Goal: Feedback & Contribution: Contribute content

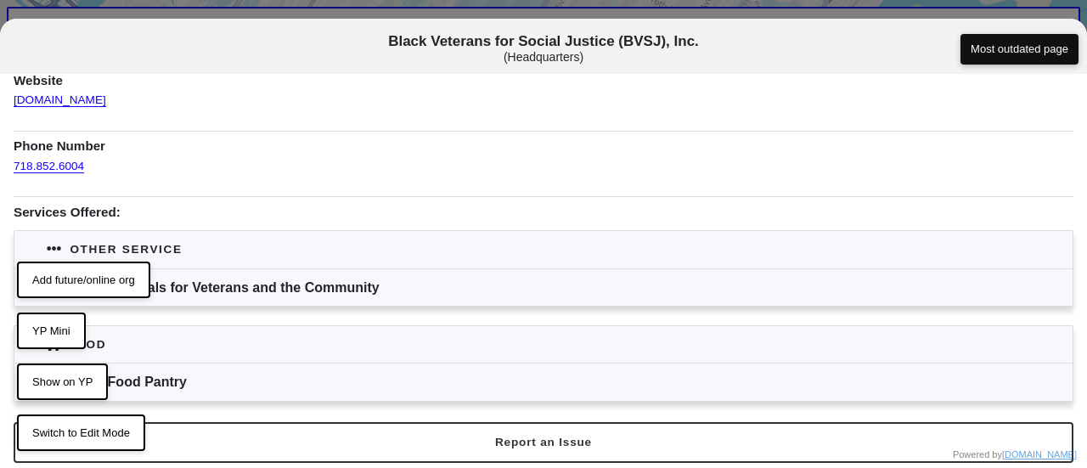
scroll to position [170, 0]
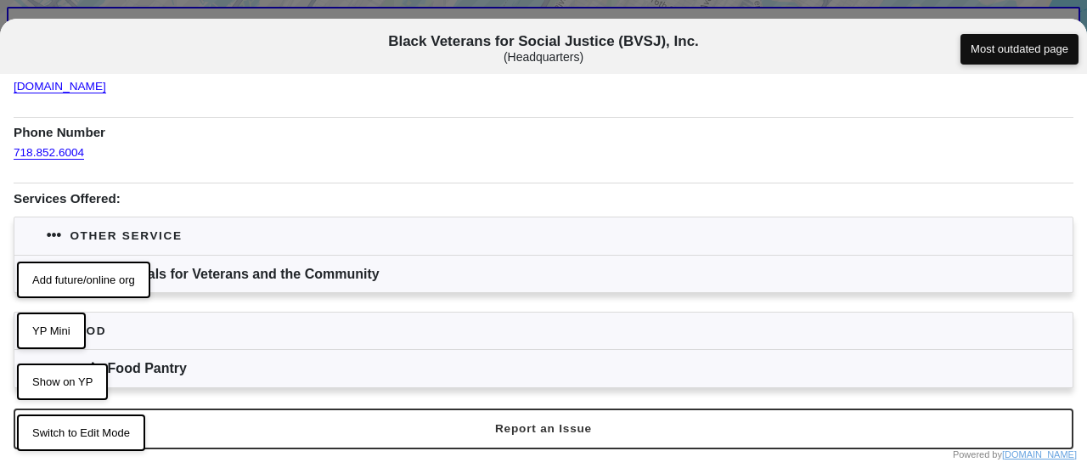
click at [71, 424] on button "Switch to Edit Mode" at bounding box center [81, 433] width 128 height 37
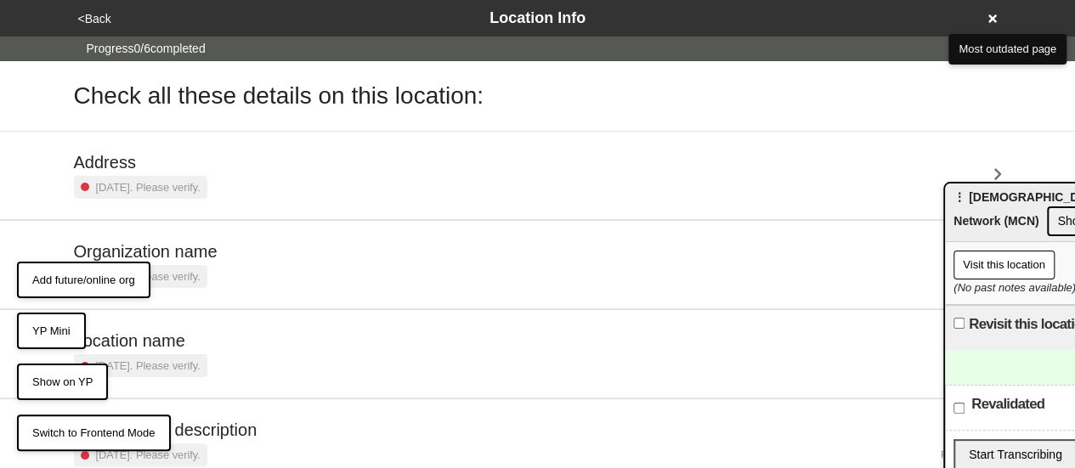
drag, startPoint x: 1033, startPoint y: 200, endPoint x: 923, endPoint y: 153, distance: 119.9
click at [953, 190] on span "⋮ Muslim Community Network (MCN)" at bounding box center [1063, 208] width 220 height 37
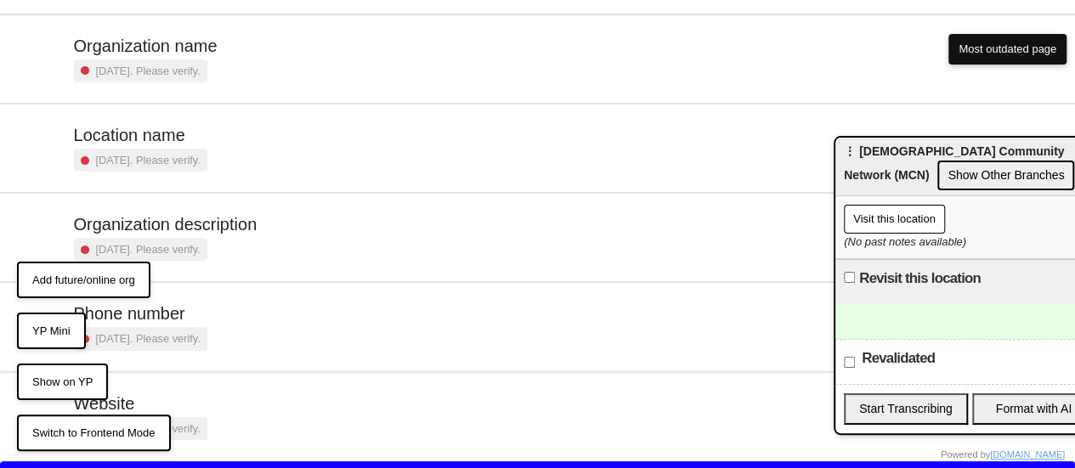
scroll to position [234, 0]
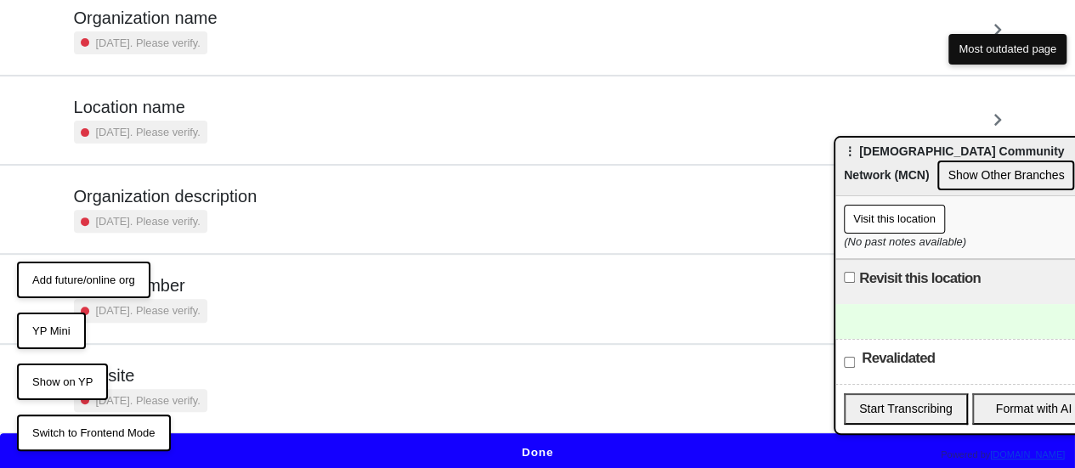
click at [545, 443] on button "Done" at bounding box center [537, 452] width 1075 height 39
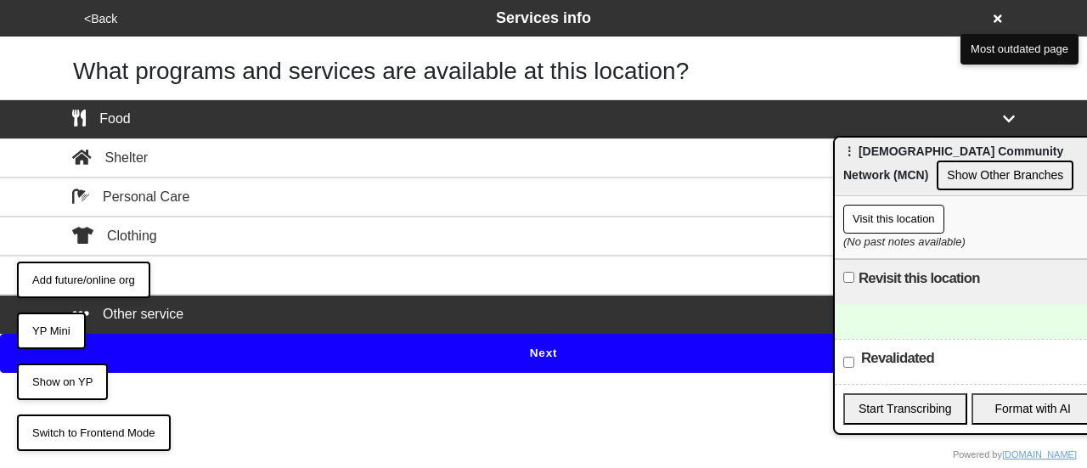
click at [116, 271] on button "Add future/online org" at bounding box center [83, 280] width 133 height 37
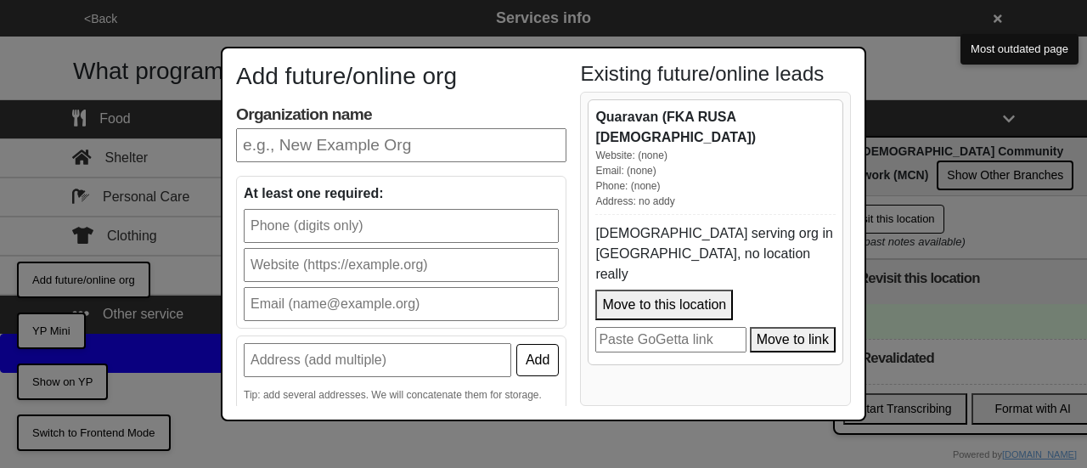
click at [472, 432] on div "Add future/online org Organization name At least one required: Add Tip: add sev…" at bounding box center [543, 234] width 1087 height 468
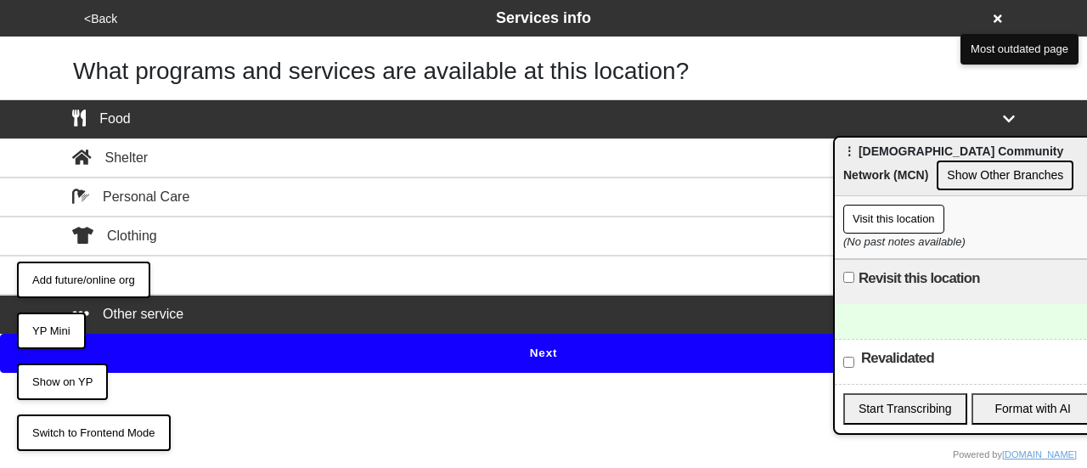
click at [494, 360] on button "Next" at bounding box center [543, 353] width 1087 height 39
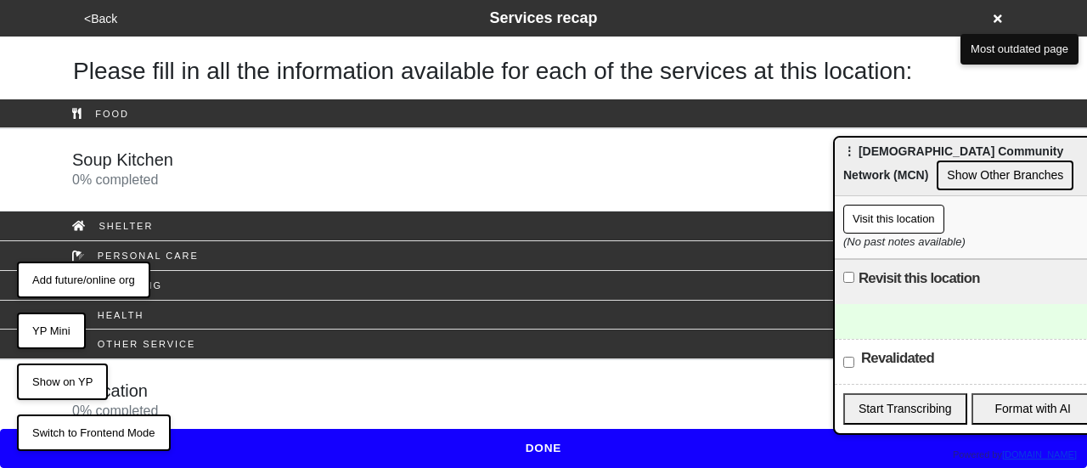
click at [174, 392] on div "Education 0 % completed" at bounding box center [543, 401] width 968 height 41
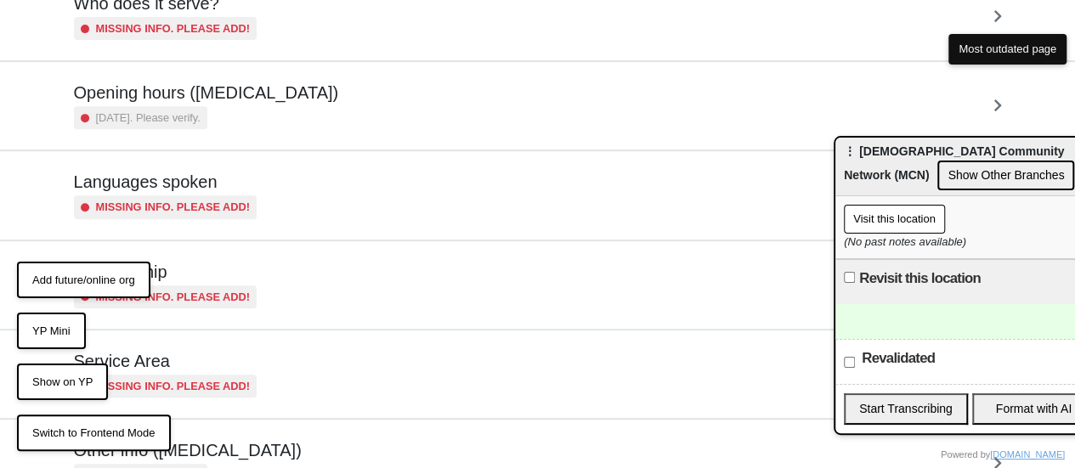
scroll to position [411, 0]
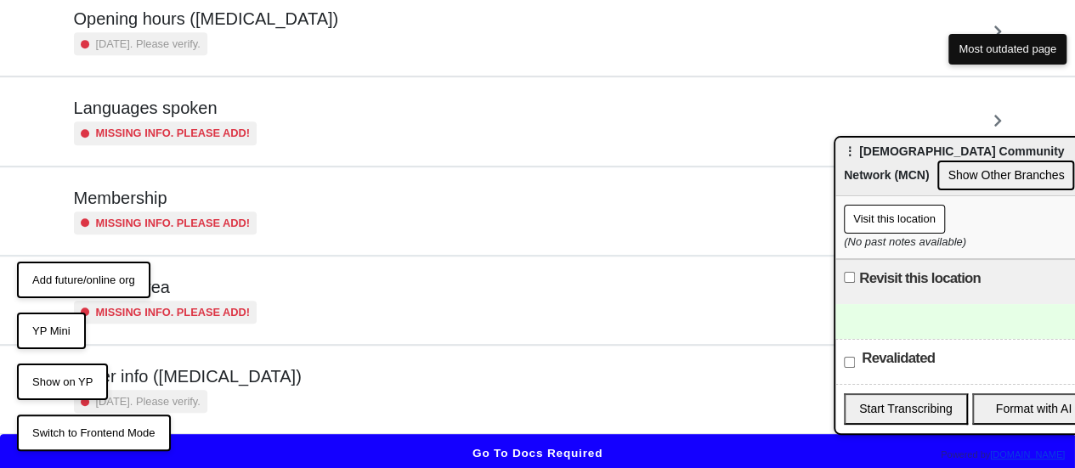
click at [264, 375] on div "Other info (coronavirus) 2 years ago. Please verify." at bounding box center [538, 389] width 928 height 47
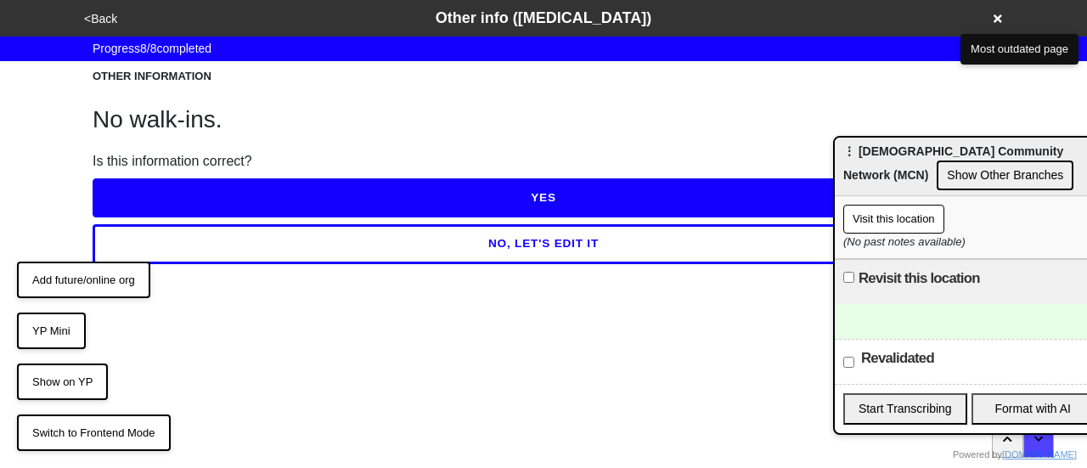
click at [99, 22] on button "<Back" at bounding box center [100, 19] width 43 height 20
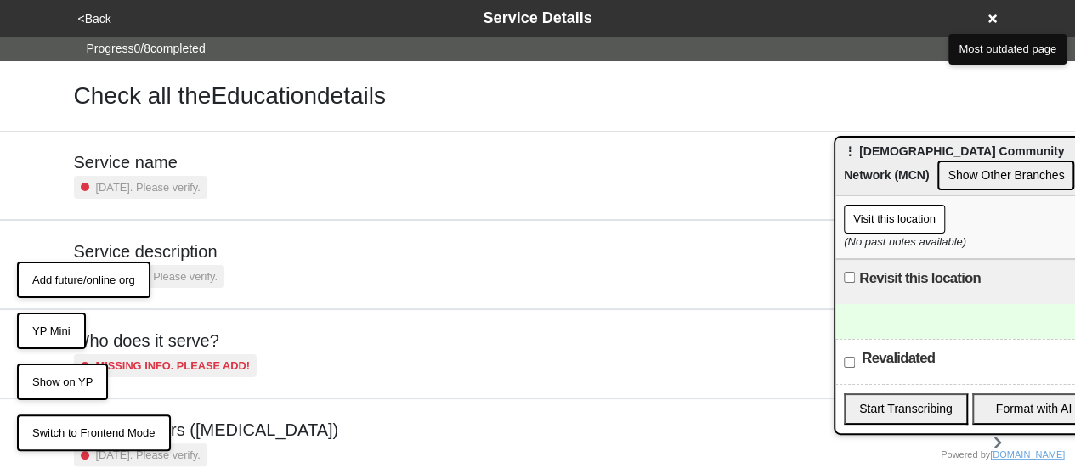
click at [180, 227] on div "Service description a year ago. Please verify." at bounding box center [538, 265] width 968 height 88
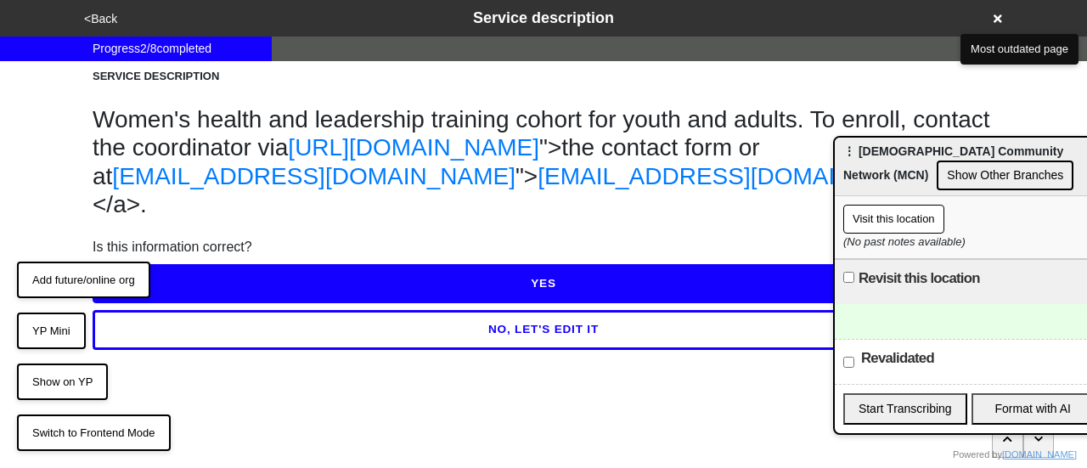
click at [106, 16] on button "<Back" at bounding box center [100, 19] width 43 height 20
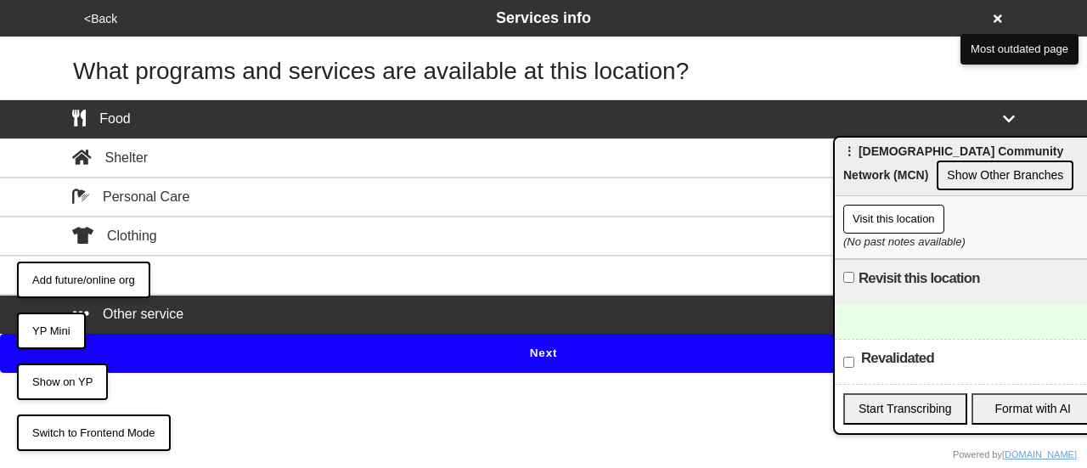
click at [107, 16] on button "<Back" at bounding box center [100, 19] width 43 height 20
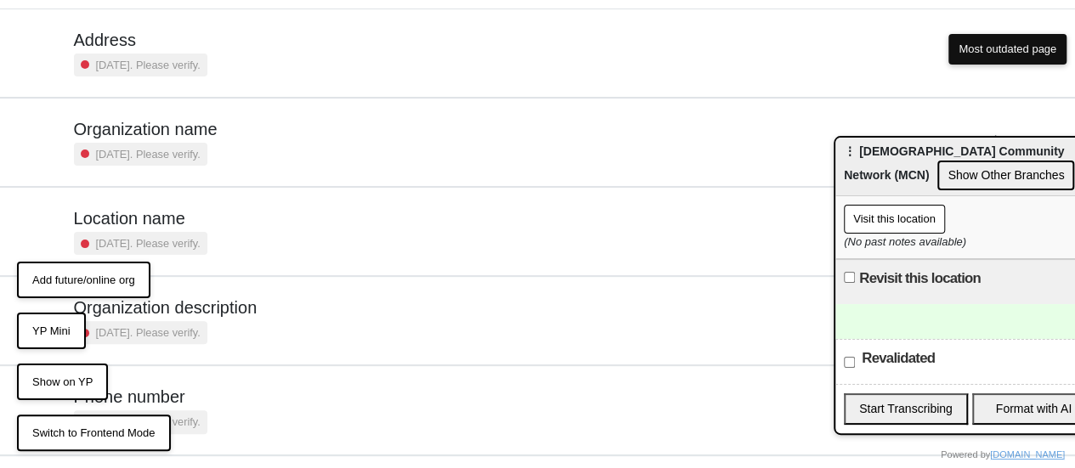
scroll to position [234, 0]
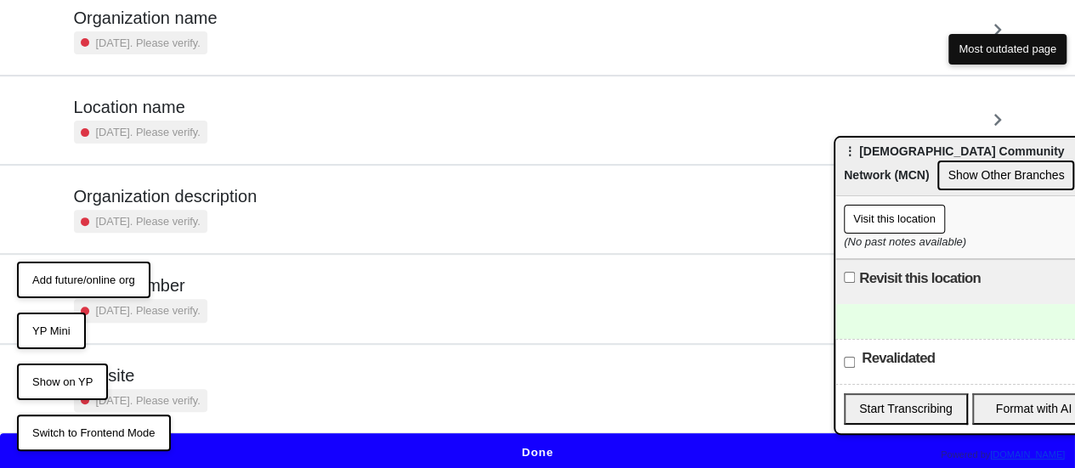
click at [184, 302] on small "[DATE]. Please verify." at bounding box center [148, 310] width 104 height 16
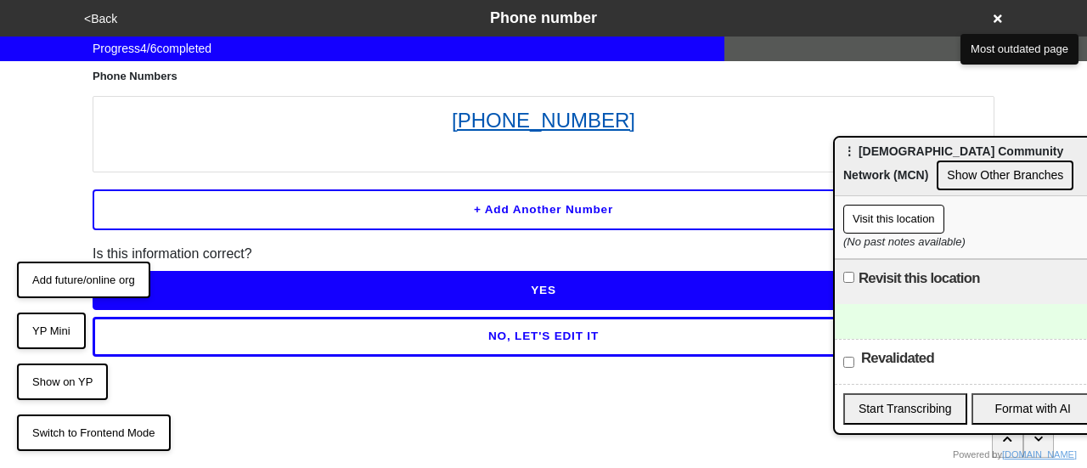
click at [538, 121] on link "347-519-2755" at bounding box center [544, 120] width 884 height 31
drag, startPoint x: 59, startPoint y: 327, endPoint x: 268, endPoint y: 84, distance: 320.5
click at [59, 327] on button "YP Mini" at bounding box center [51, 331] width 69 height 37
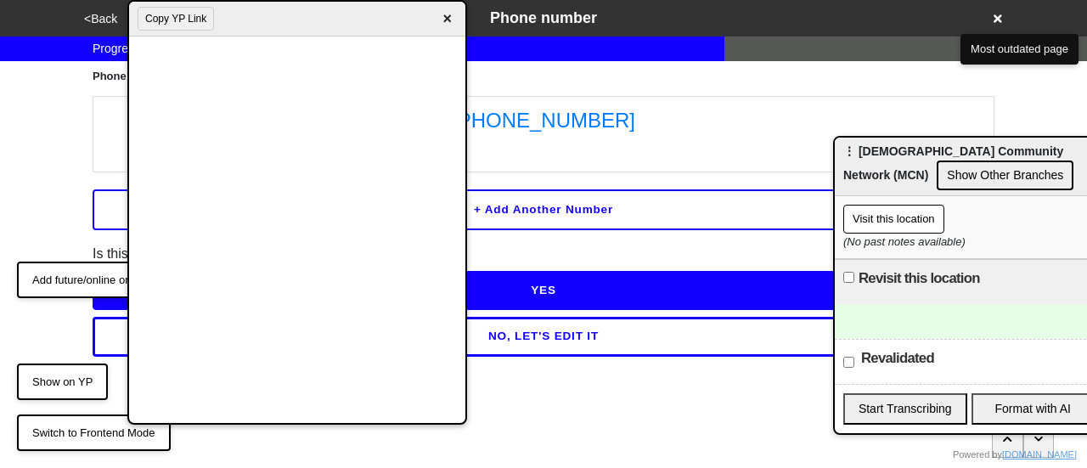
click at [902, 329] on div at bounding box center [969, 321] width 268 height 35
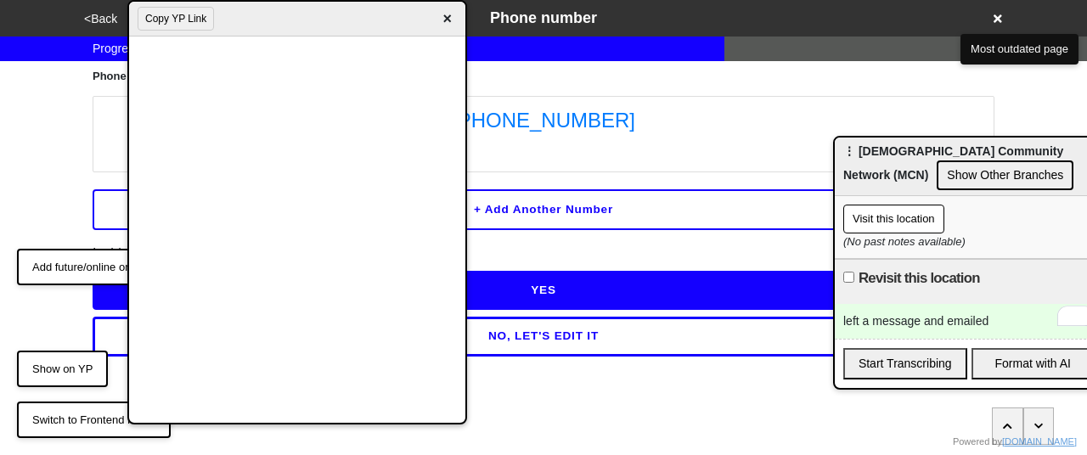
drag, startPoint x: 681, startPoint y: 380, endPoint x: 460, endPoint y: 167, distance: 307.0
click at [676, 375] on html "<Back Phone number Progress 4 / 6 completed Phone Numbers 347-519-2755 + Add an…" at bounding box center [543, 212] width 1087 height 425
click at [442, 15] on span "×" at bounding box center [448, 19] width 20 height 23
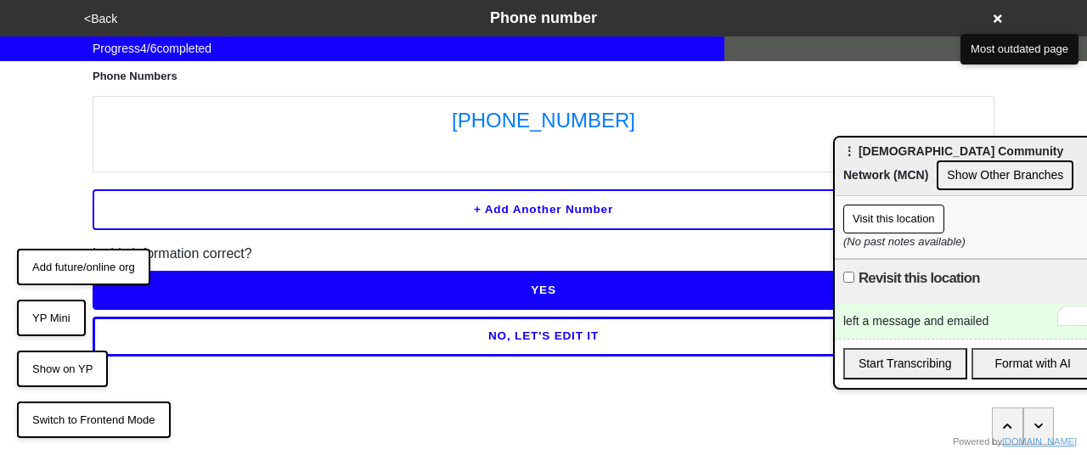
click at [93, 20] on button "<Back" at bounding box center [100, 19] width 43 height 20
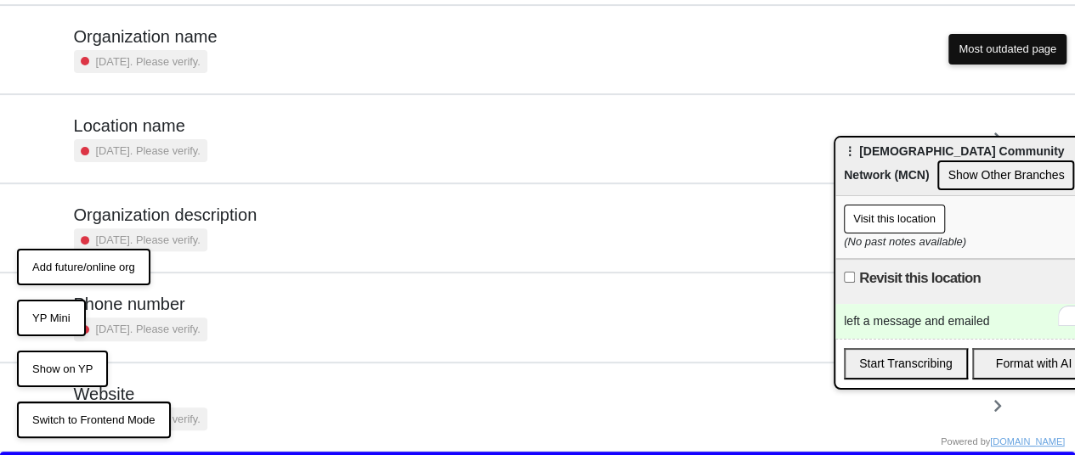
scroll to position [246, 0]
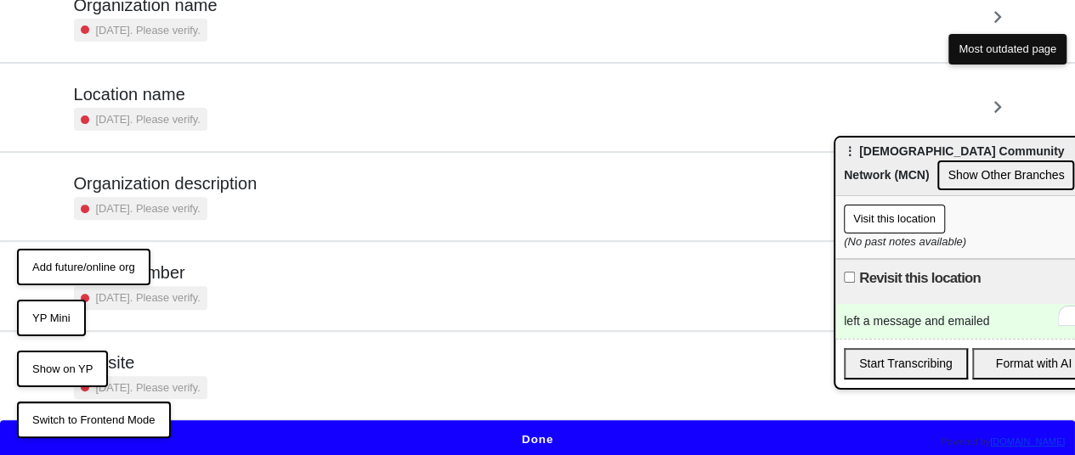
click at [500, 426] on button "Done" at bounding box center [537, 440] width 1075 height 39
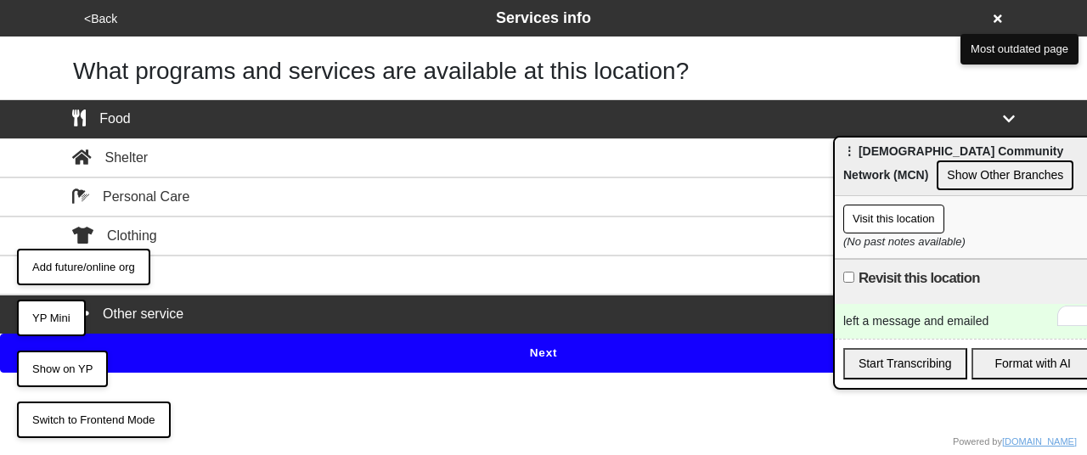
click at [512, 354] on button "Next" at bounding box center [543, 353] width 1087 height 39
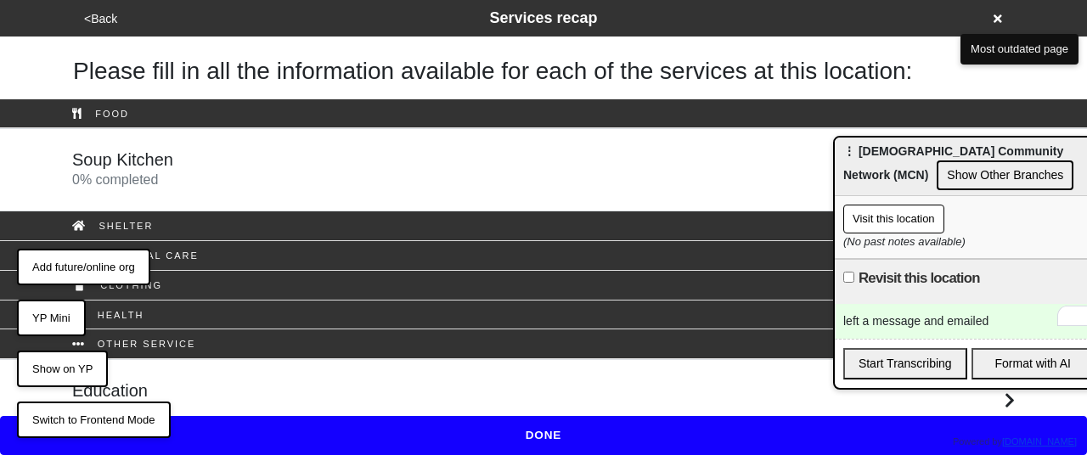
click at [387, 375] on link "Education 0 % completed" at bounding box center [543, 400] width 1087 height 83
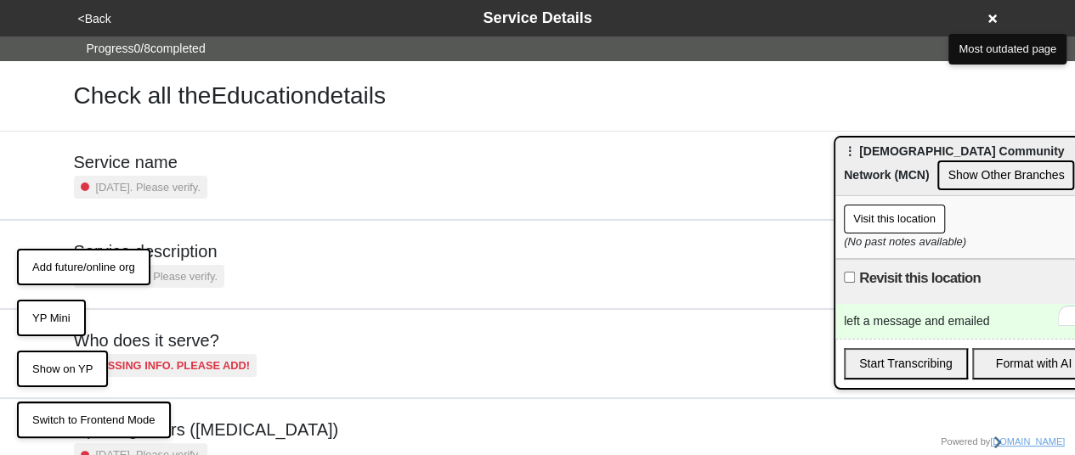
click at [278, 257] on div "Service description a year ago. Please verify." at bounding box center [538, 264] width 928 height 47
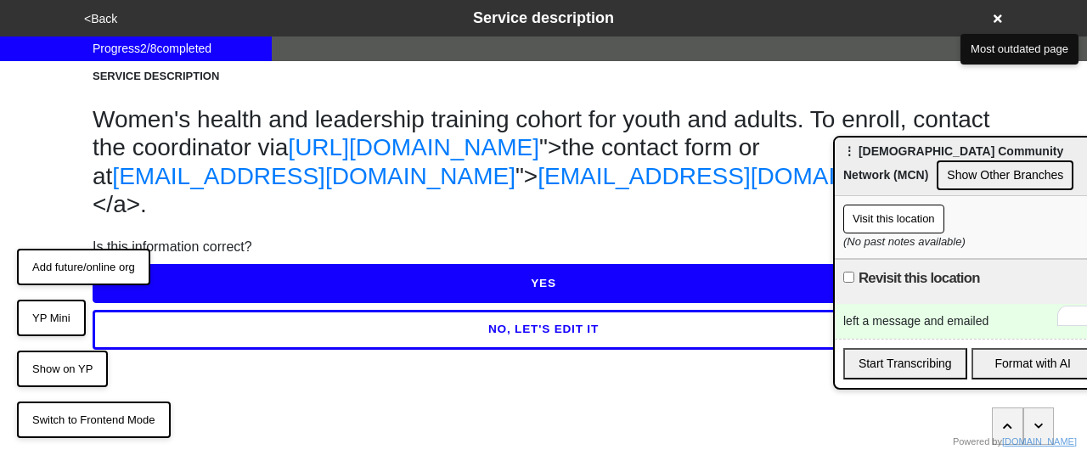
click at [279, 310] on button "NO, LET'S EDIT IT" at bounding box center [544, 329] width 902 height 39
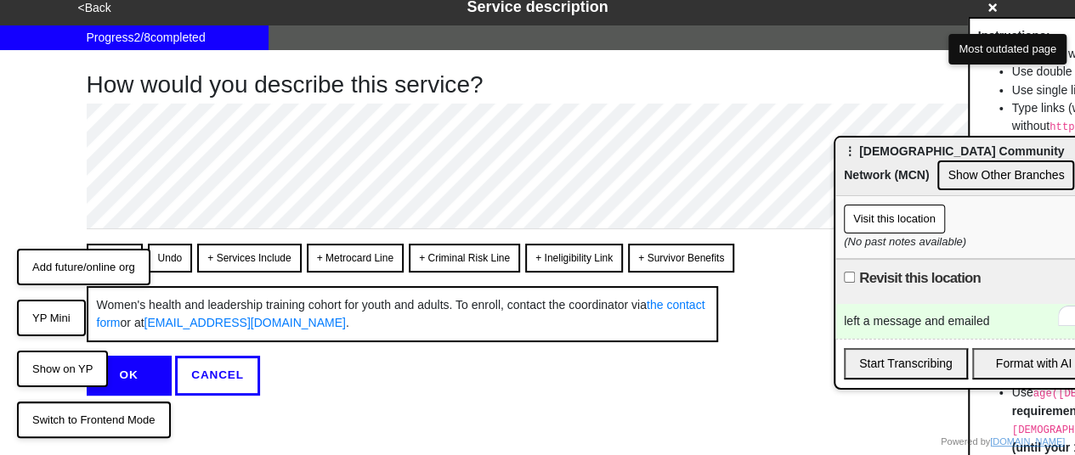
scroll to position [17, 0]
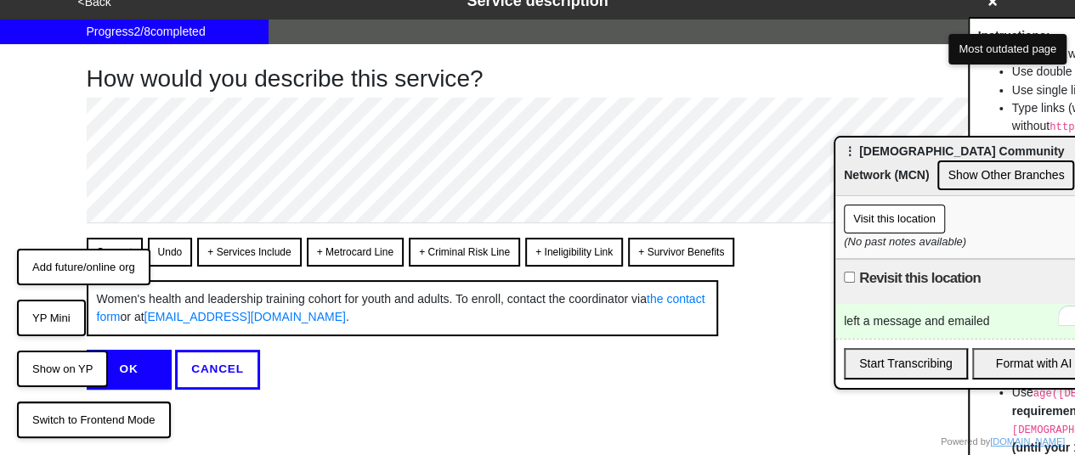
click at [122, 245] on button "Convert" at bounding box center [115, 252] width 56 height 29
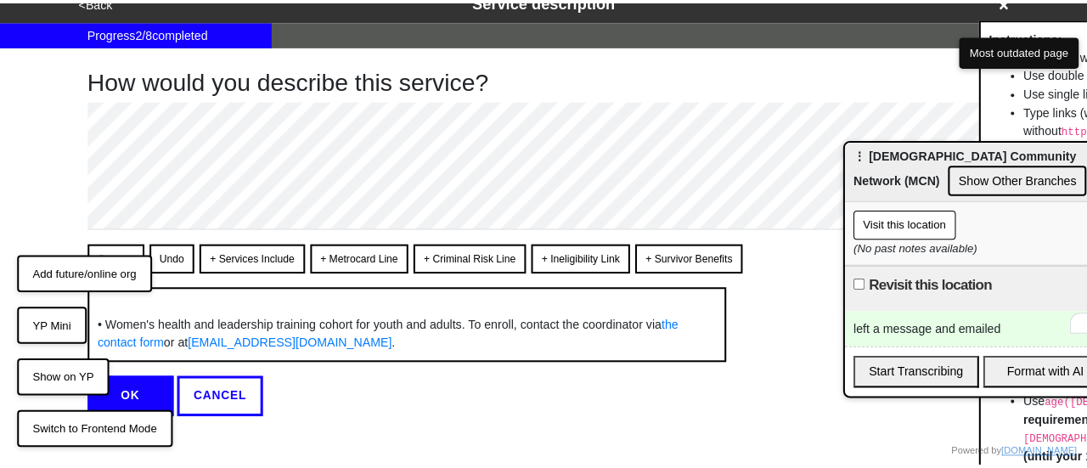
scroll to position [0, 0]
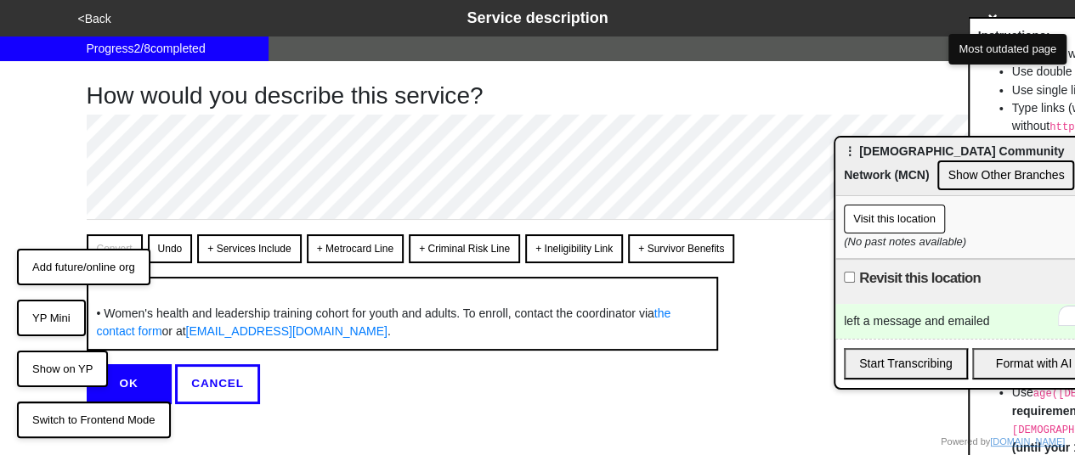
drag, startPoint x: 138, startPoint y: 375, endPoint x: 172, endPoint y: 330, distance: 55.9
click at [138, 375] on button "OK" at bounding box center [129, 383] width 85 height 39
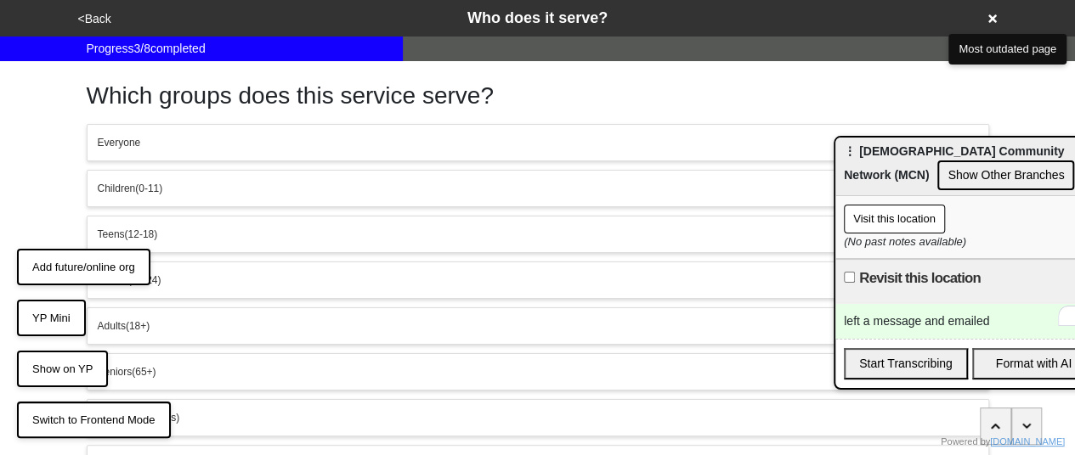
click at [104, 18] on button "<Back" at bounding box center [94, 19] width 43 height 20
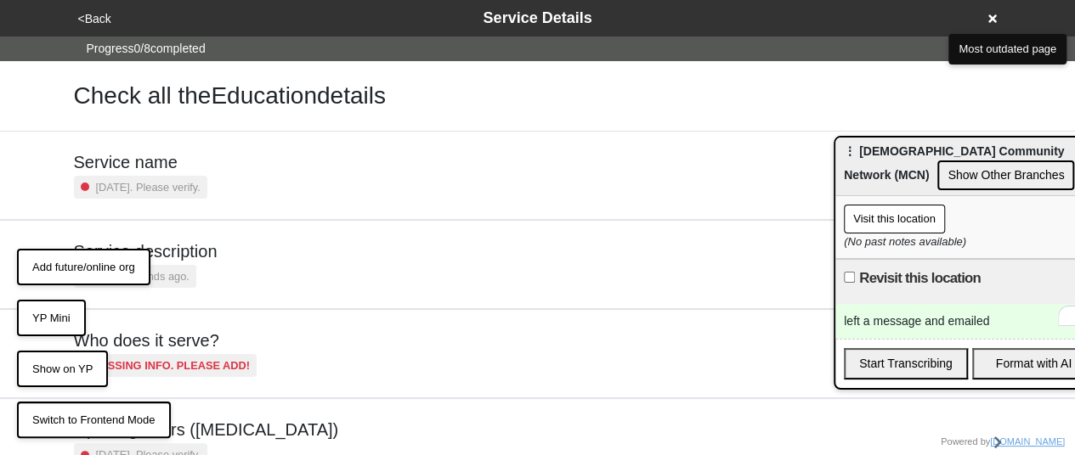
click at [192, 259] on h5 "Service description" at bounding box center [146, 251] width 144 height 20
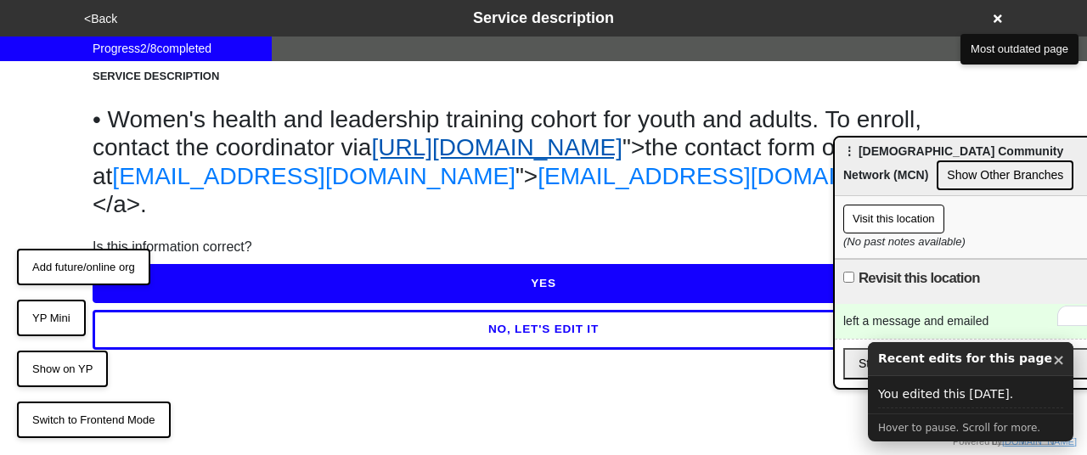
click at [623, 150] on link "https://mcnny.org/take-action/#contact/" at bounding box center [496, 147] width 251 height 26
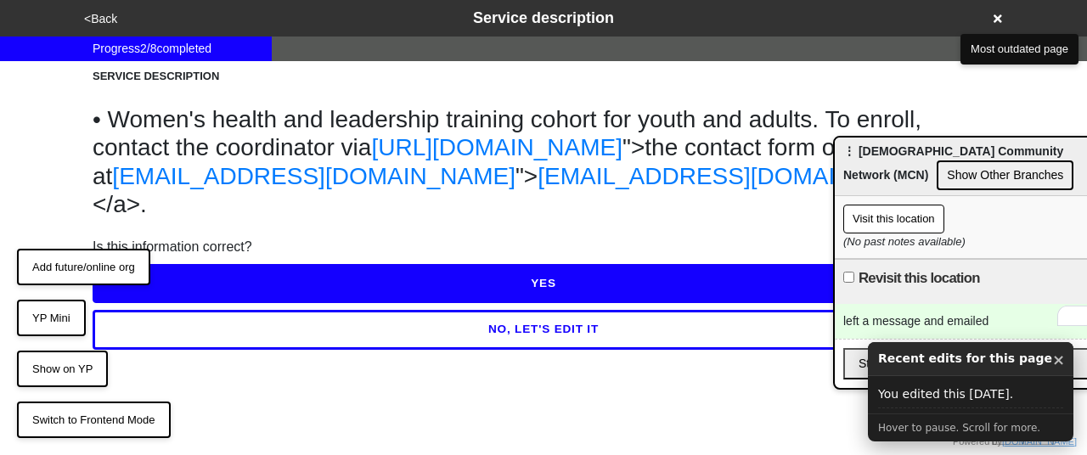
click at [494, 310] on button "NO, LET'S EDIT IT" at bounding box center [544, 329] width 902 height 39
type textarea "x"
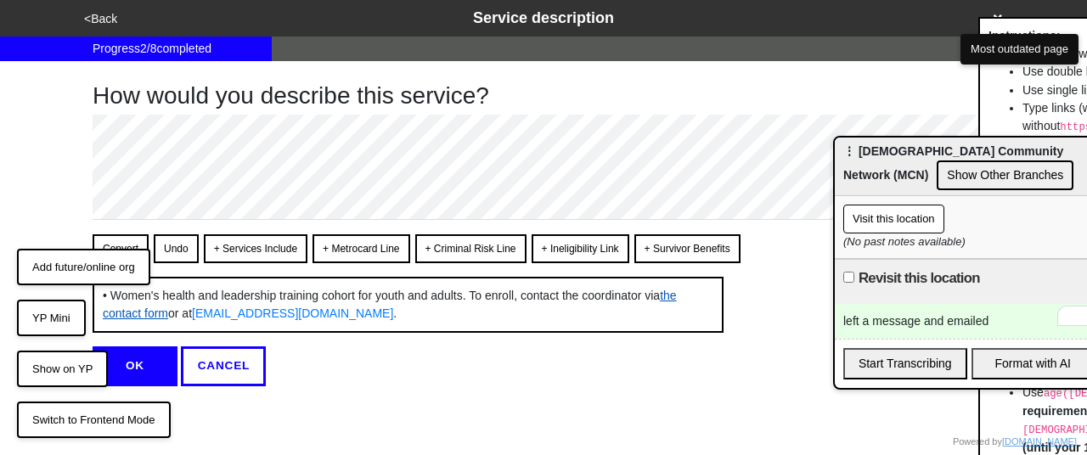
click at [331, 313] on link "the contact form" at bounding box center [390, 304] width 574 height 31
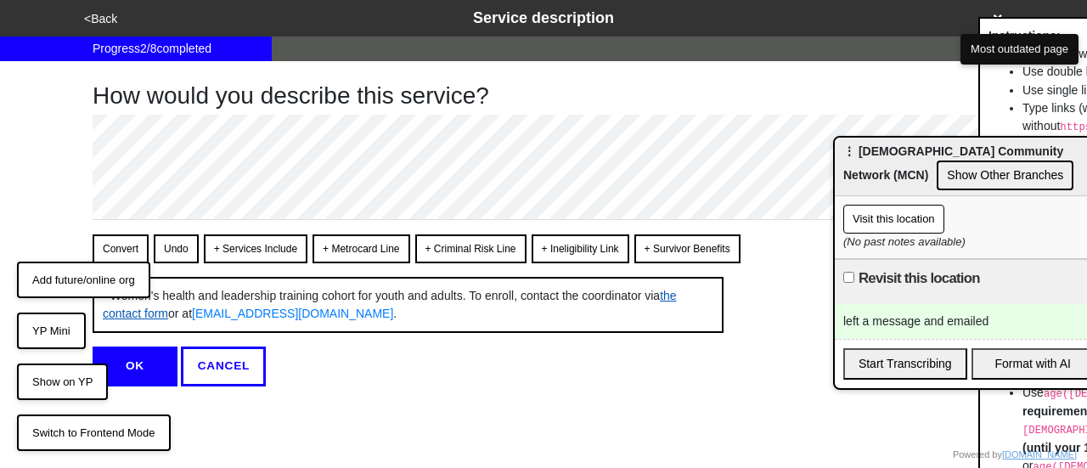
click at [342, 310] on link "the contact form" at bounding box center [390, 304] width 574 height 31
click at [39, 324] on button "YP Mini" at bounding box center [51, 331] width 69 height 37
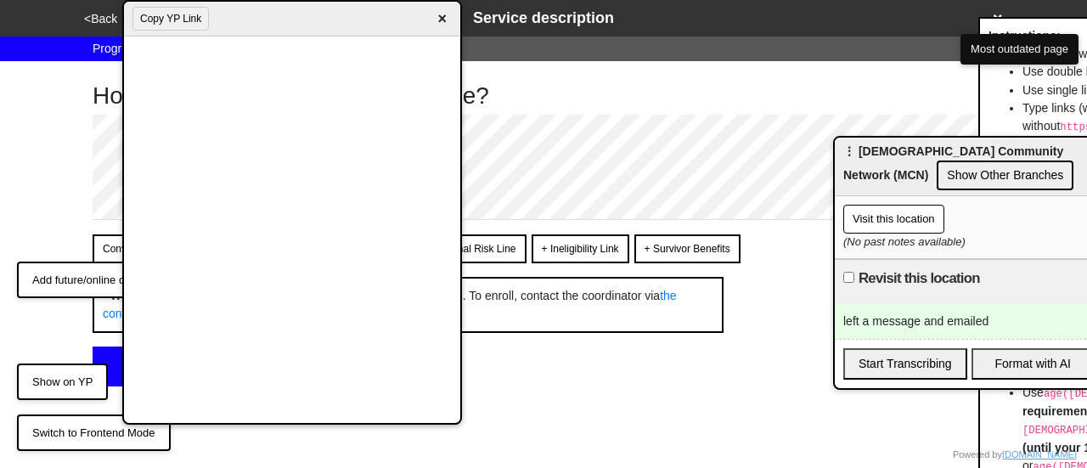
click at [159, 14] on button "Copy YP Link" at bounding box center [171, 19] width 76 height 24
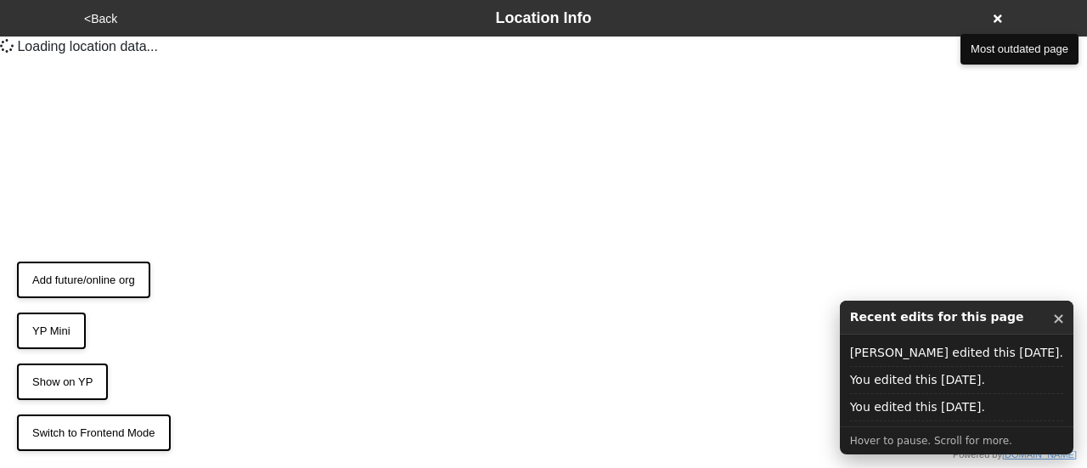
click at [76, 385] on button "Show on YP" at bounding box center [62, 382] width 91 height 37
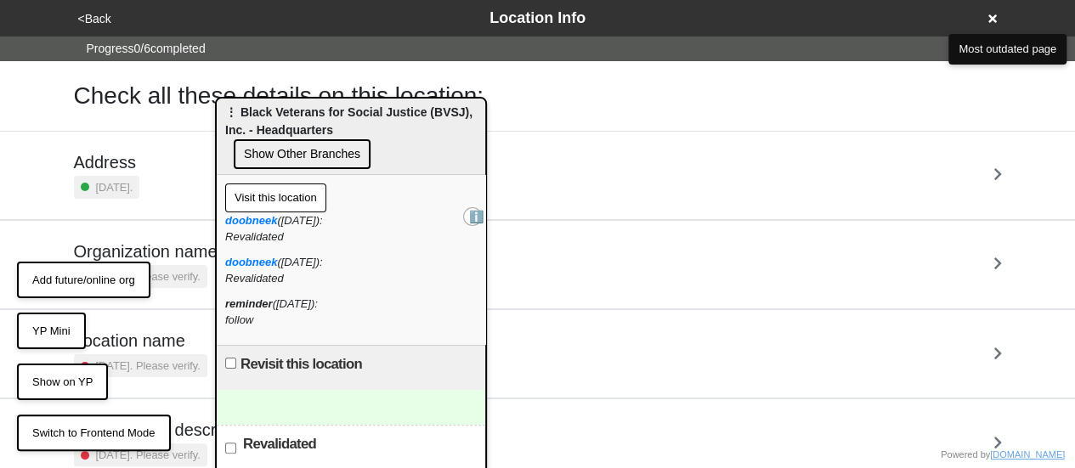
click at [299, 121] on div "⋮ Black Veterans for Social Justice (BVSJ), Inc. - Headquarters Show Other Bran…" at bounding box center [351, 137] width 268 height 76
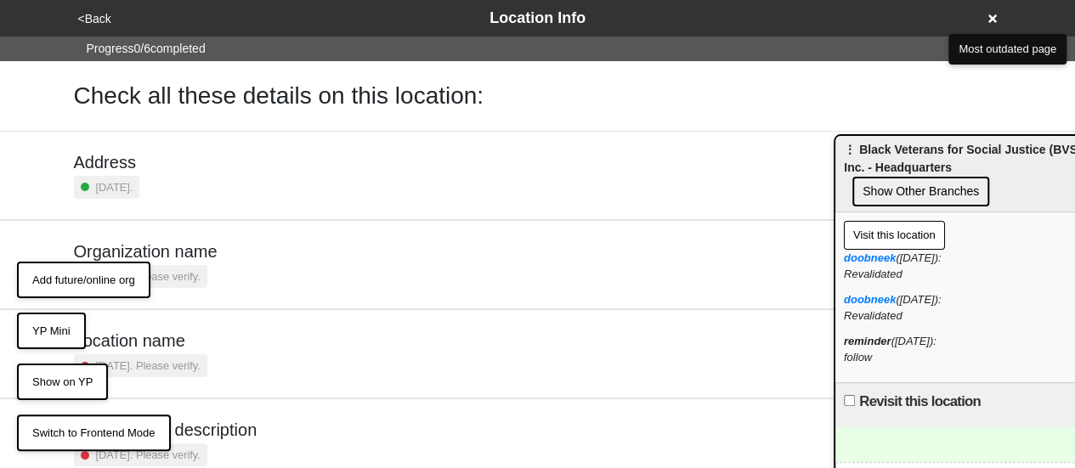
drag, startPoint x: 433, startPoint y: 125, endPoint x: 571, endPoint y: 263, distance: 194.6
click at [1051, 161] on div "⋮ Black Veterans for Social Justice (BVSJ), Inc. - Headquarters Show Other Bran…" at bounding box center [969, 174] width 268 height 76
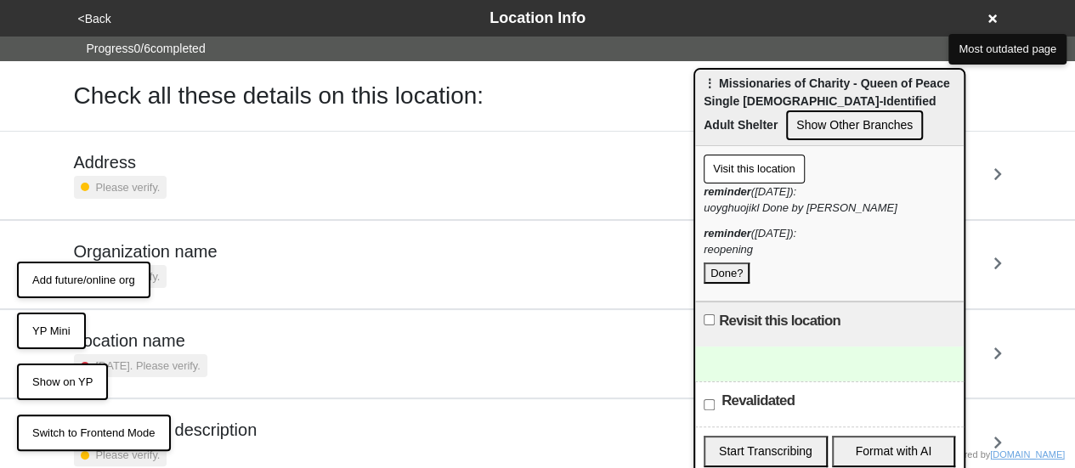
drag, startPoint x: 839, startPoint y: 127, endPoint x: 760, endPoint y: 88, distance: 88.1
click at [760, 88] on span "⋮ Missionaries of Charity - Queen of Peace Single Male-Identified Adult Shelter" at bounding box center [826, 103] width 246 height 55
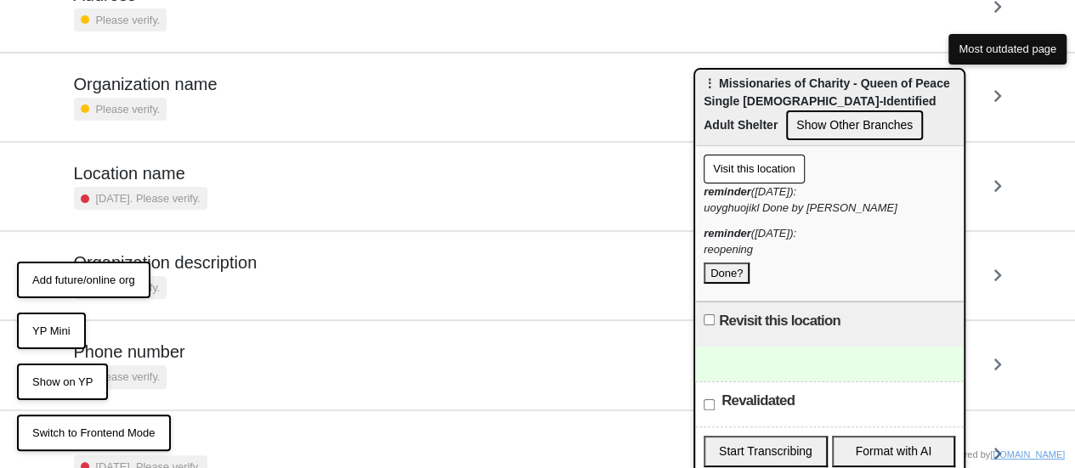
scroll to position [234, 0]
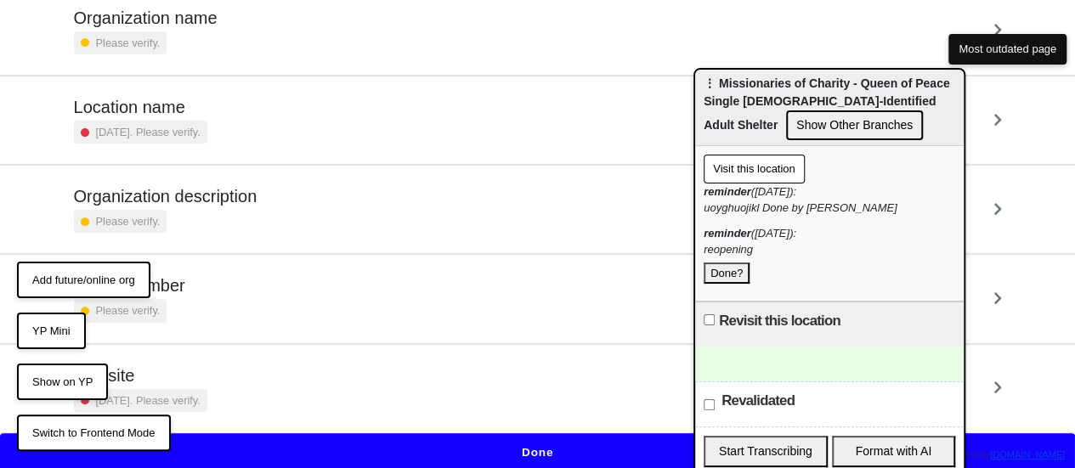
click at [71, 327] on button "YP Mini" at bounding box center [51, 331] width 69 height 37
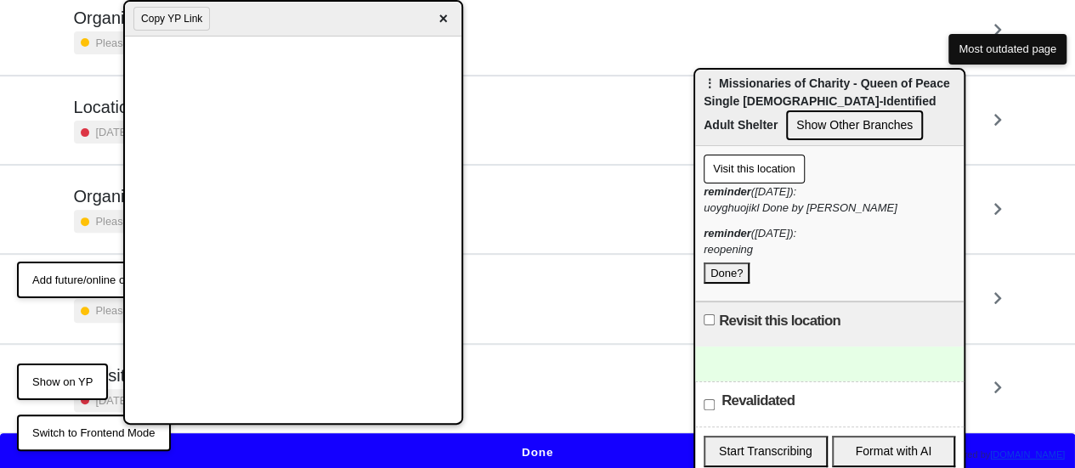
click at [443, 25] on span "×" at bounding box center [443, 19] width 20 height 23
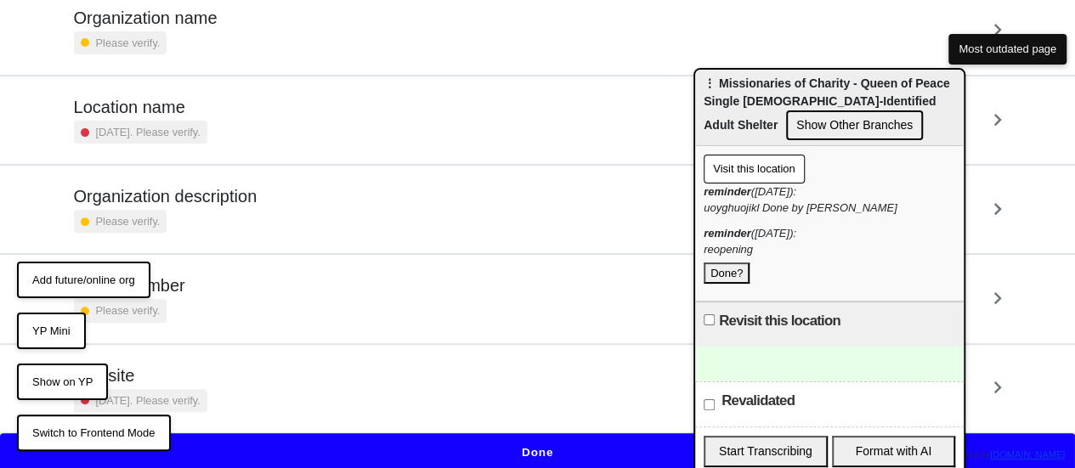
click at [200, 285] on div "Phone number Please verify." at bounding box center [538, 298] width 928 height 47
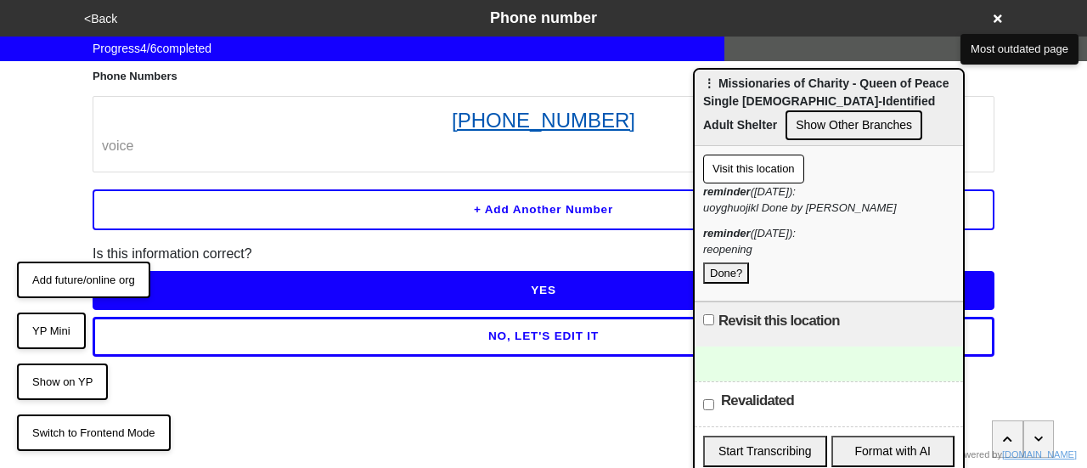
click at [571, 121] on link "(718) 292-0019" at bounding box center [544, 120] width 884 height 31
click at [736, 358] on div at bounding box center [829, 364] width 268 height 35
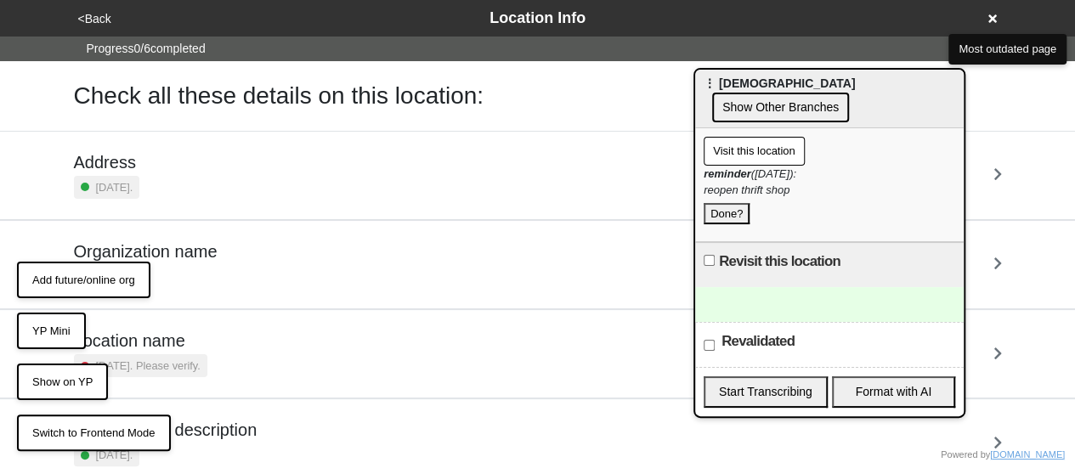
click at [60, 378] on button "Show on YP" at bounding box center [62, 382] width 91 height 37
click at [51, 325] on button "YP Mini" at bounding box center [51, 331] width 69 height 37
click at [51, 340] on button "YP Mini" at bounding box center [51, 331] width 69 height 37
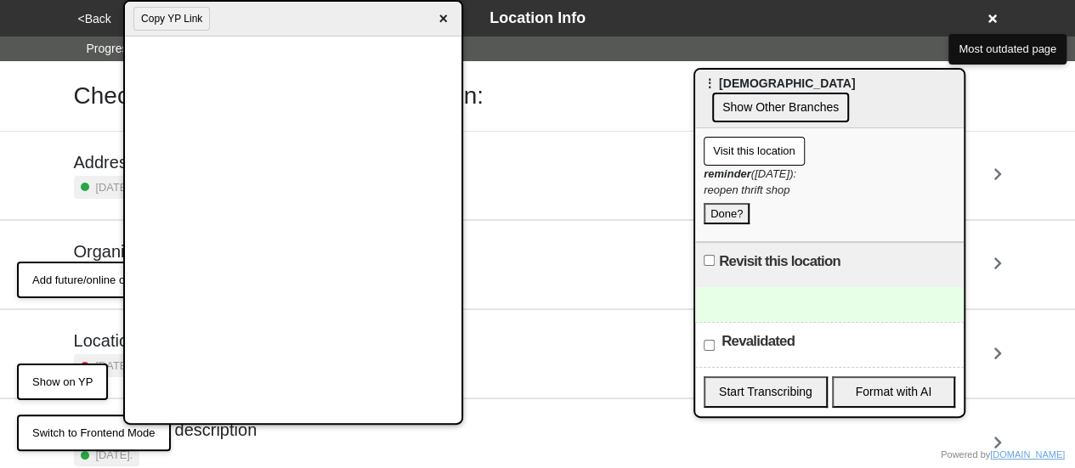
click at [822, 297] on div at bounding box center [829, 304] width 268 height 35
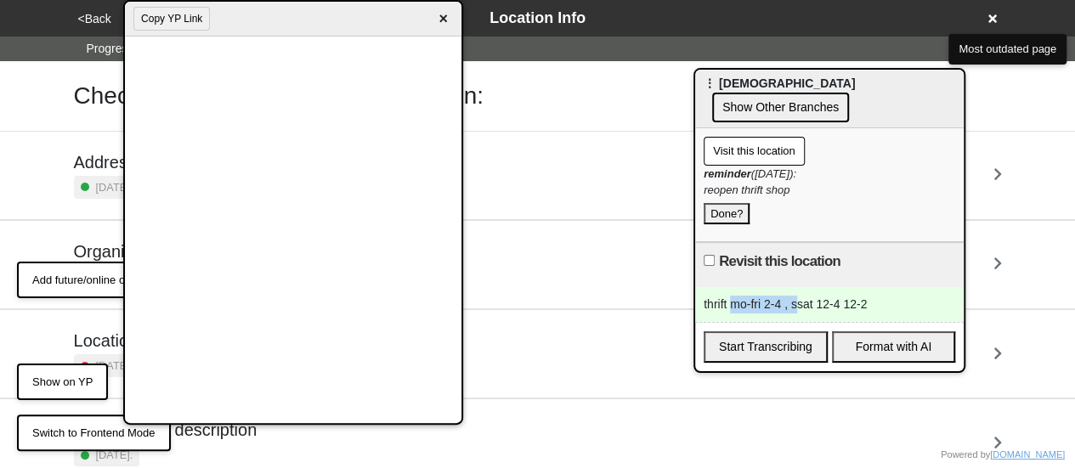
drag, startPoint x: 792, startPoint y: 305, endPoint x: 731, endPoint y: 294, distance: 62.2
click at [734, 302] on div "thrift mo-fri 2-4 , ssat 12-4 12-2" at bounding box center [829, 304] width 268 height 35
click at [774, 304] on div "thrift sat 12-4 12-2" at bounding box center [829, 304] width 268 height 35
drag, startPoint x: 729, startPoint y: 302, endPoint x: 743, endPoint y: 302, distance: 14.4
click at [743, 302] on div "thrift sat 12-4 12-2" at bounding box center [829, 304] width 268 height 35
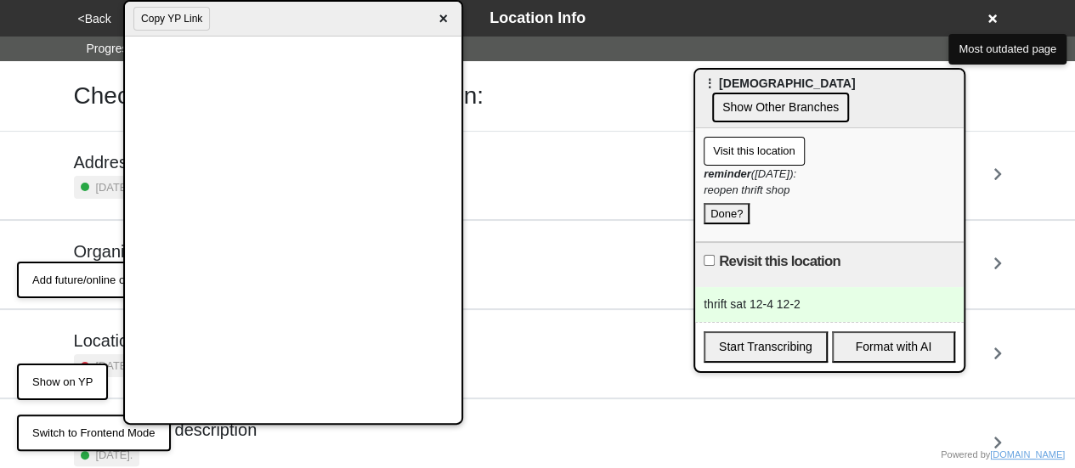
click at [726, 302] on div "thrift sat 12-4 12-2" at bounding box center [829, 304] width 268 height 35
click at [807, 301] on div "thrift fri 2-4 sat 12-4 12-2" at bounding box center [829, 304] width 268 height 35
click at [868, 305] on div "thrift fri 2-4 sat 12-4 sun 12-2" at bounding box center [829, 304] width 268 height 35
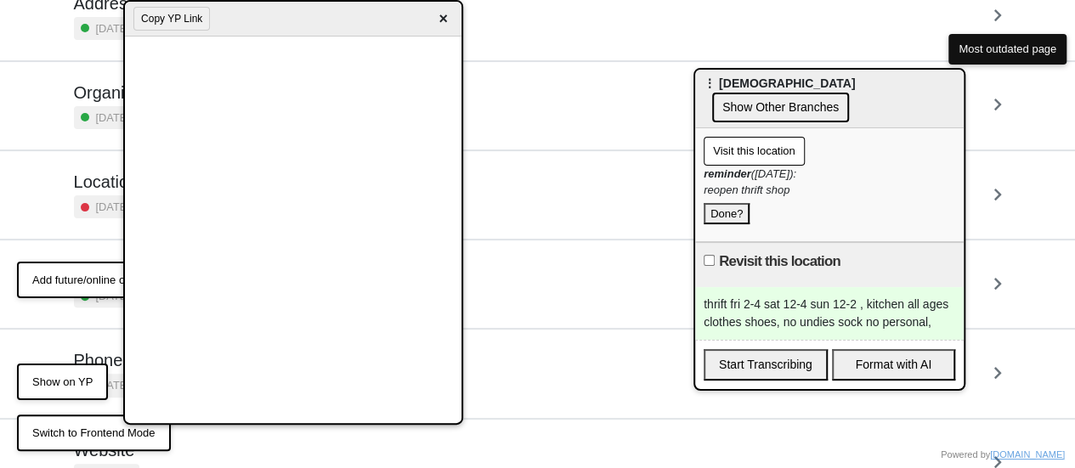
scroll to position [234, 0]
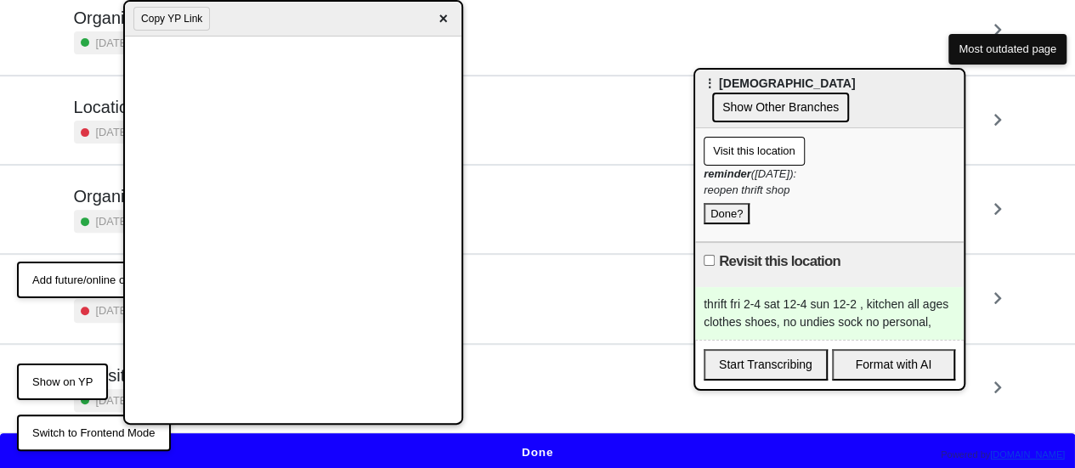
click at [931, 320] on div "thrift fri 2-4 sat 12-4 sun 12-2 , kitchen all ages clothes shoes, no undies so…" at bounding box center [829, 313] width 268 height 53
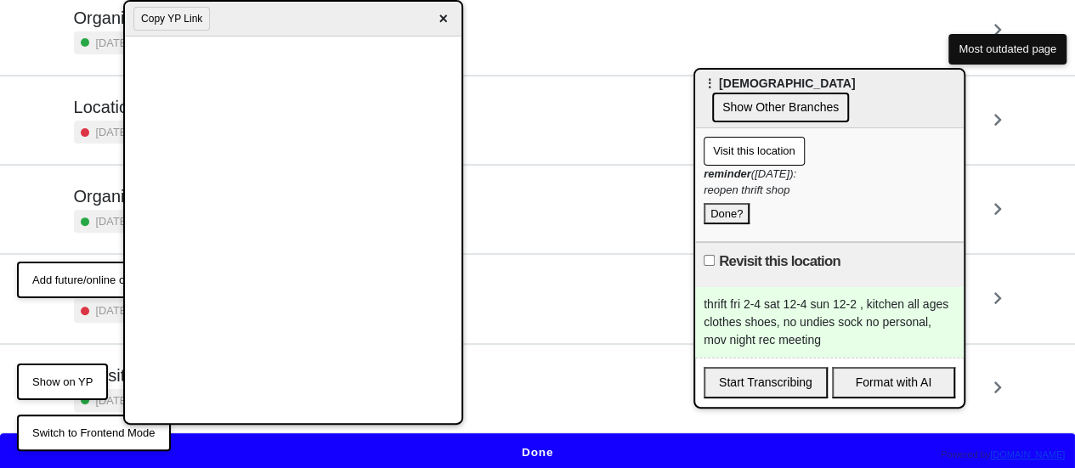
click at [844, 344] on div "thrift fri 2-4 sat 12-4 sun 12-2 , kitchen all ages clothes shoes, no undies so…" at bounding box center [829, 322] width 268 height 71
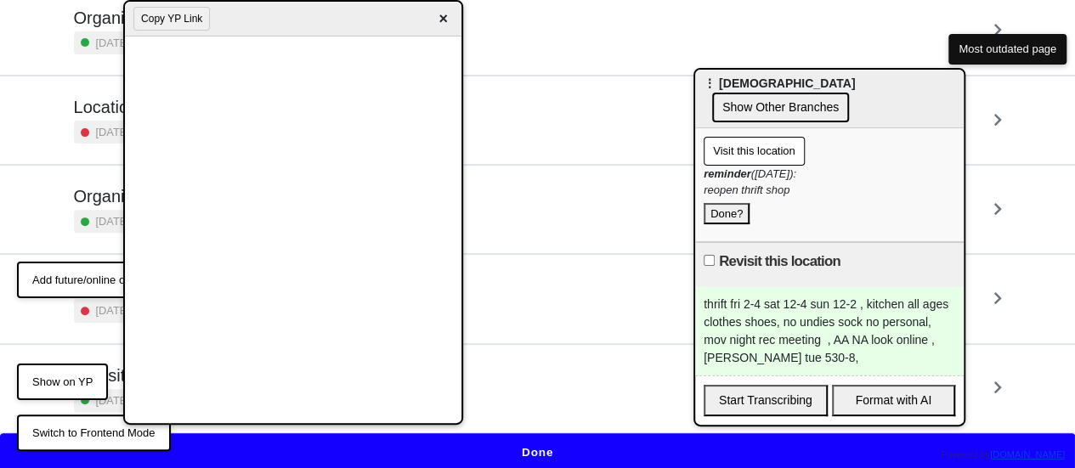
click at [819, 354] on div "thrift fri 2-4 sat 12-4 sun 12-2 , kitchen all ages clothes shoes, no undies so…" at bounding box center [829, 331] width 268 height 88
click at [907, 355] on div "thrift fri 2-4 sat 12-4 sun 12-2 , kitchen all ages clothes shoes, no undies so…" at bounding box center [829, 331] width 268 height 88
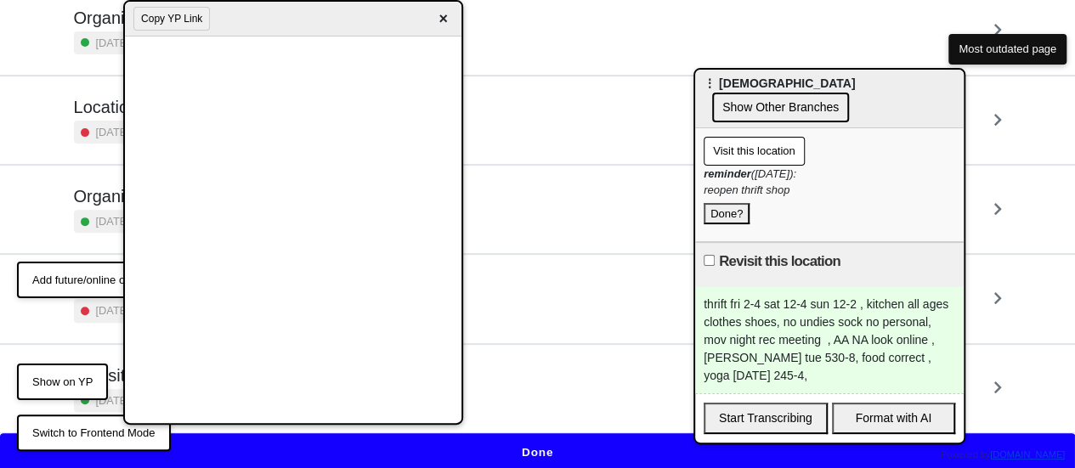
click at [731, 212] on button "Done?" at bounding box center [726, 214] width 46 height 22
click at [756, 371] on div "thrift fri 2-4 sat 12-4 sun 12-2 , kitchen all ages clothes shoes, no undies so…" at bounding box center [829, 340] width 268 height 106
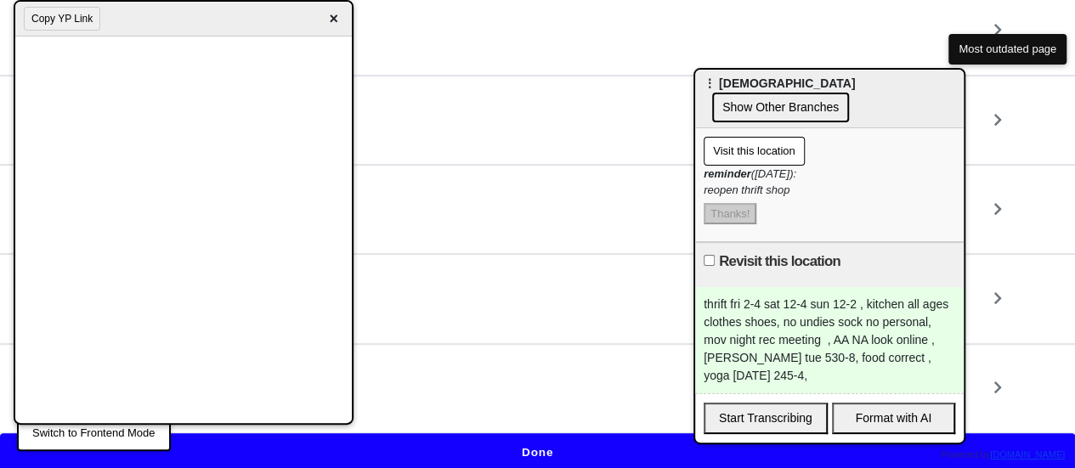
drag, startPoint x: 278, startPoint y: 18, endPoint x: 373, endPoint y: 128, distance: 145.8
click at [167, 3] on div "Copy YP Link ×" at bounding box center [183, 19] width 336 height 35
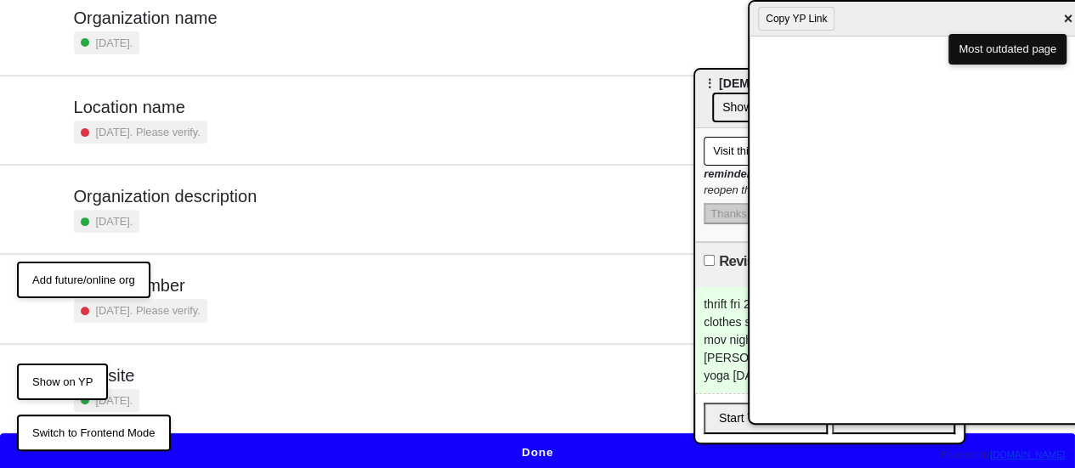
drag, startPoint x: 386, startPoint y: 45, endPoint x: 547, endPoint y: 86, distance: 166.5
click at [916, 20] on div "Copy YP Link ×" at bounding box center [917, 19] width 336 height 35
click at [476, 435] on button "Done" at bounding box center [537, 452] width 1075 height 39
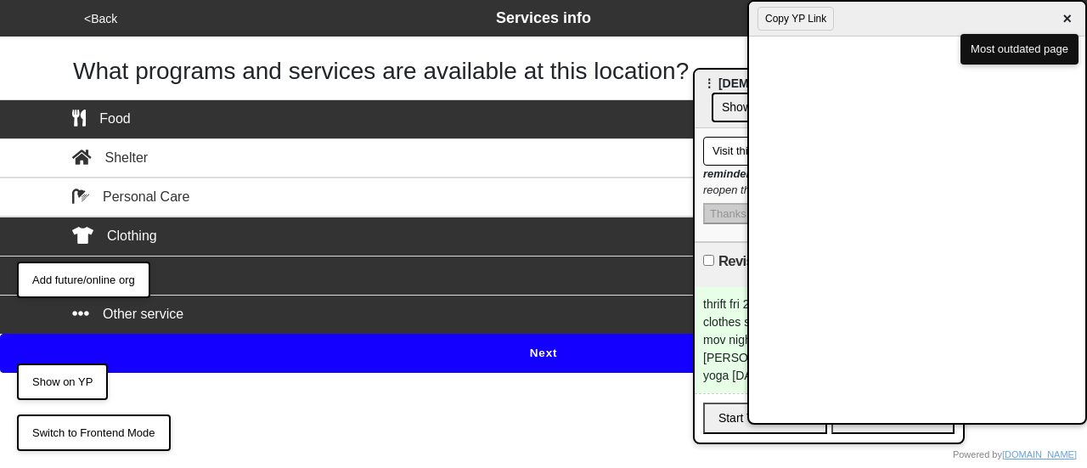
click at [499, 347] on button "Next" at bounding box center [543, 353] width 1087 height 39
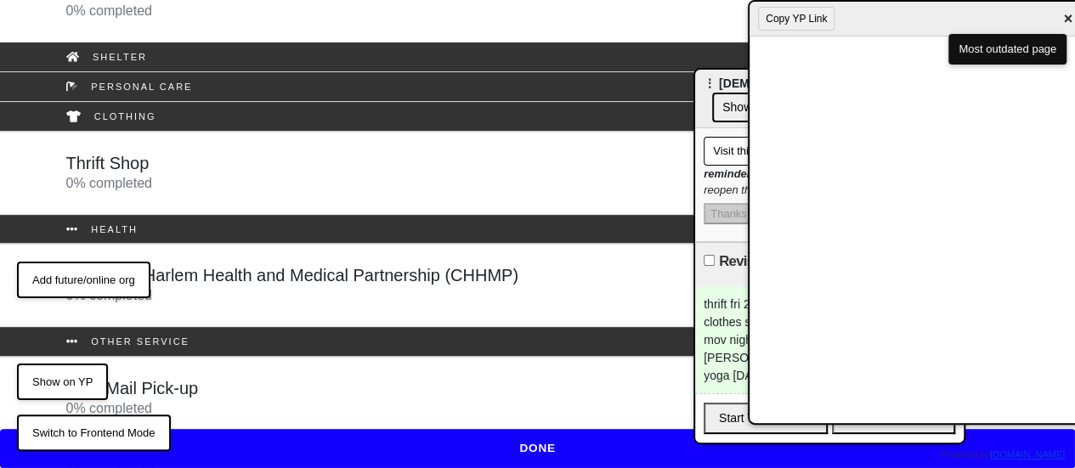
scroll to position [130, 0]
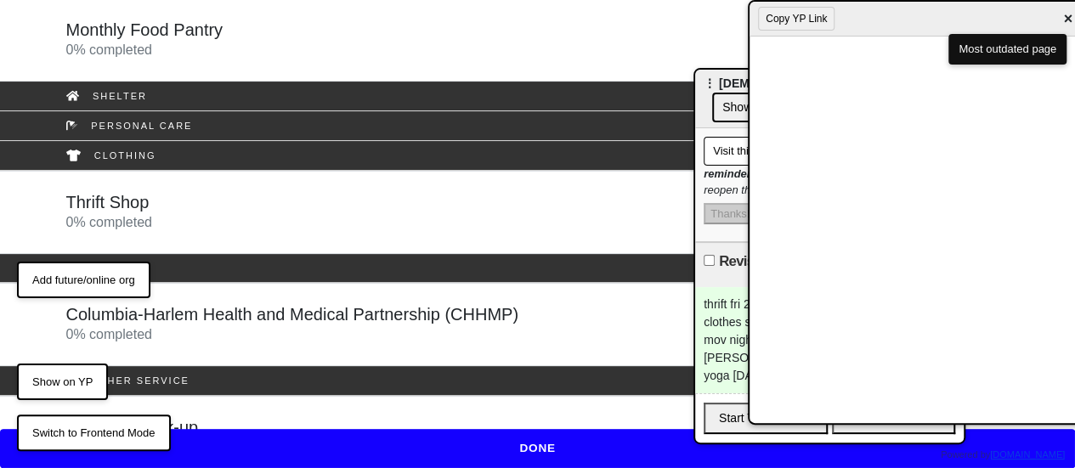
click at [240, 200] on div "Thrift Shop 0 % completed" at bounding box center [538, 212] width 968 height 41
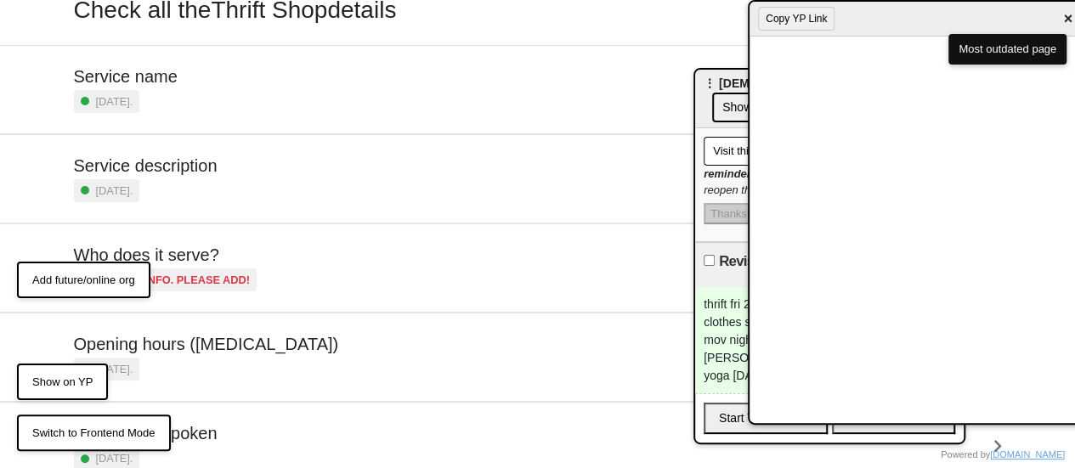
scroll to position [170, 0]
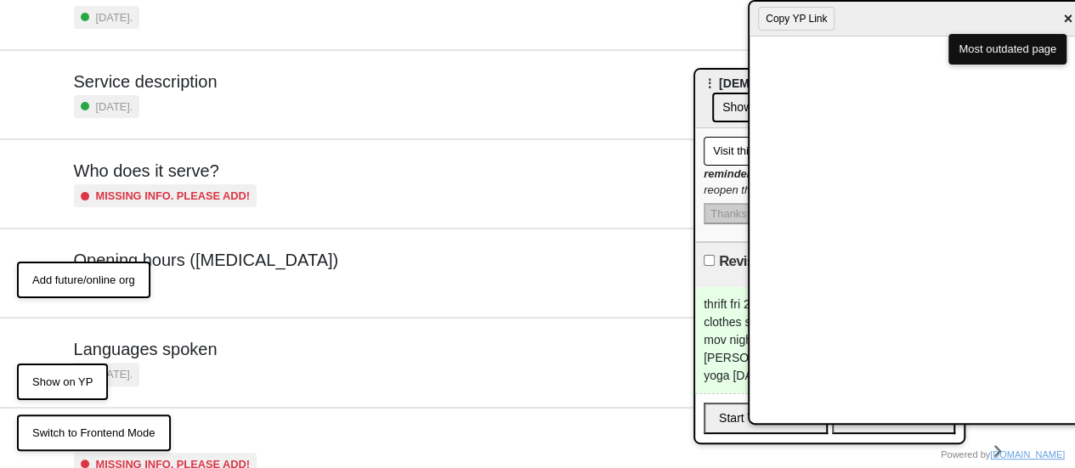
click at [253, 256] on h5 "Opening hours (coronavirus)" at bounding box center [206, 260] width 265 height 20
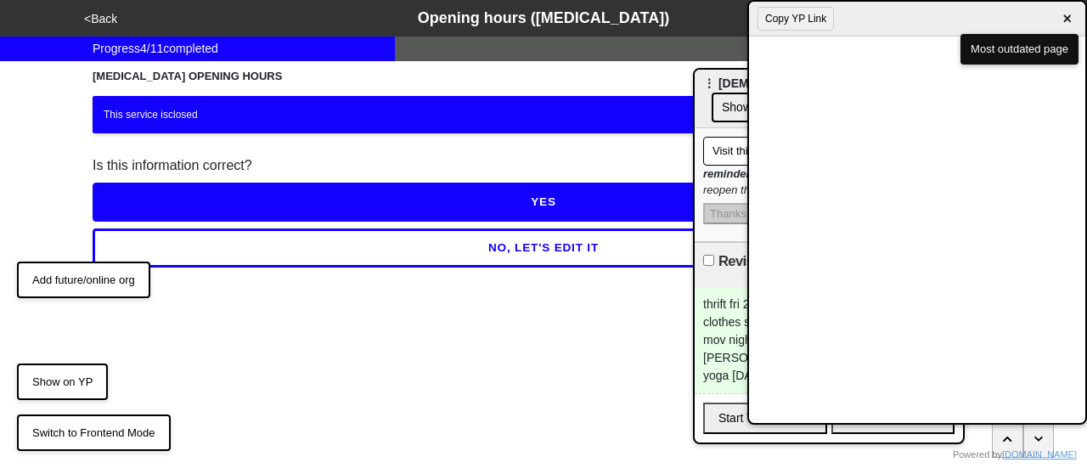
click at [334, 247] on button "NO, LET'S EDIT IT" at bounding box center [544, 248] width 902 height 39
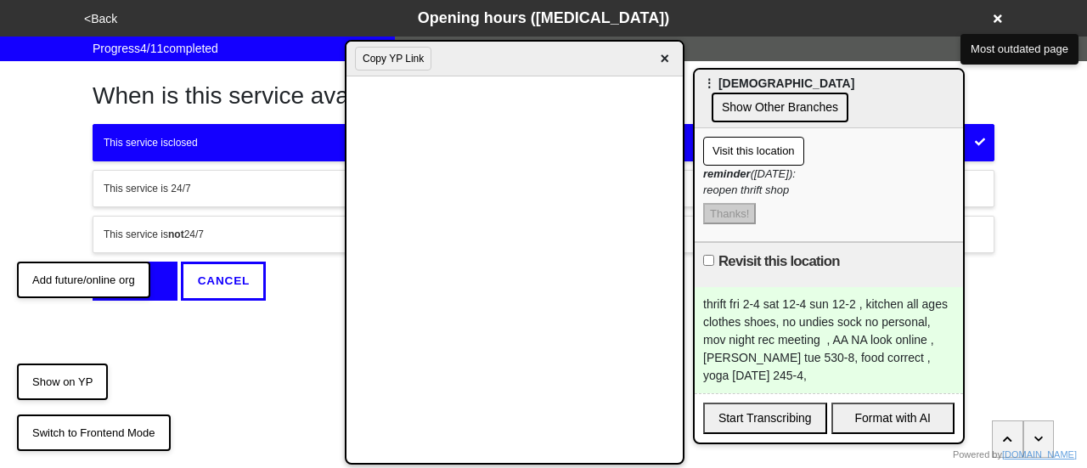
drag, startPoint x: 463, startPoint y: 68, endPoint x: 668, endPoint y: 76, distance: 204.9
click at [668, 76] on div "Copy YP Link ×" at bounding box center [515, 59] width 336 height 35
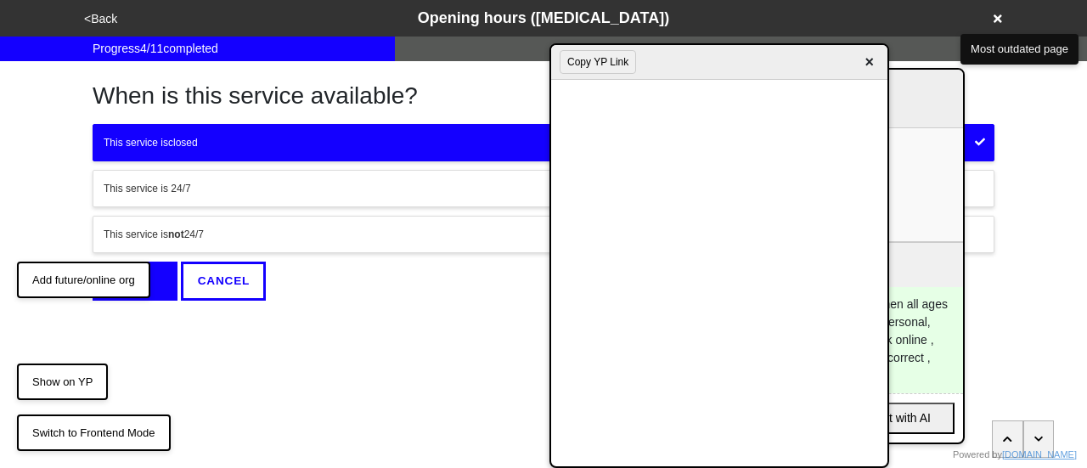
click at [262, 234] on div "This service is not 24/7" at bounding box center [544, 234] width 880 height 15
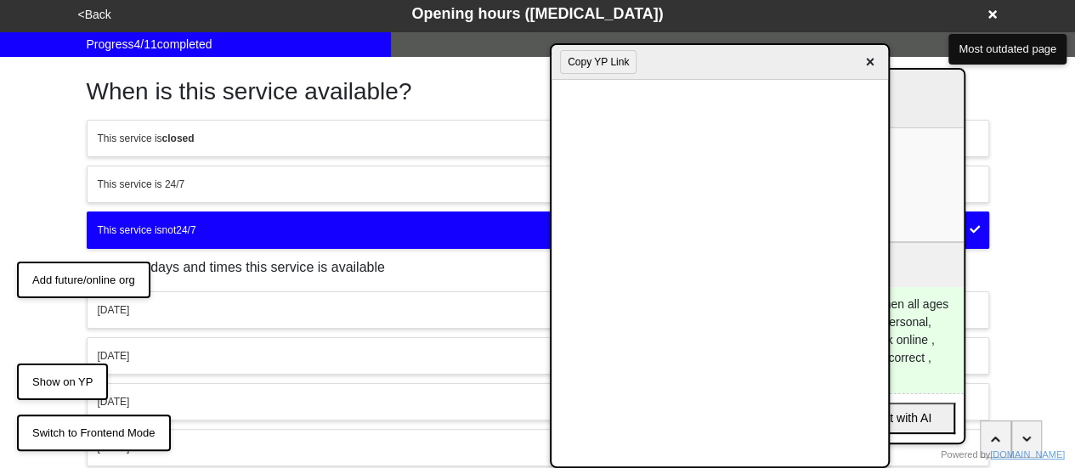
scroll to position [254, 0]
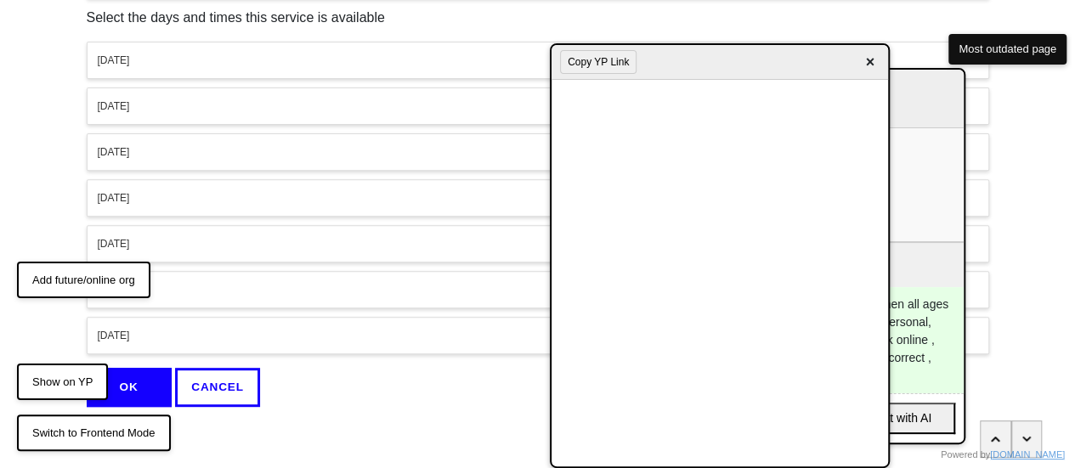
click at [221, 236] on div "Friday" at bounding box center [538, 243] width 880 height 15
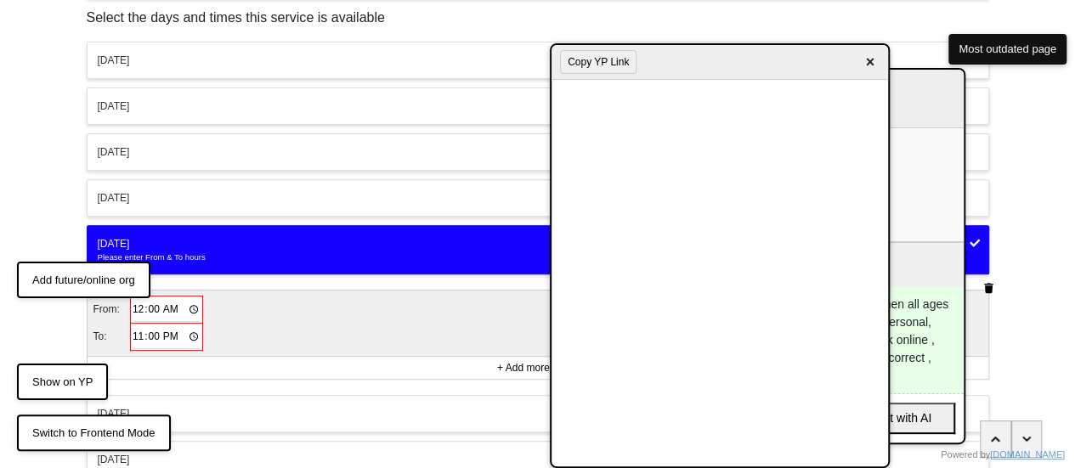
click at [145, 305] on input "00:00" at bounding box center [167, 309] width 71 height 25
click at [132, 305] on input "00:00" at bounding box center [167, 309] width 71 height 25
type input "02:00"
click at [138, 325] on input "23:00" at bounding box center [166, 336] width 71 height 25
type input "16:00"
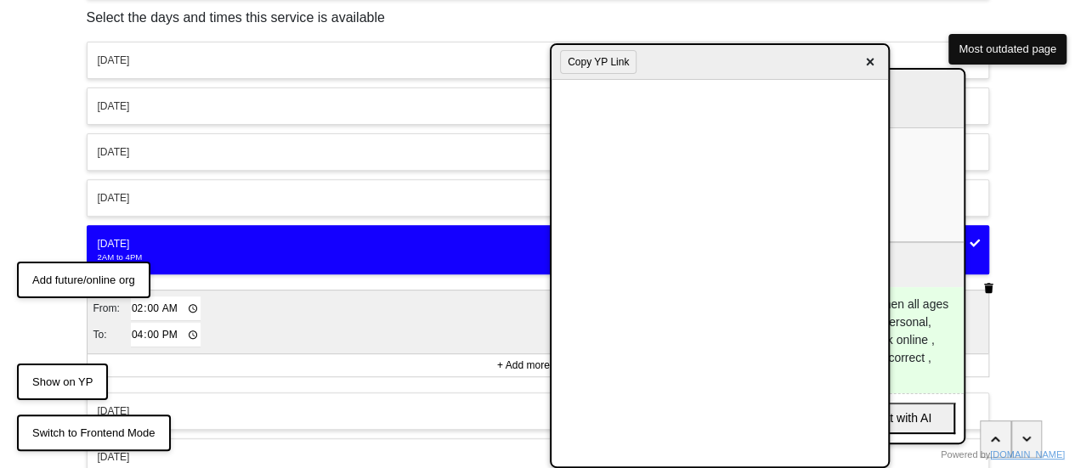
click at [871, 62] on span "×" at bounding box center [870, 62] width 20 height 23
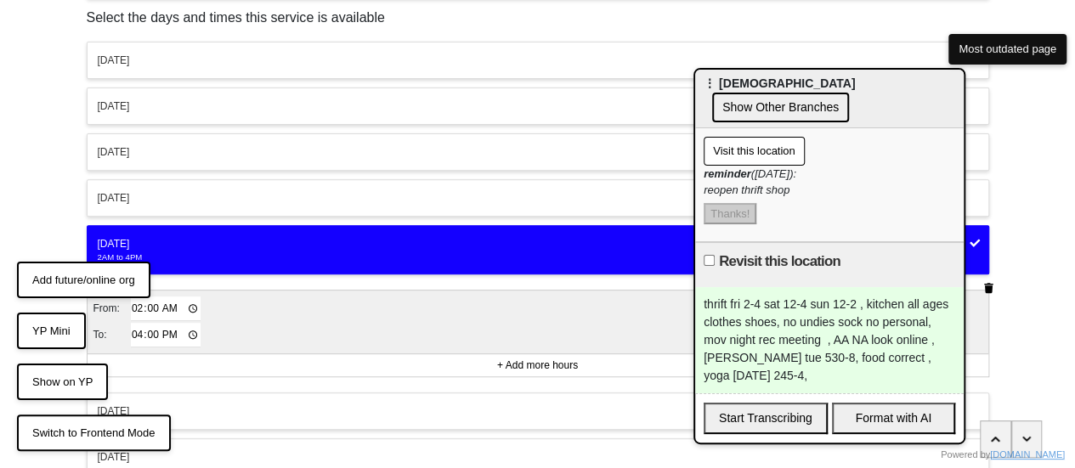
click at [215, 395] on button "Saturday" at bounding box center [538, 410] width 902 height 37
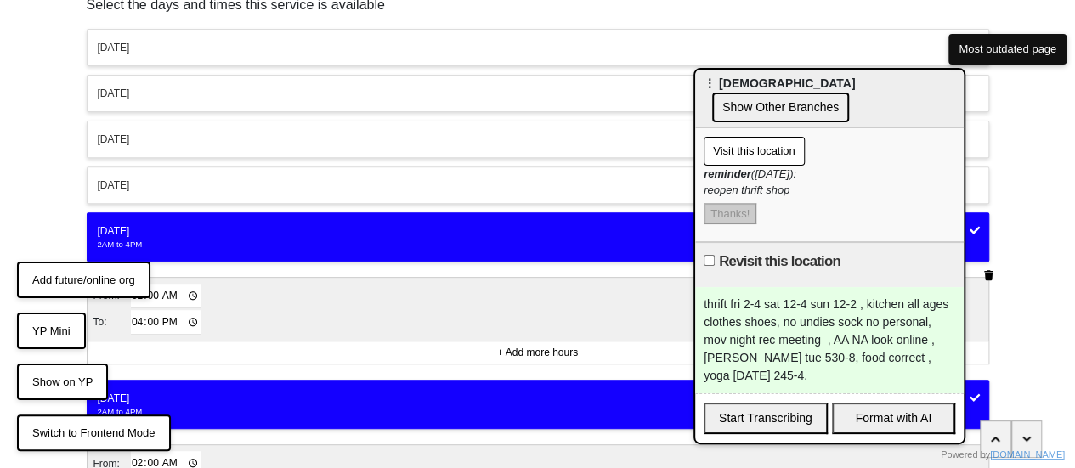
scroll to position [494, 0]
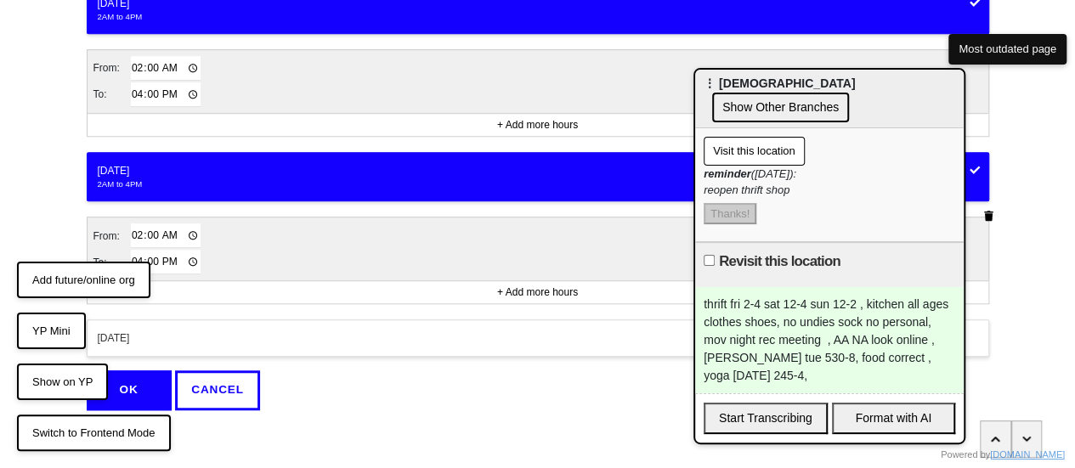
click at [136, 229] on input "02:00" at bounding box center [166, 235] width 71 height 25
type input "00:00"
click at [201, 330] on div "Sunday" at bounding box center [538, 337] width 880 height 15
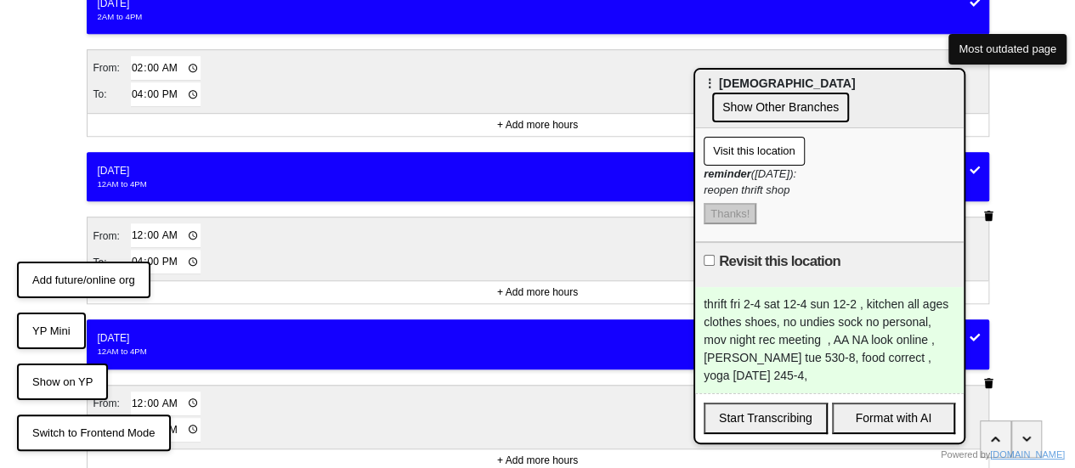
scroll to position [610, 0]
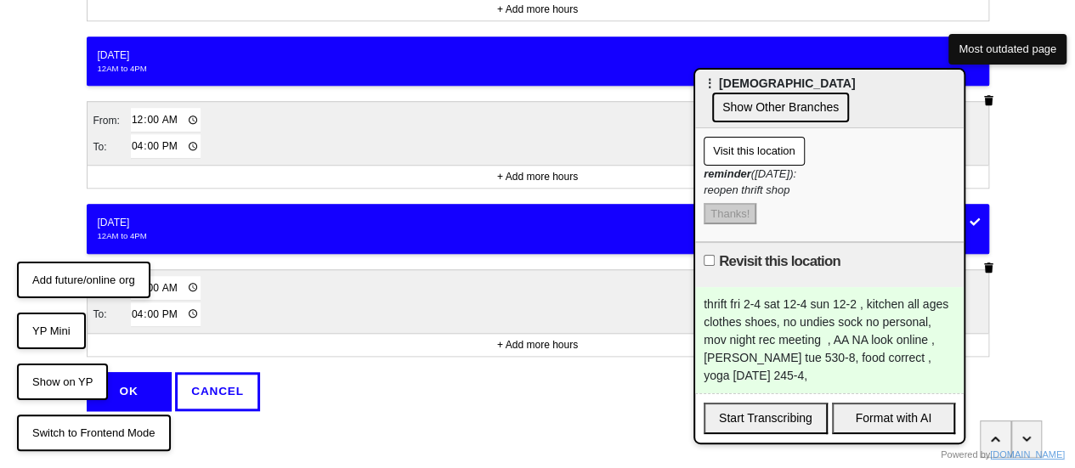
click at [141, 308] on input "16:00" at bounding box center [166, 314] width 71 height 25
type input "14:00"
click at [138, 372] on button "OK" at bounding box center [129, 391] width 85 height 39
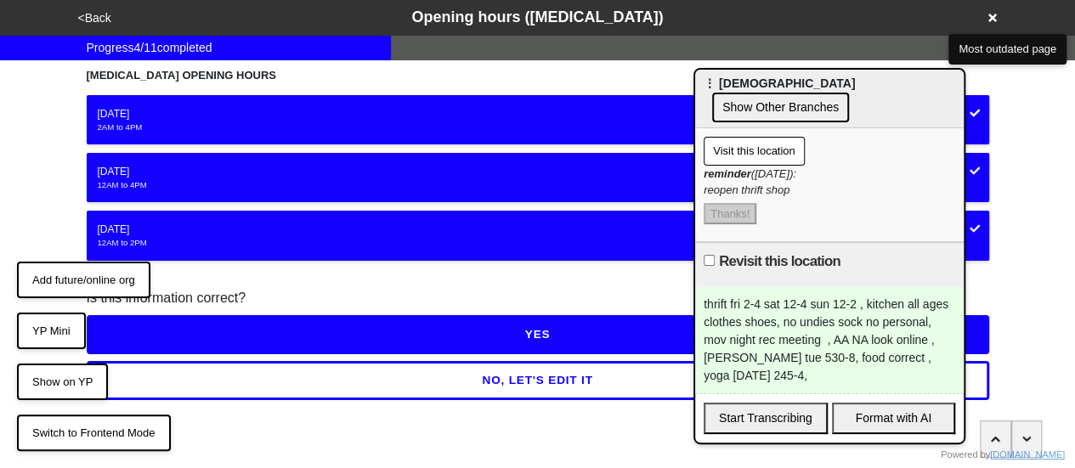
scroll to position [0, 0]
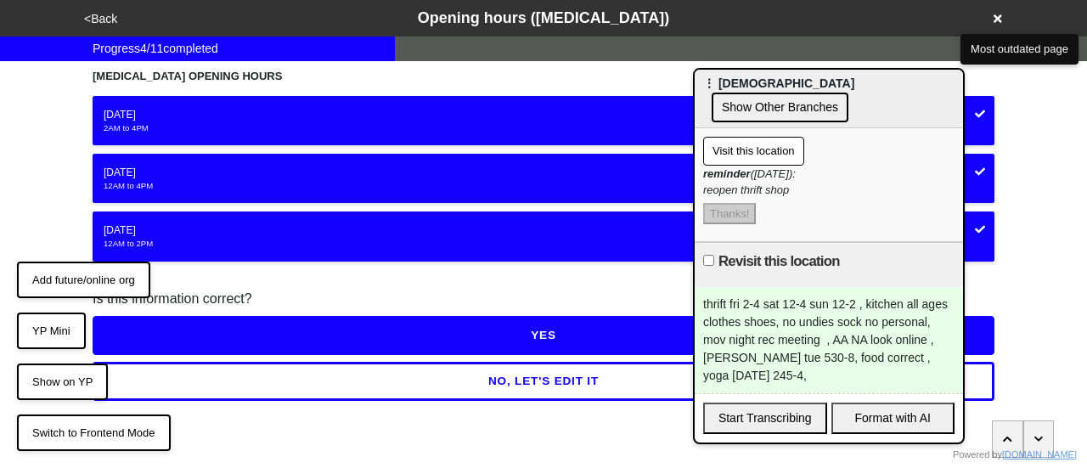
click at [267, 337] on html "<Back Opening hours (coronavirus) Progress 4 / 11 completed CORONAVIRUS OPENING…" at bounding box center [543, 234] width 1087 height 469
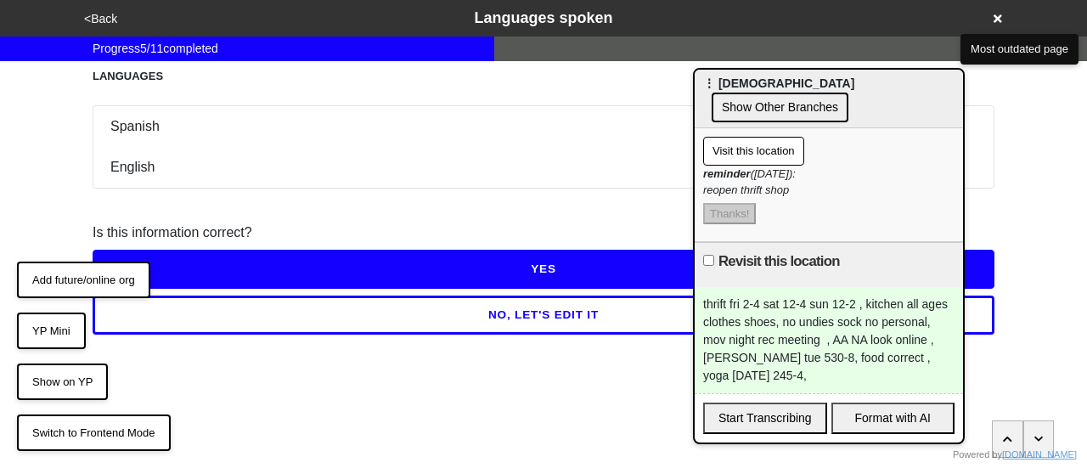
click at [95, 18] on button "<Back" at bounding box center [100, 19] width 43 height 20
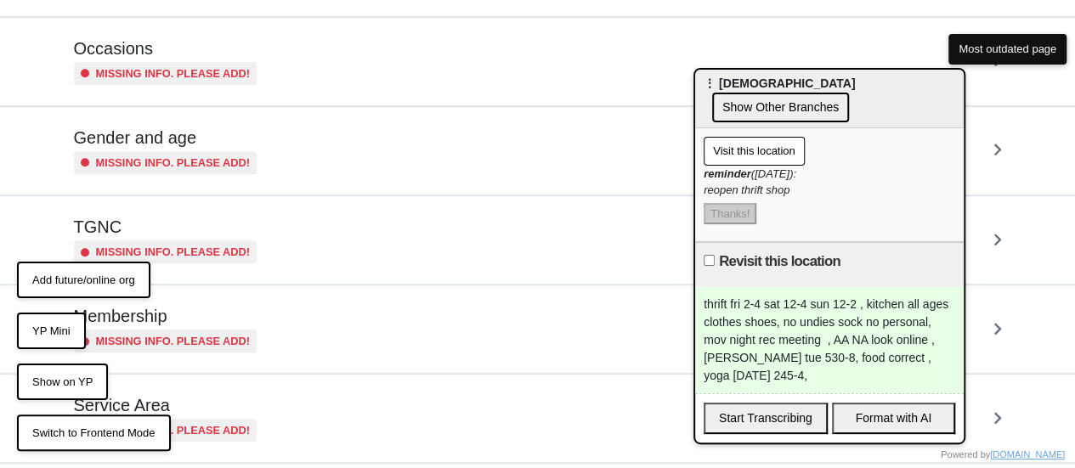
scroll to position [678, 0]
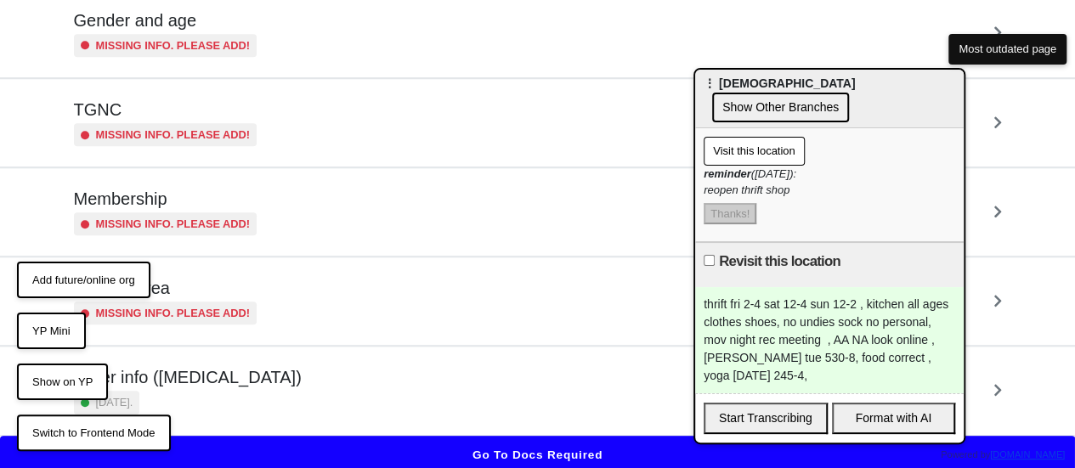
click at [302, 376] on div "Other info (coronavirus) 2 months ago." at bounding box center [538, 390] width 928 height 47
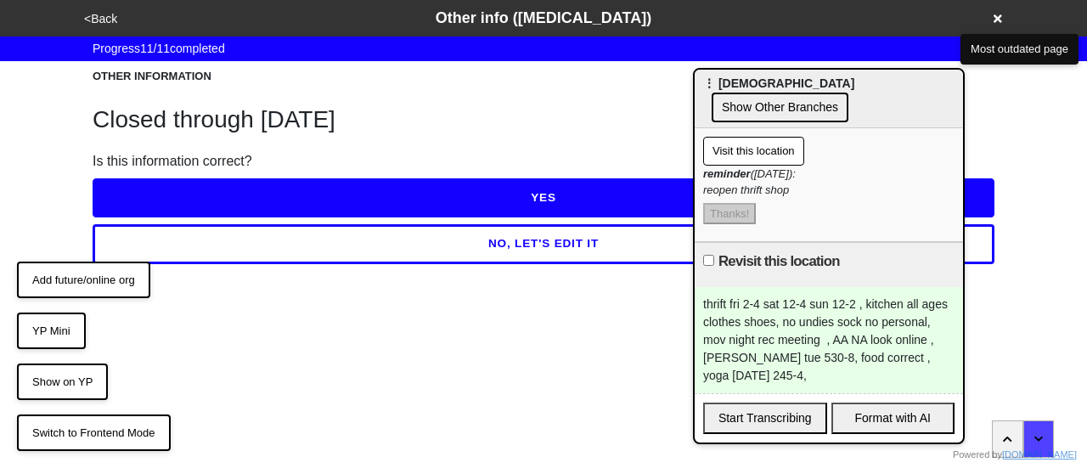
click at [304, 246] on button "NO, LET'S EDIT IT" at bounding box center [544, 243] width 902 height 39
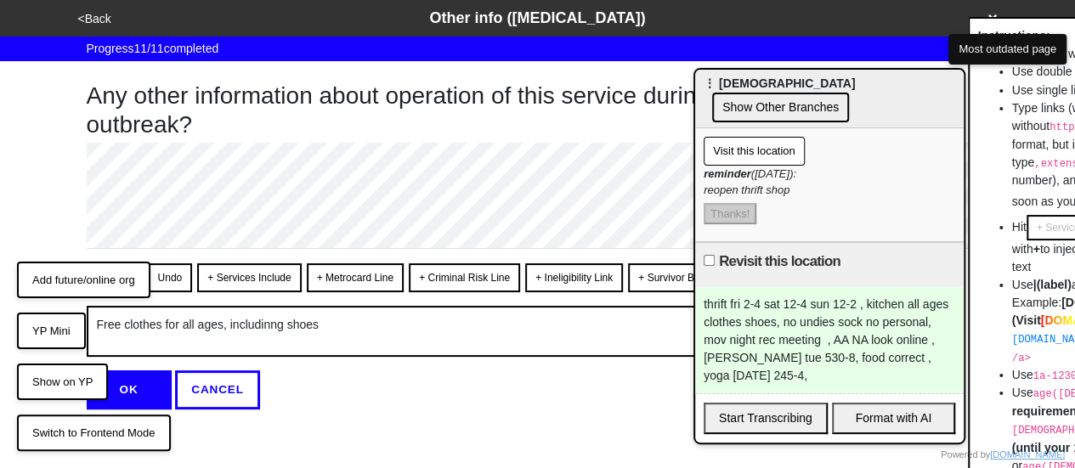
click at [46, 333] on button "YP Mini" at bounding box center [51, 331] width 69 height 37
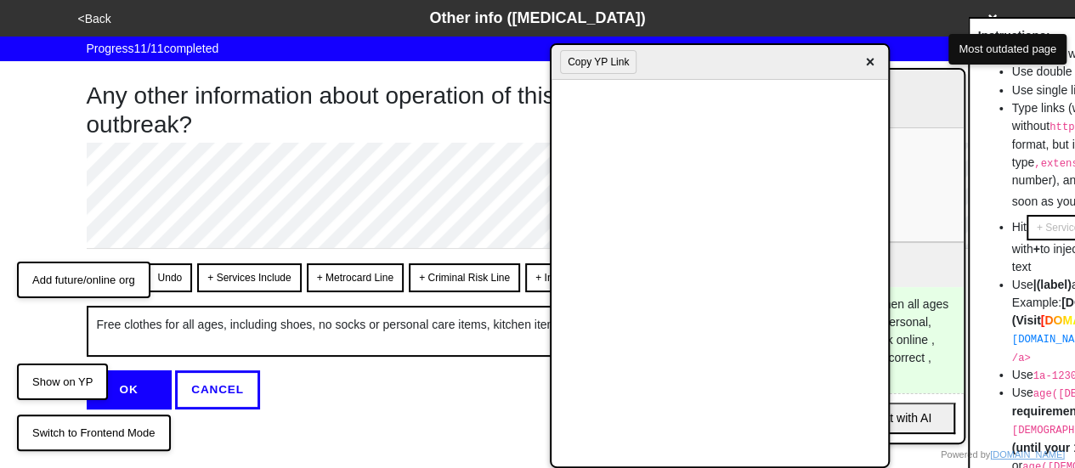
click at [753, 52] on div "Copy YP Link ×" at bounding box center [719, 62] width 336 height 35
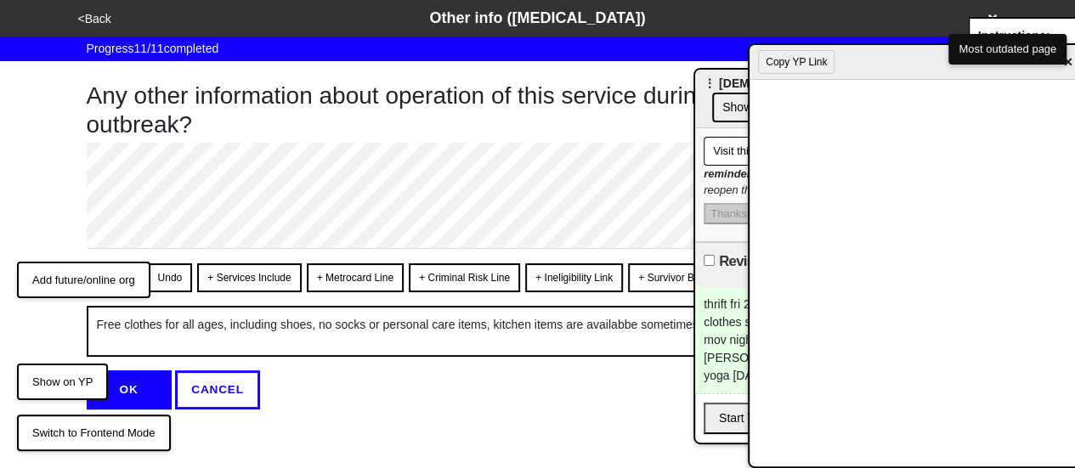
drag, startPoint x: 744, startPoint y: 65, endPoint x: 1087, endPoint y: 178, distance: 360.5
click at [1075, 178] on html "<Back Other info (coronavirus) Progress 11 / 11 completed Any other information…" at bounding box center [537, 238] width 1075 height 477
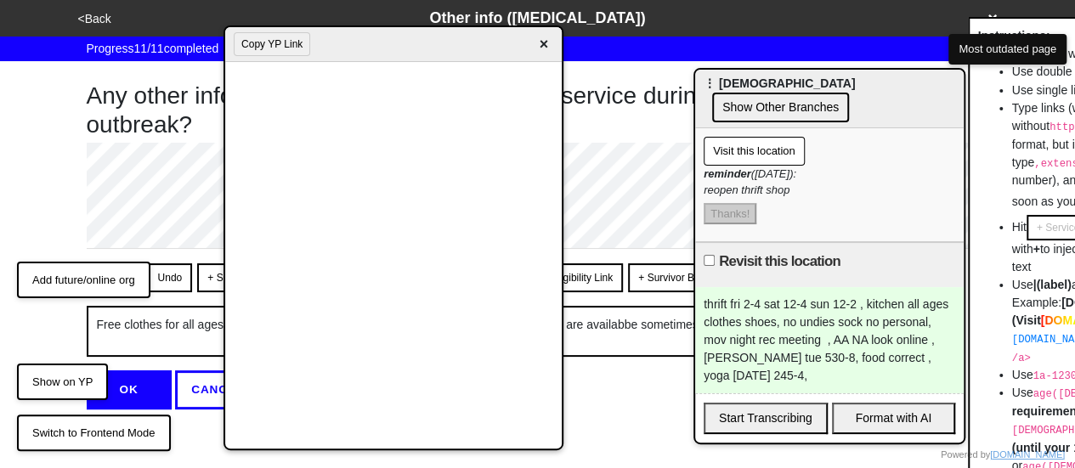
drag, startPoint x: 878, startPoint y: 57, endPoint x: 240, endPoint y: 52, distance: 638.0
click at [240, 52] on div "Copy YP Link ×" at bounding box center [393, 44] width 336 height 35
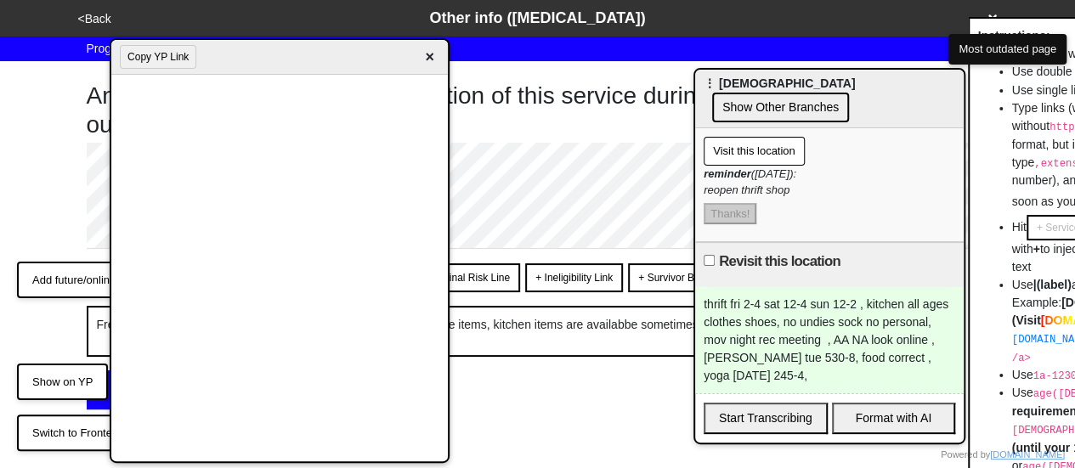
click at [430, 57] on span "×" at bounding box center [430, 57] width 20 height 23
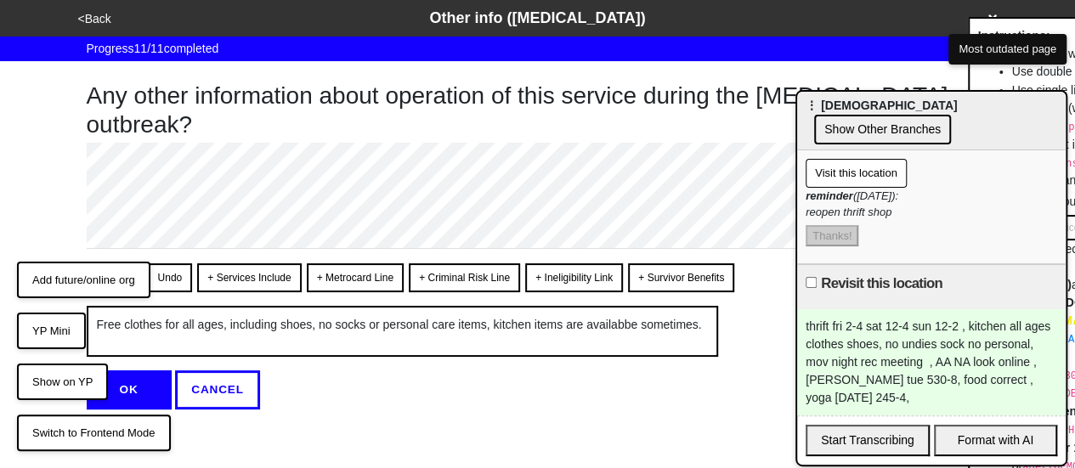
drag, startPoint x: 766, startPoint y: 84, endPoint x: 1055, endPoint y: 167, distance: 300.6
click at [957, 112] on span "⋮ St. Mary's Episcopal Church" at bounding box center [880, 106] width 151 height 14
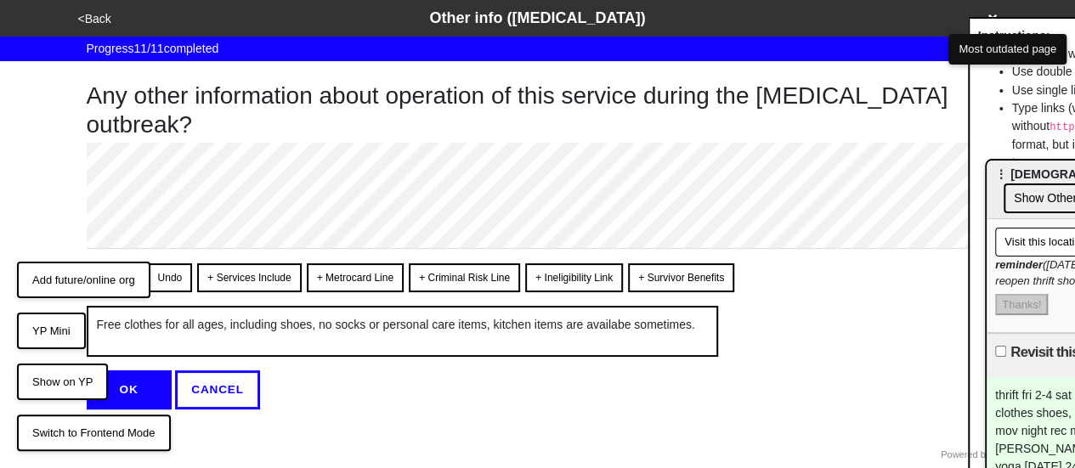
type textarea "x"
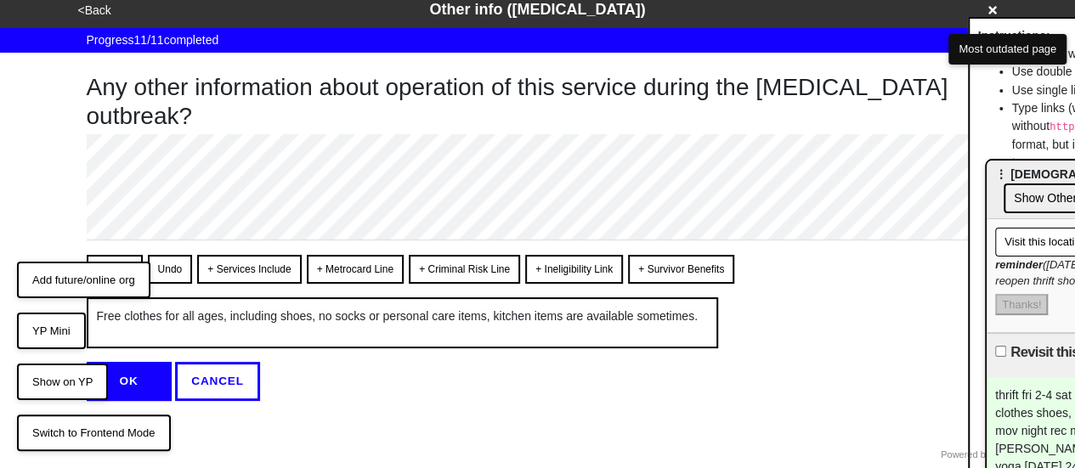
scroll to position [12, 0]
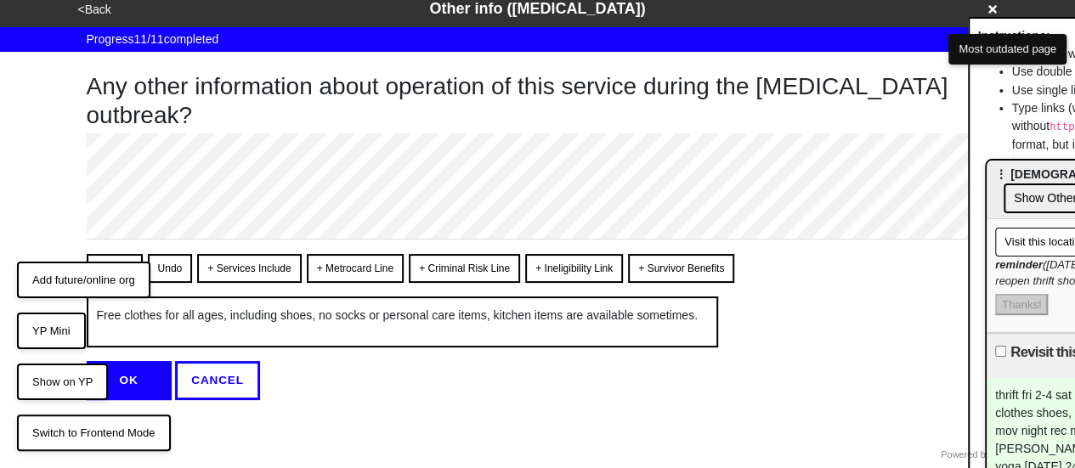
click at [136, 385] on button "OK" at bounding box center [129, 380] width 85 height 39
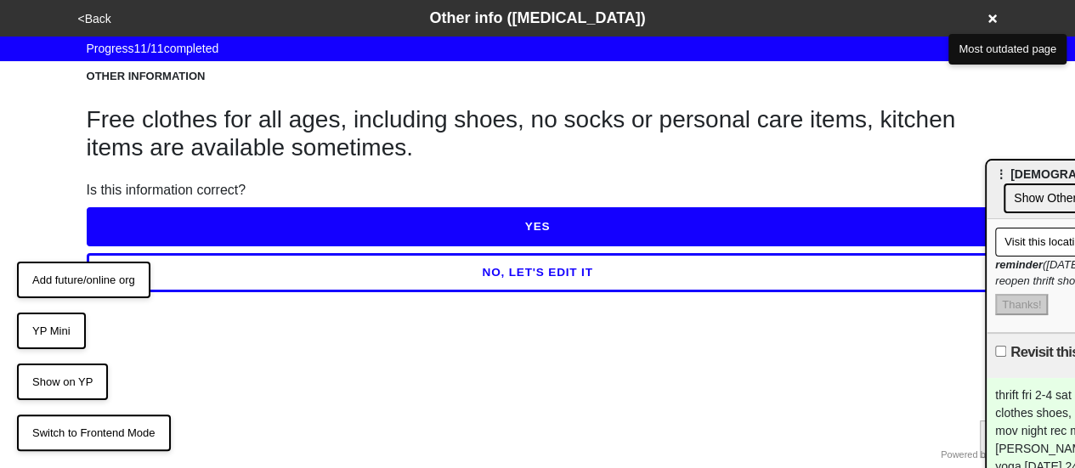
scroll to position [0, 0]
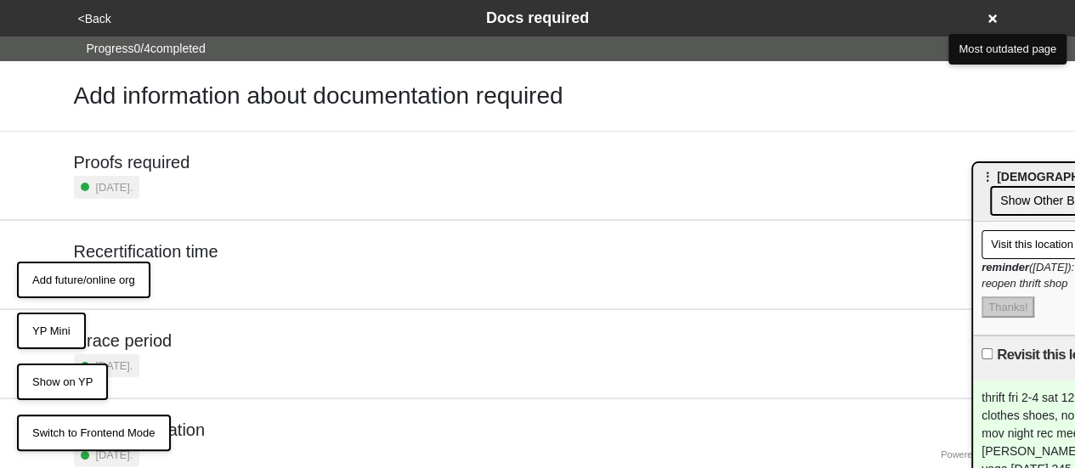
drag, startPoint x: 1035, startPoint y: 178, endPoint x: 472, endPoint y: 154, distance: 562.9
click at [981, 170] on span "⋮ St. Mary's Episcopal Church" at bounding box center [1056, 177] width 151 height 14
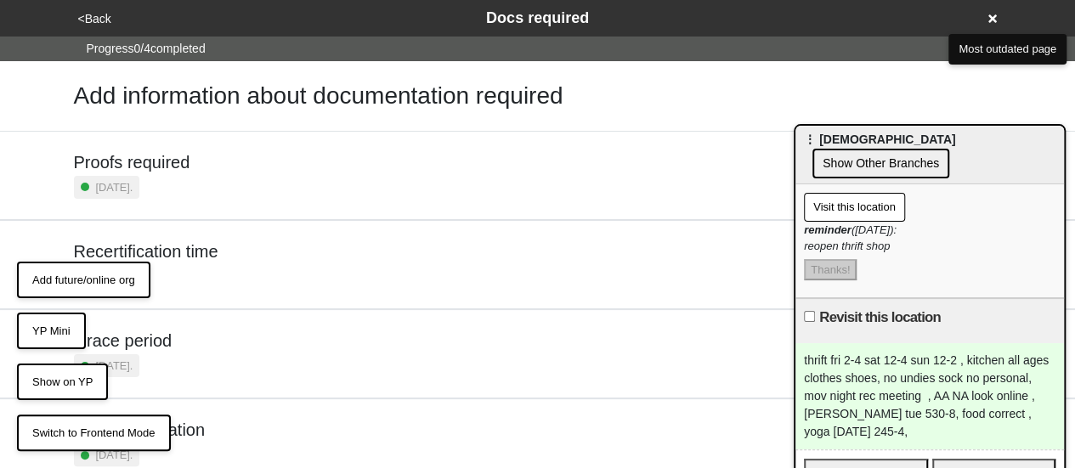
click at [65, 329] on button "YP Mini" at bounding box center [51, 331] width 69 height 37
click at [46, 325] on button "YP Mini" at bounding box center [51, 331] width 69 height 37
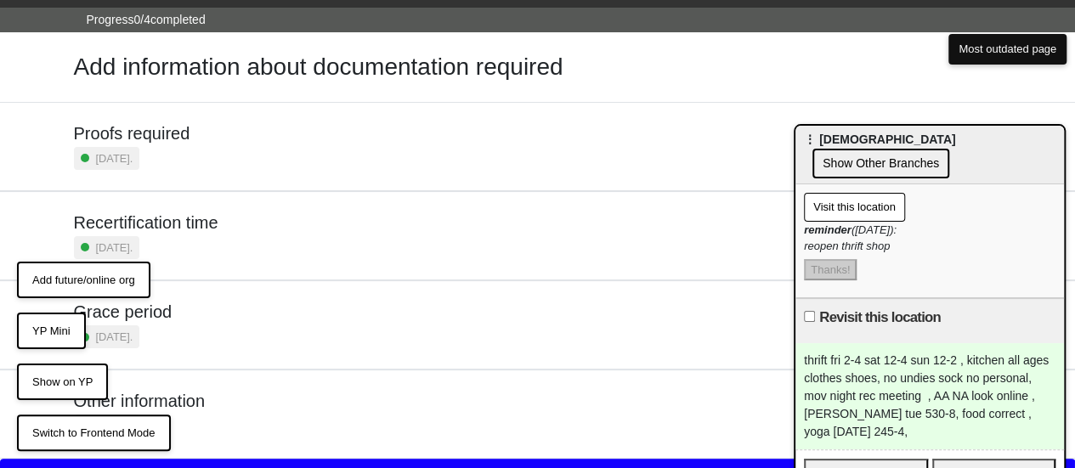
scroll to position [56, 0]
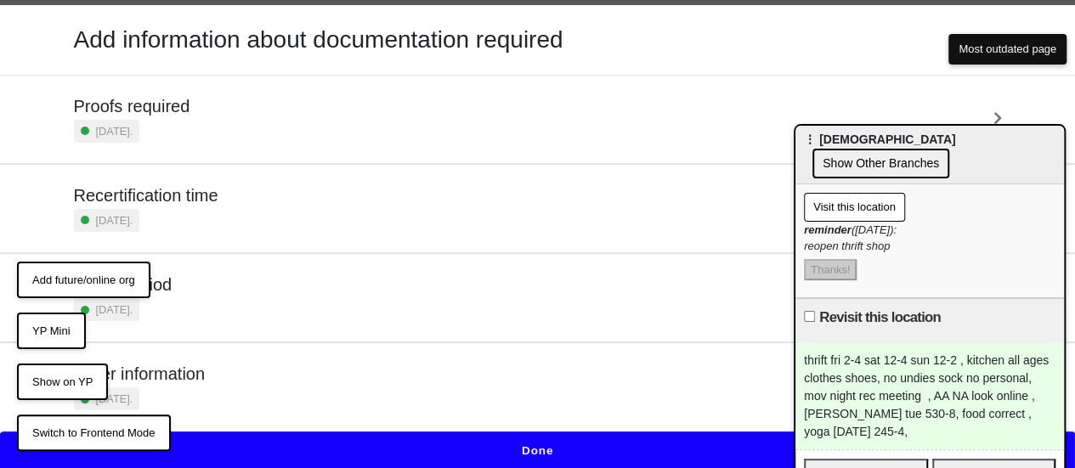
click at [284, 376] on div "Other information 3 months ago." at bounding box center [538, 387] width 928 height 47
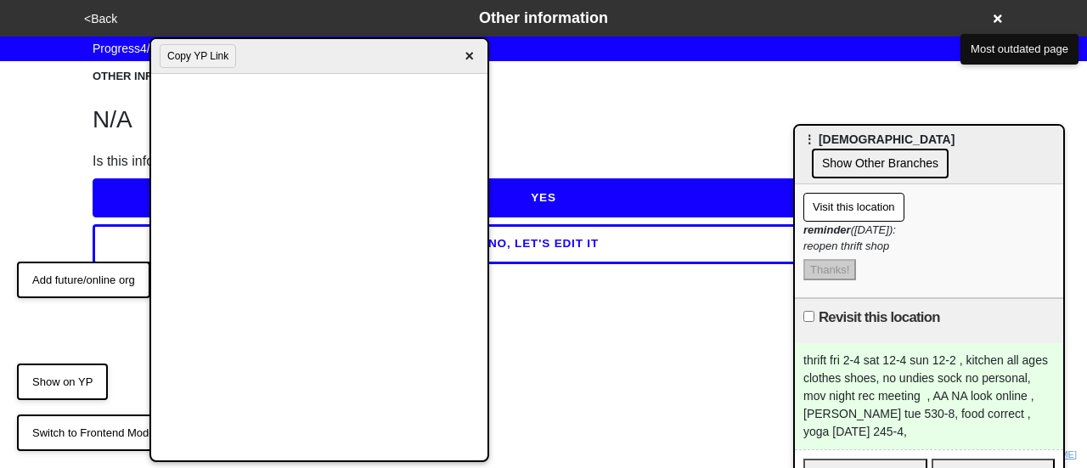
click at [300, 64] on div "Copy YP Link ×" at bounding box center [319, 56] width 336 height 35
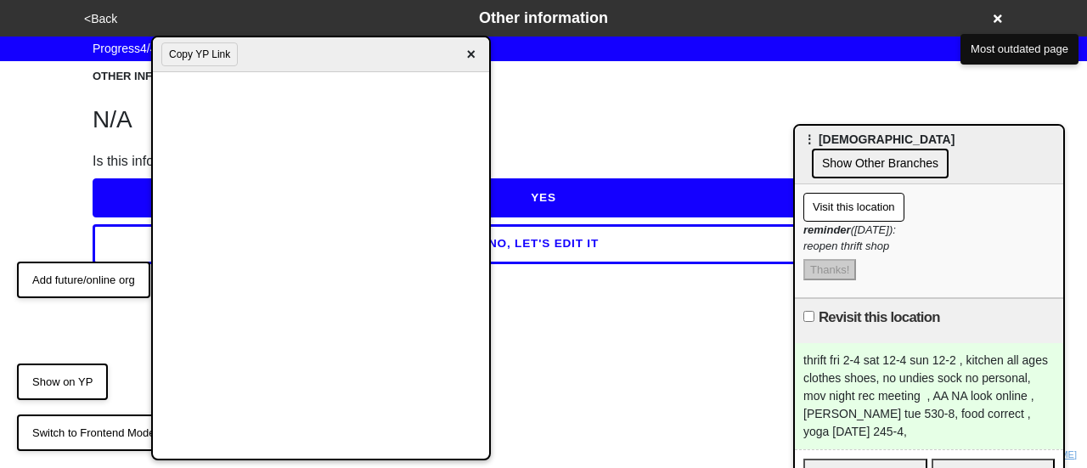
click at [548, 247] on button "NO, LET'S EDIT IT" at bounding box center [544, 243] width 902 height 39
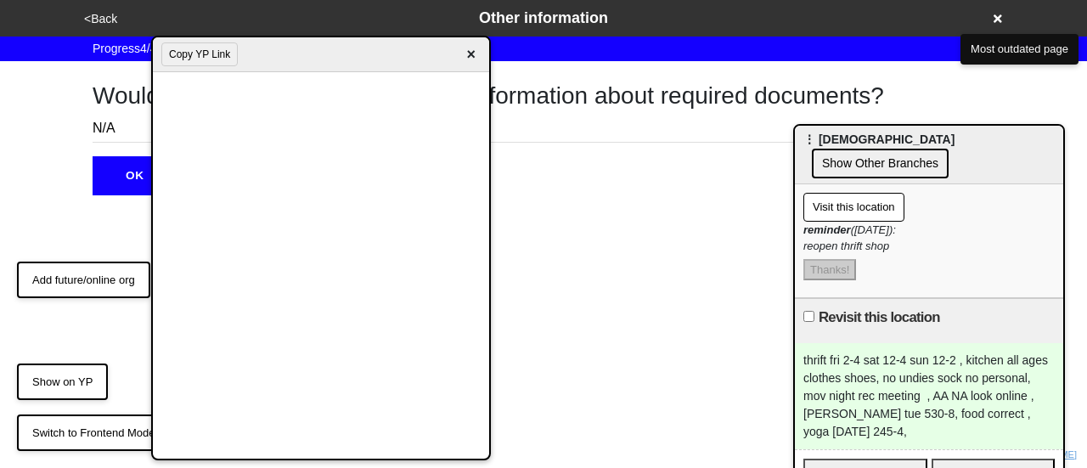
click at [467, 56] on span "×" at bounding box center [471, 54] width 20 height 23
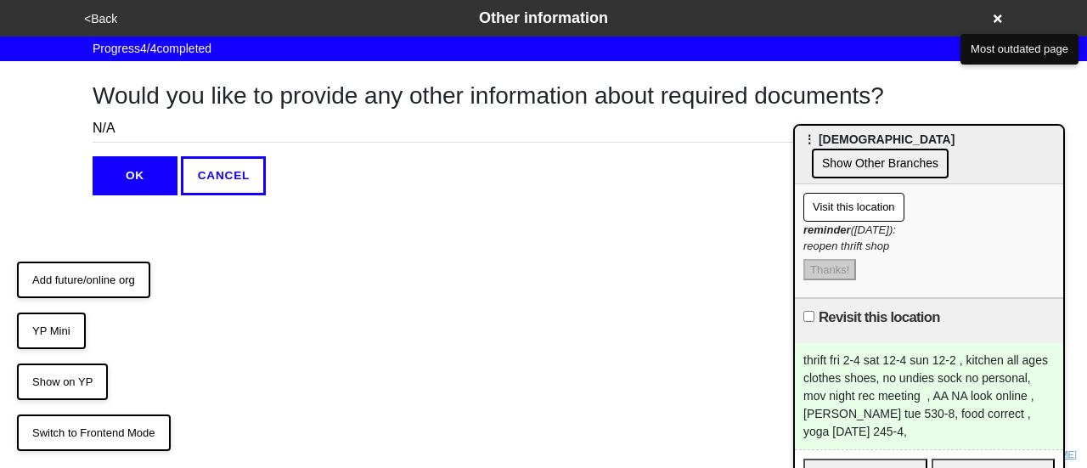
click at [93, 14] on button "<Back" at bounding box center [100, 19] width 43 height 20
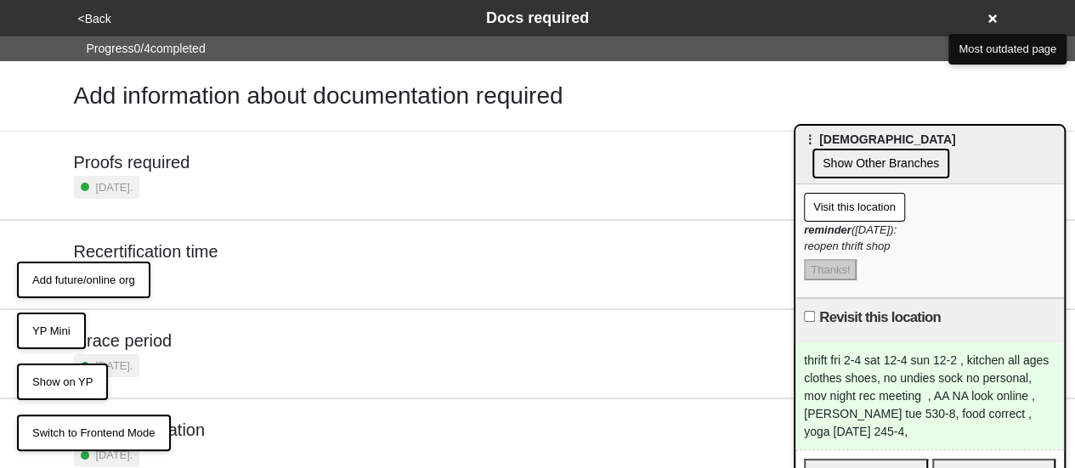
click at [205, 159] on div "Proofs required 3 months ago." at bounding box center [538, 175] width 928 height 47
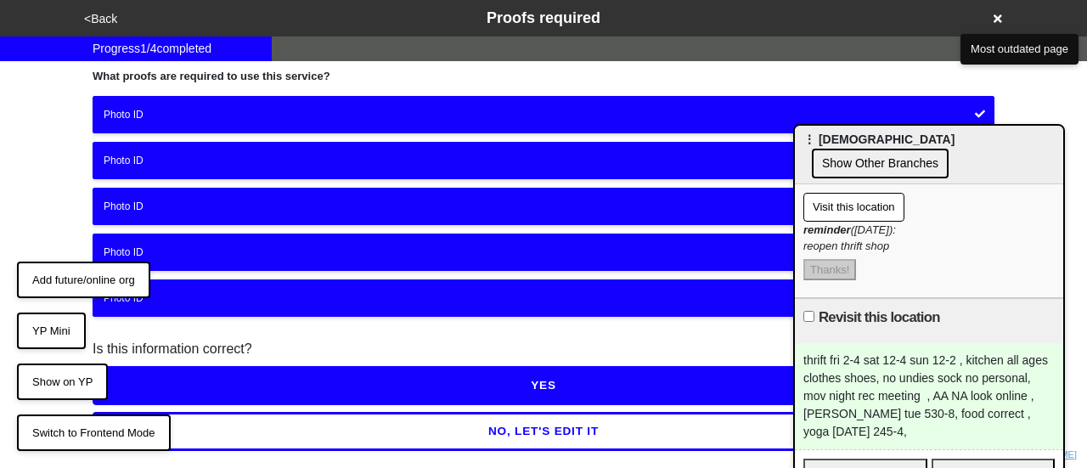
click at [235, 424] on button "NO, LET'S EDIT IT" at bounding box center [544, 431] width 902 height 39
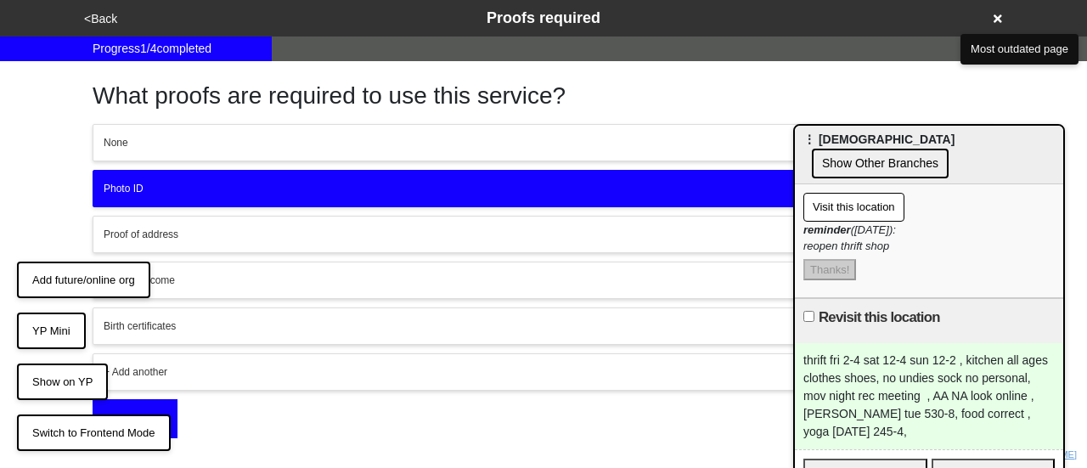
click at [296, 190] on div "Photo ID" at bounding box center [544, 188] width 880 height 15
click at [291, 153] on button "None" at bounding box center [544, 142] width 902 height 37
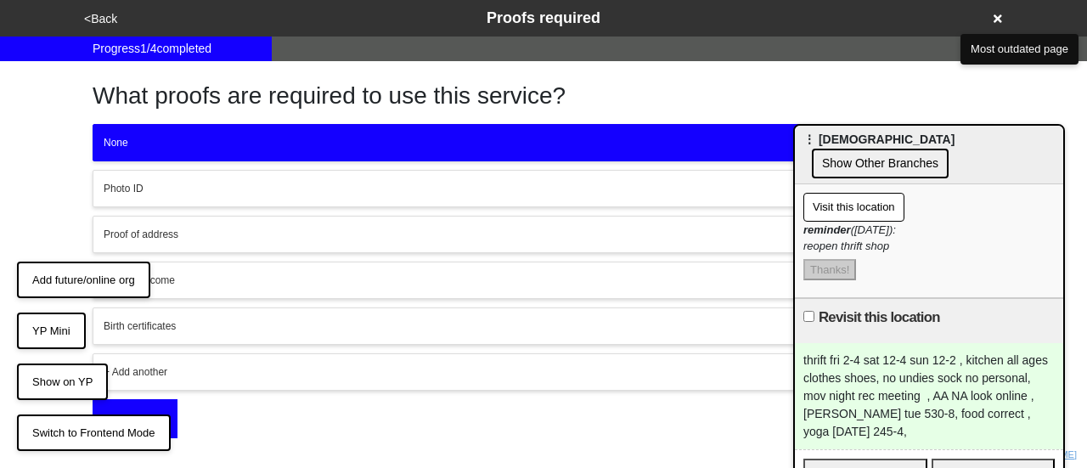
click at [263, 198] on button "Photo ID" at bounding box center [544, 188] width 902 height 37
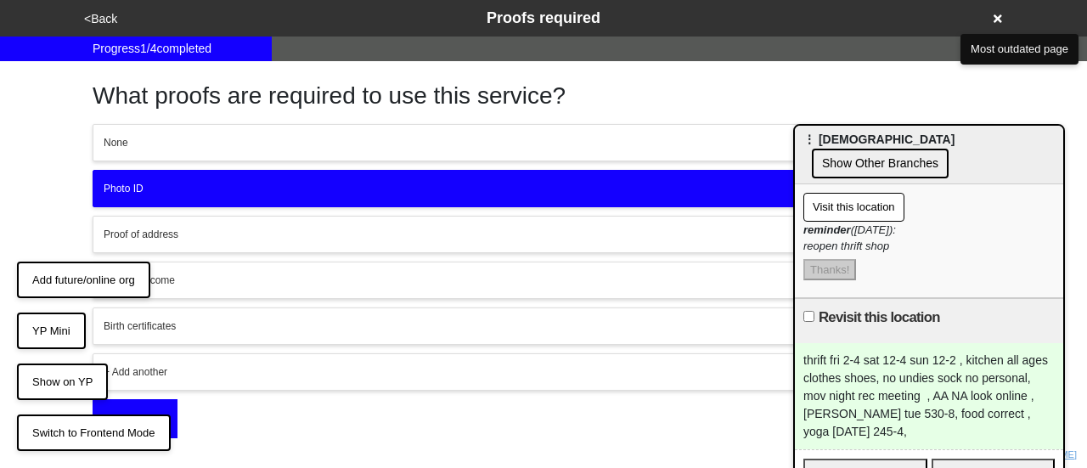
click at [124, 406] on button "OK" at bounding box center [135, 418] width 85 height 39
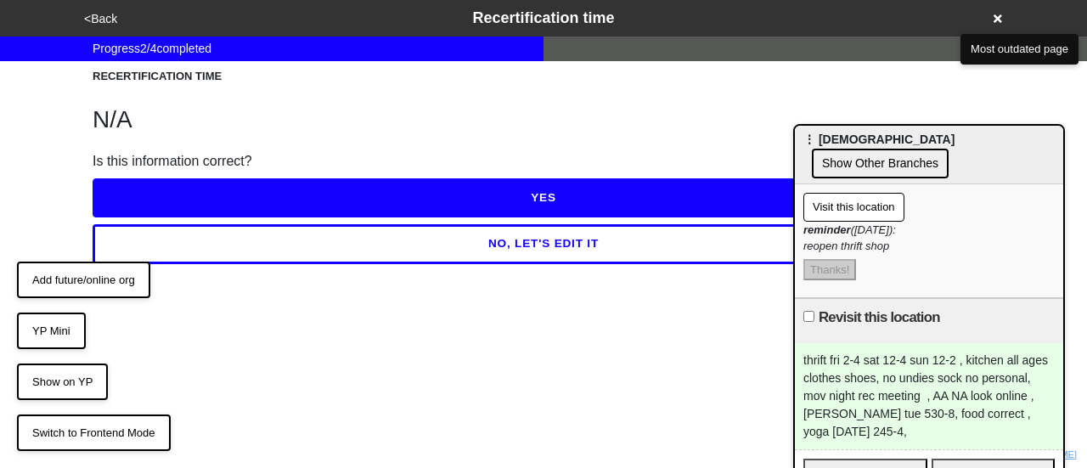
click at [241, 191] on button "YES" at bounding box center [544, 197] width 902 height 39
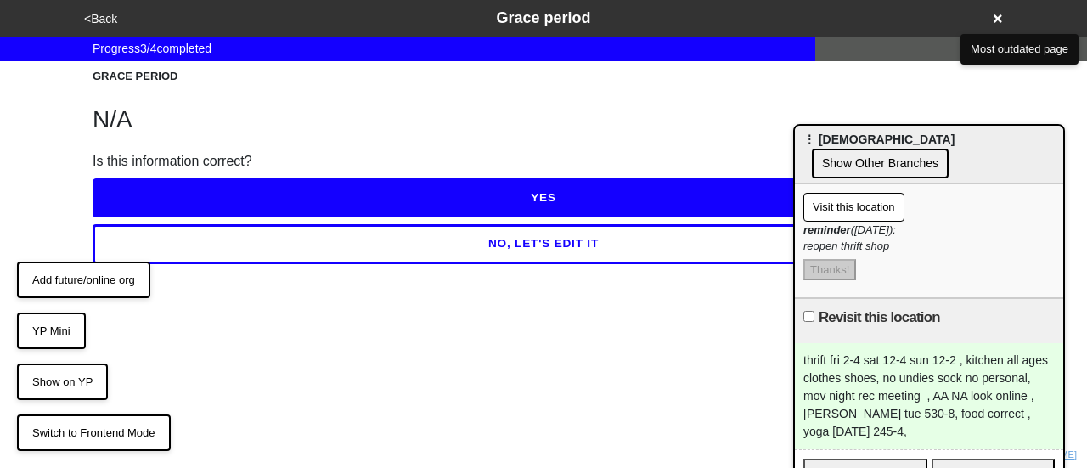
click at [111, 18] on button "<Back" at bounding box center [100, 19] width 43 height 20
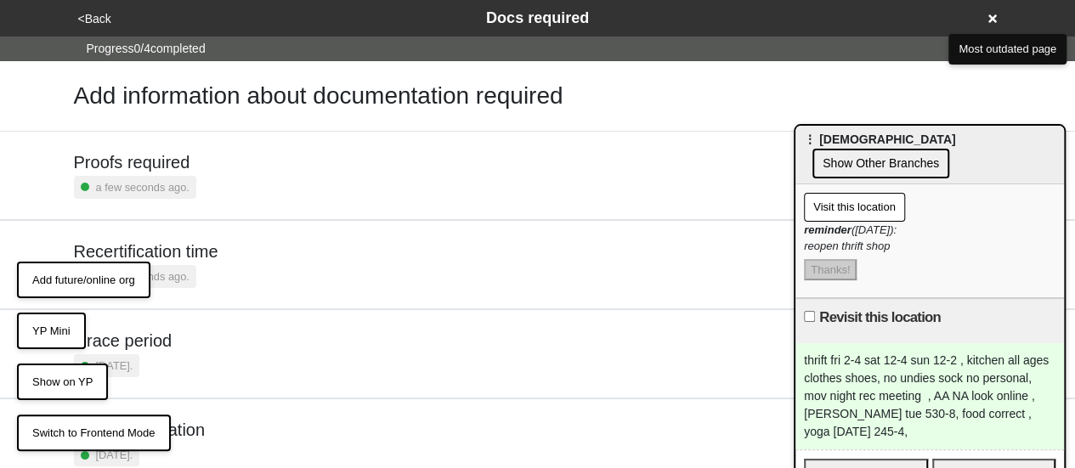
click at [111, 18] on button "<Back" at bounding box center [94, 19] width 43 height 20
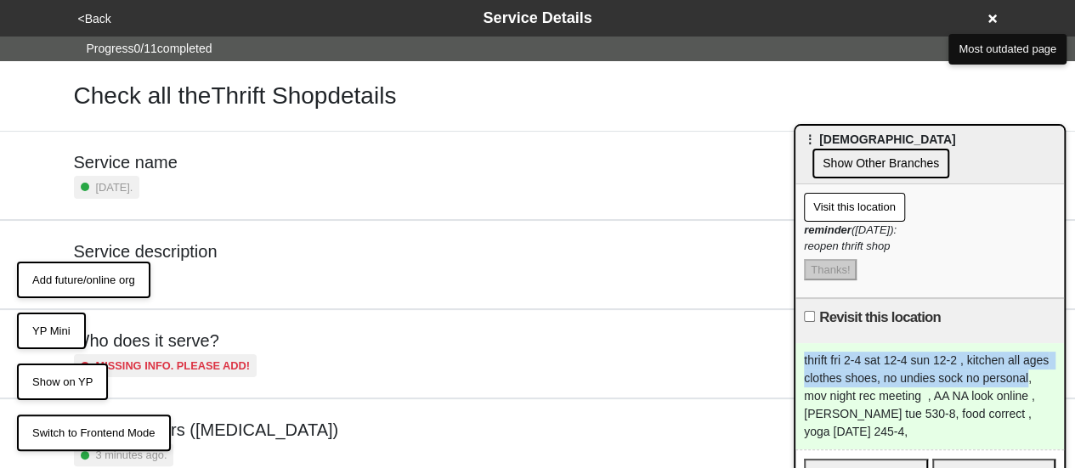
drag, startPoint x: 985, startPoint y: 364, endPoint x: 628, endPoint y: 325, distance: 359.8
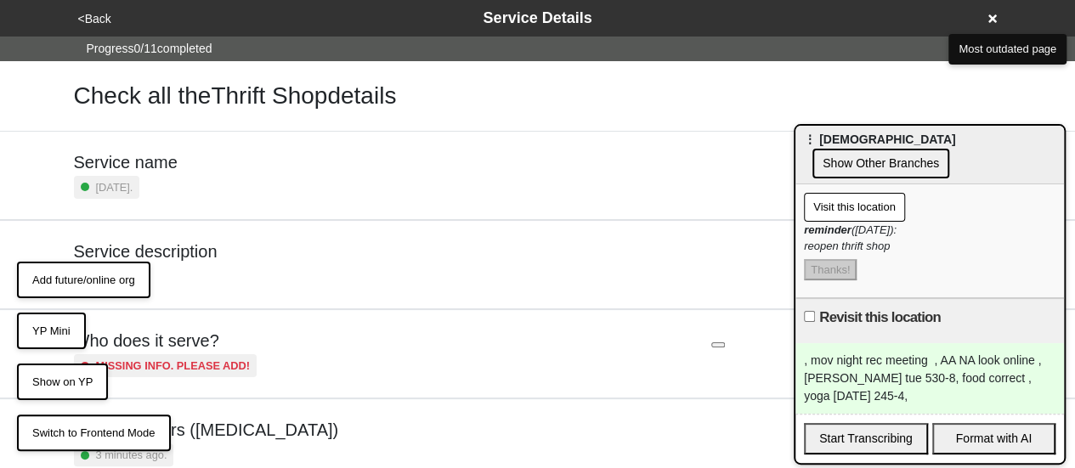
click at [100, 16] on button "<Back" at bounding box center [94, 19] width 43 height 20
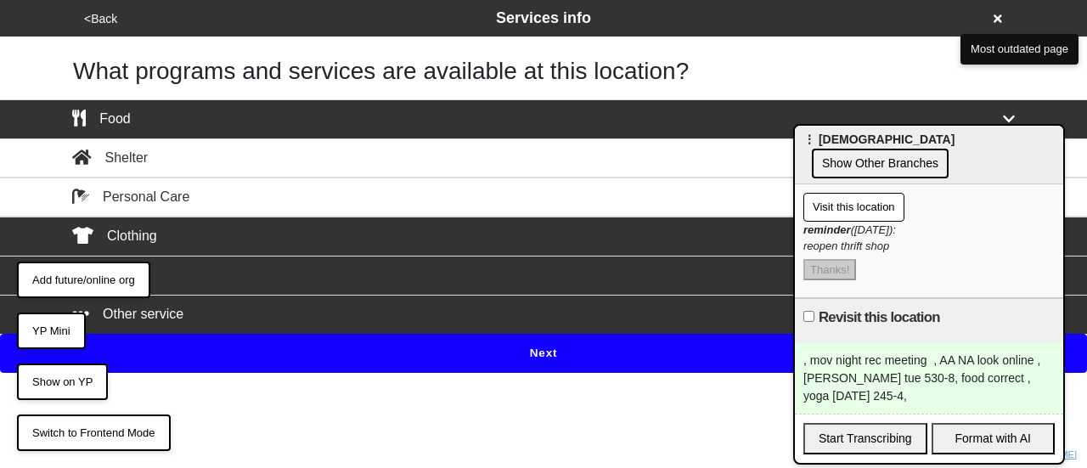
click at [356, 313] on div "Other service" at bounding box center [543, 314] width 968 height 20
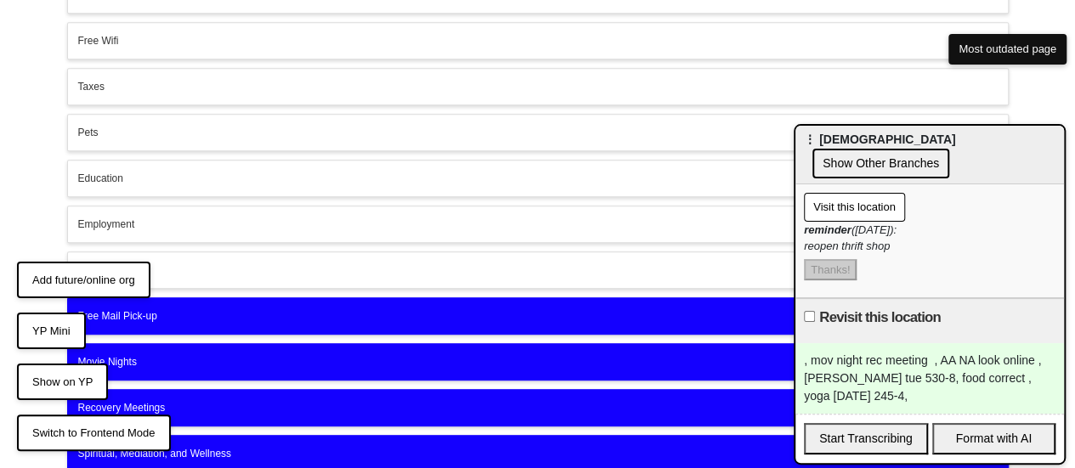
scroll to position [607, 0]
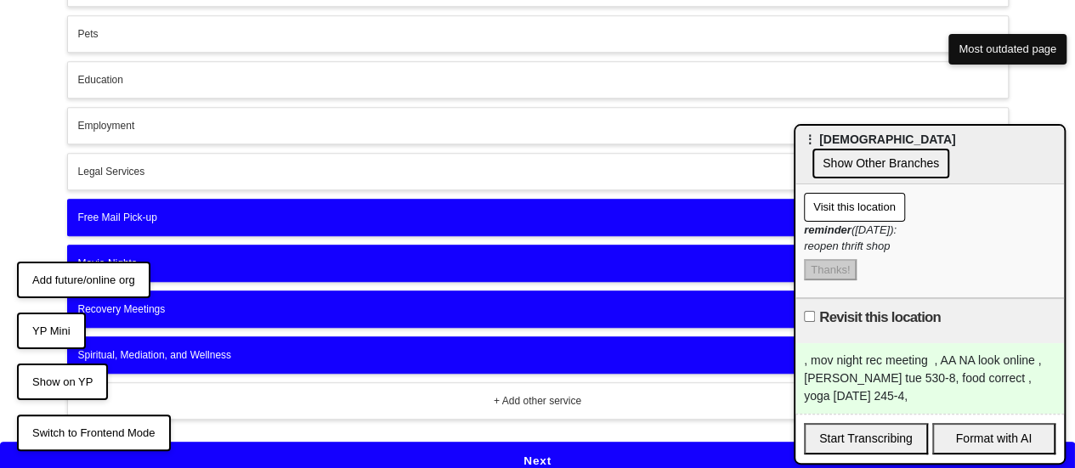
click at [252, 256] on div "Movie Nights" at bounding box center [537, 263] width 919 height 15
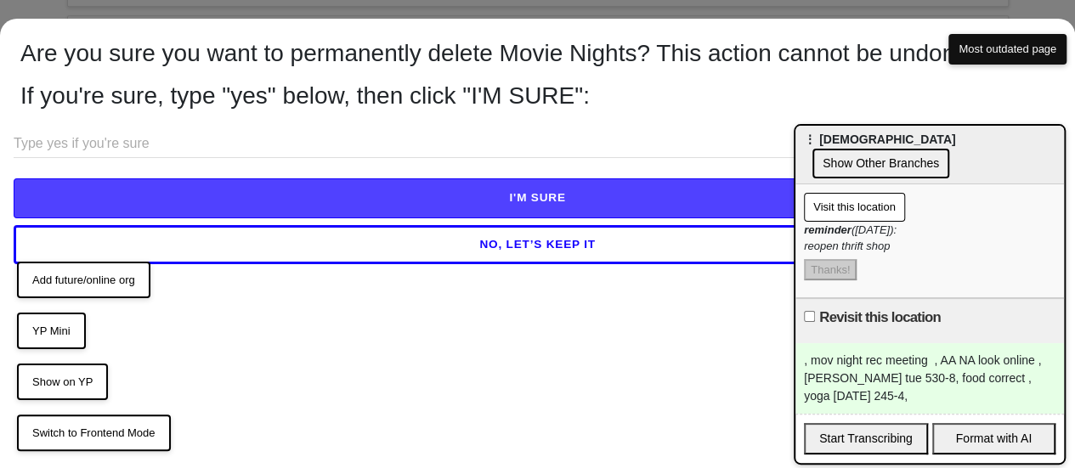
click at [251, 262] on button "NO, LET’S KEEP IT" at bounding box center [537, 244] width 1047 height 39
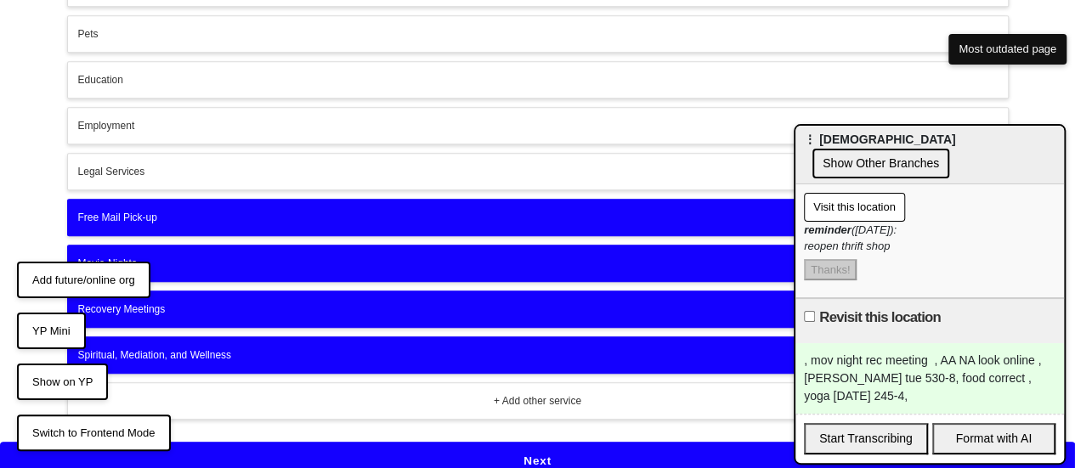
click at [228, 302] on div "Recovery Meetings" at bounding box center [537, 309] width 919 height 15
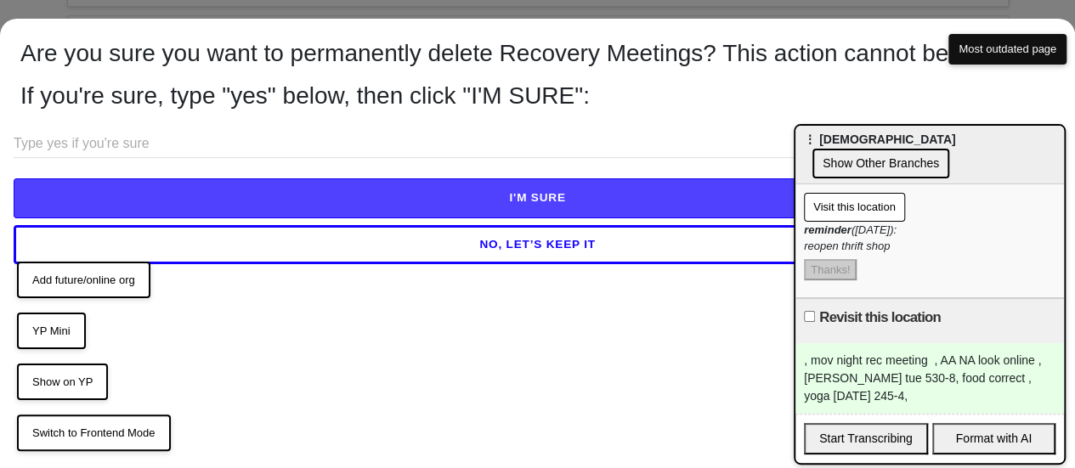
click at [295, 264] on button "NO, LET’S KEEP IT" at bounding box center [537, 244] width 1047 height 39
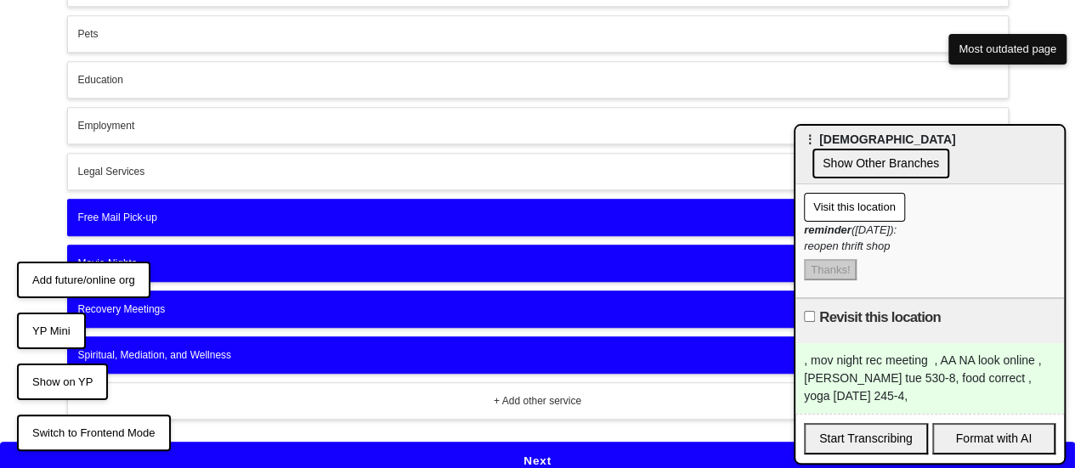
click at [404, 454] on button "Next" at bounding box center [537, 461] width 1075 height 39
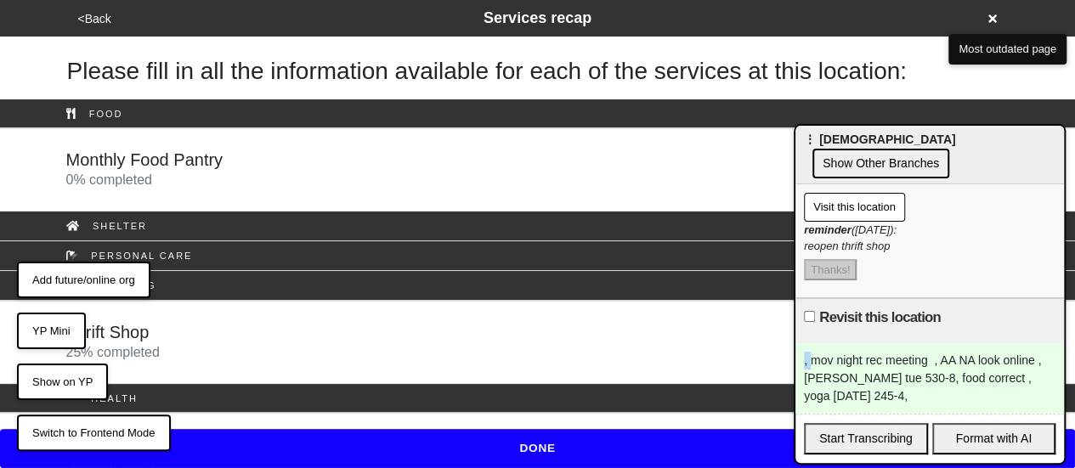
drag, startPoint x: 812, startPoint y: 352, endPoint x: 766, endPoint y: 344, distance: 46.5
click at [773, 347] on body "<Back Services recap Please fill in all the information available for each of t…" at bounding box center [537, 429] width 1075 height 859
click at [61, 325] on button "YP Mini" at bounding box center [51, 331] width 69 height 37
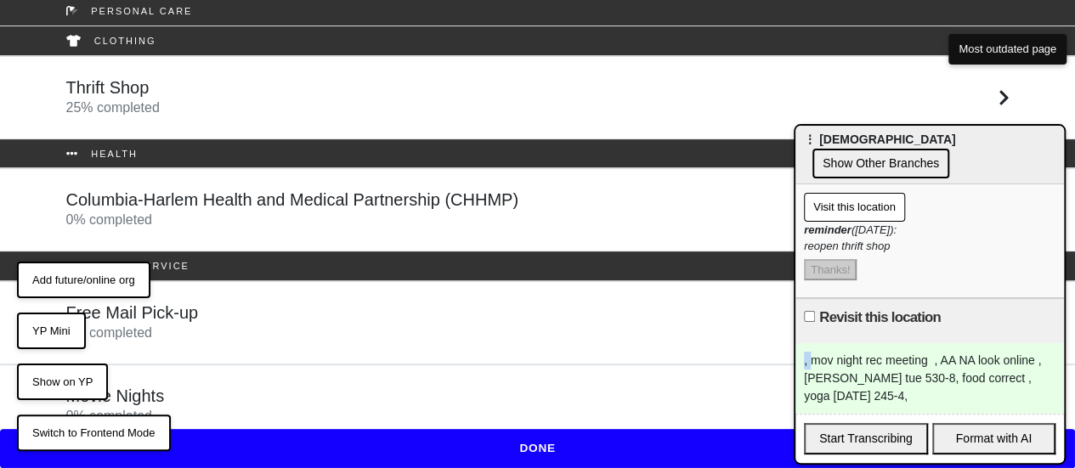
scroll to position [385, 0]
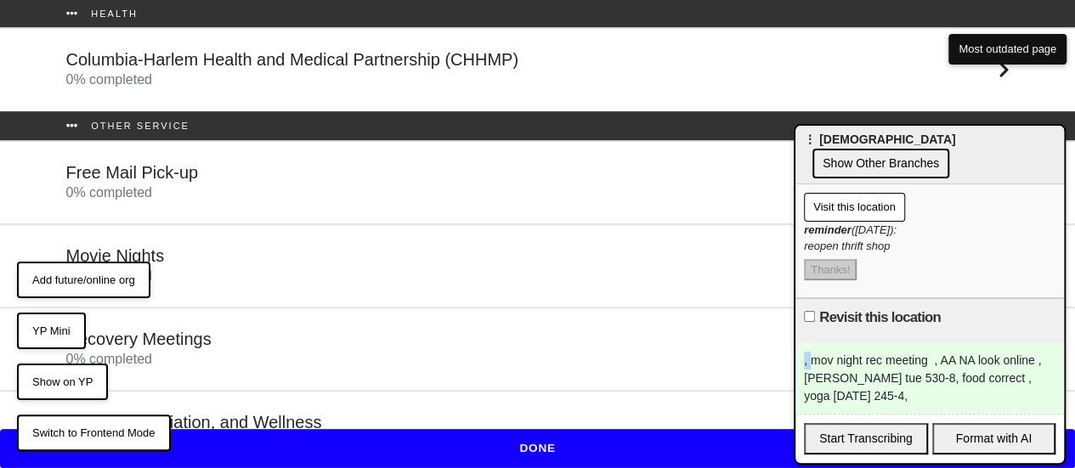
click at [227, 255] on div "Movie Nights 0 % completed" at bounding box center [538, 266] width 968 height 41
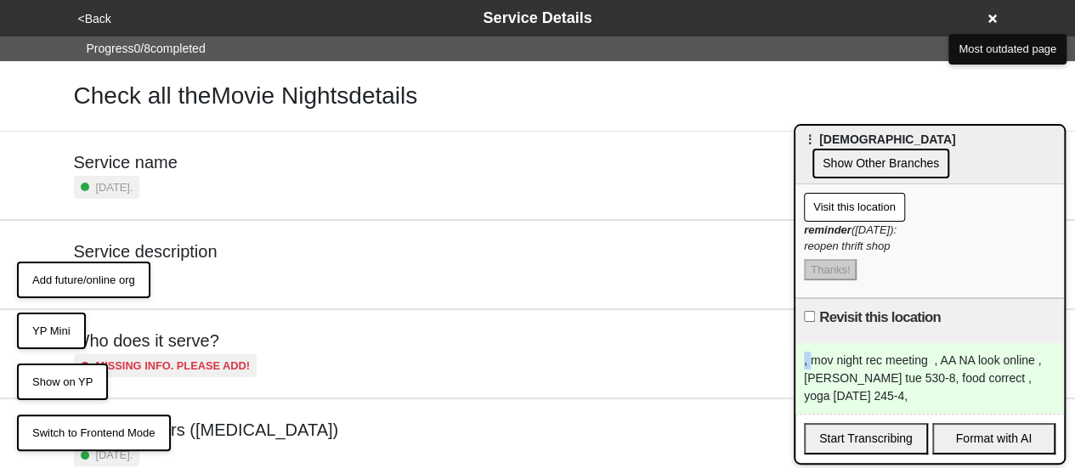
click at [243, 239] on div "Service description 3 months ago." at bounding box center [538, 265] width 968 height 88
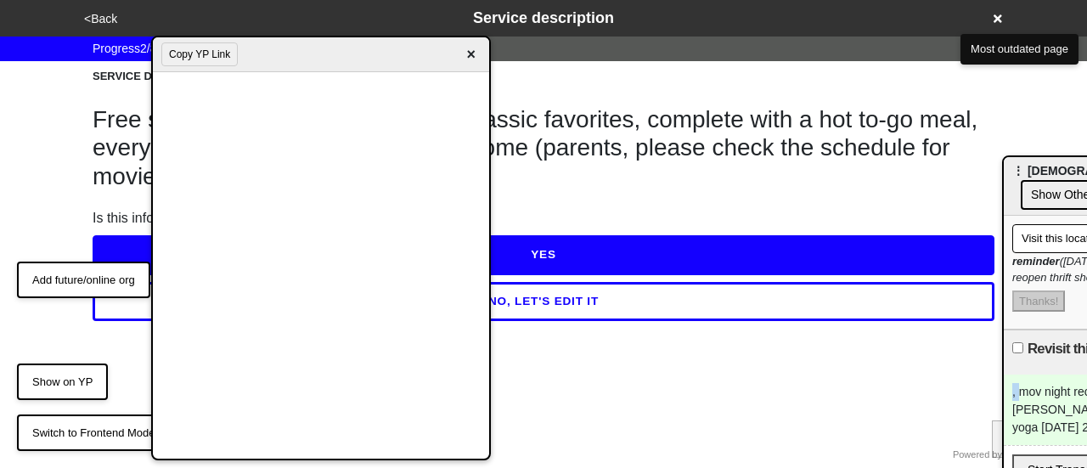
drag, startPoint x: 851, startPoint y: 140, endPoint x: 1086, endPoint y: 185, distance: 238.8
click at [1086, 178] on span "⋮ St. Mary's Episcopal Church" at bounding box center [1088, 171] width 151 height 14
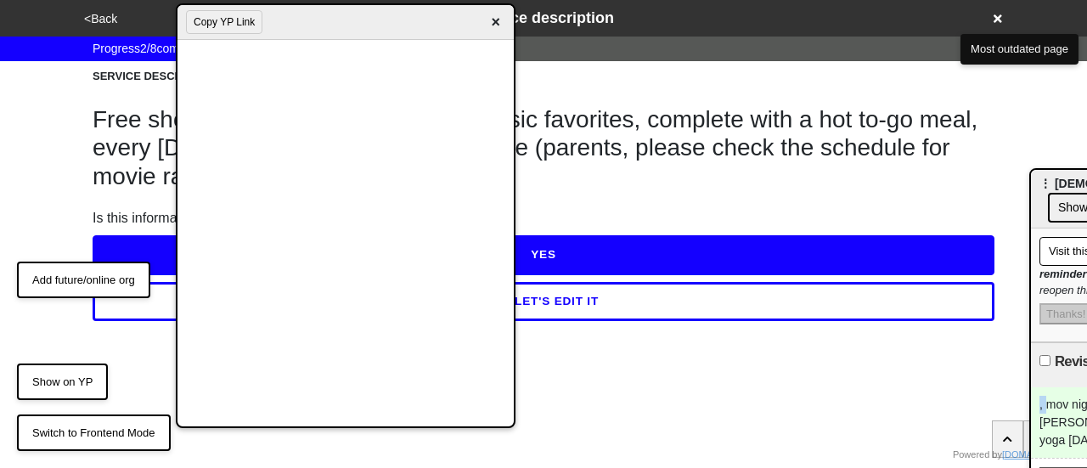
click at [308, 35] on div "Copy YP Link ×" at bounding box center [346, 22] width 336 height 35
click at [121, 246] on button "YES" at bounding box center [544, 254] width 902 height 39
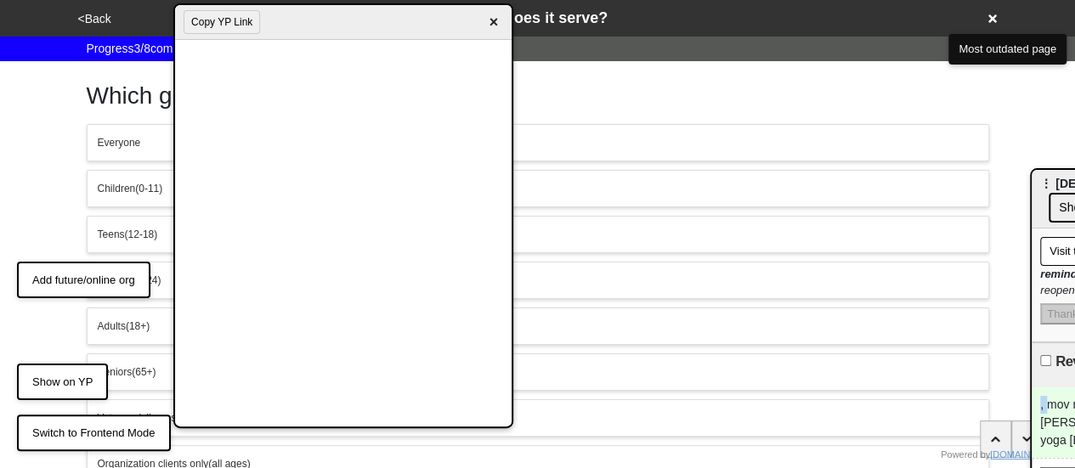
click at [100, 16] on button "<Back" at bounding box center [94, 19] width 43 height 20
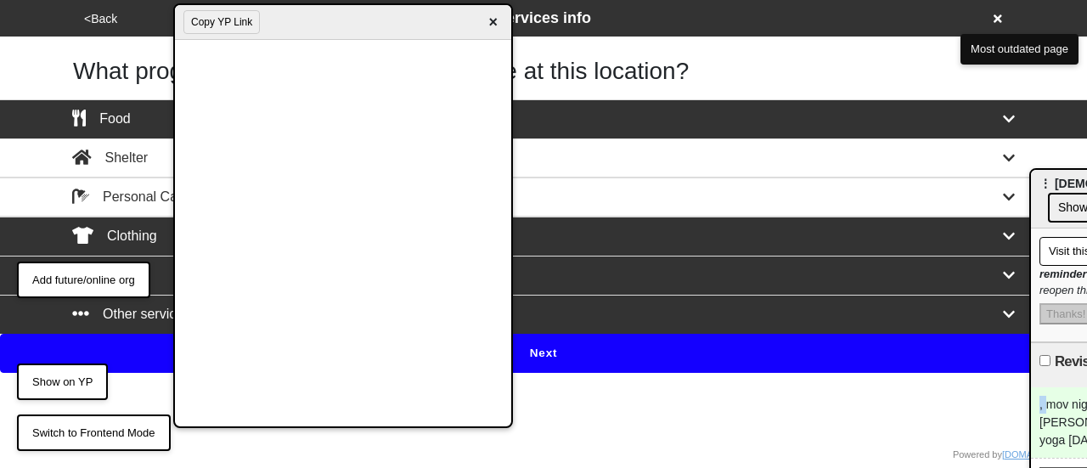
click at [600, 343] on button "Next" at bounding box center [543, 353] width 1087 height 39
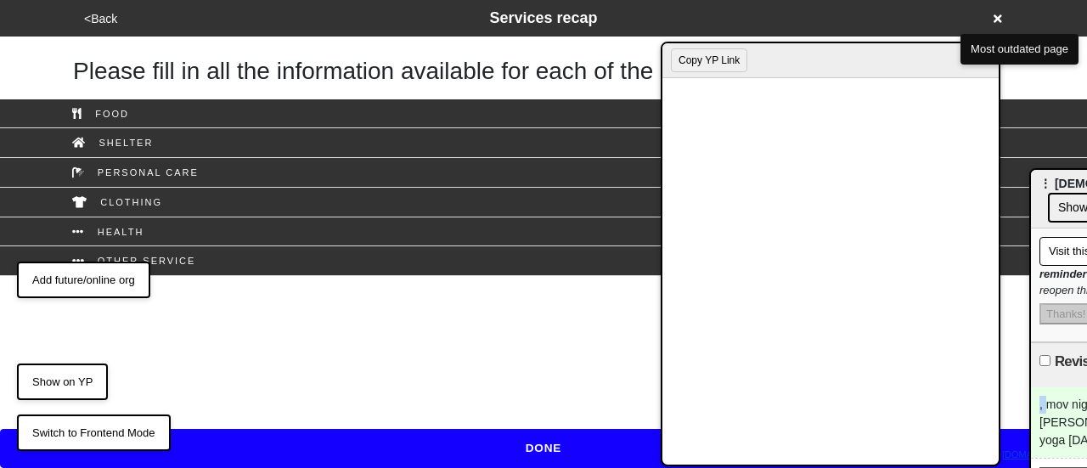
click at [759, 55] on div "Copy YP Link ×" at bounding box center [831, 60] width 336 height 35
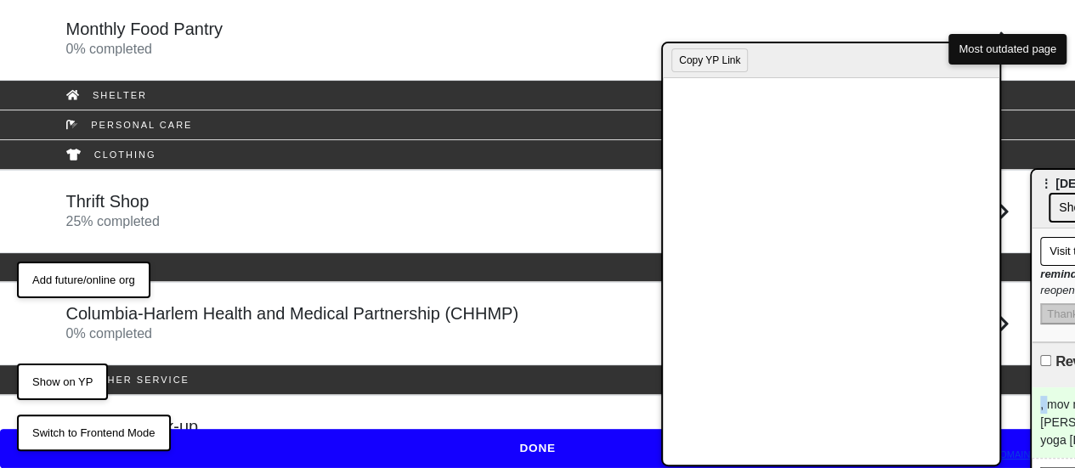
scroll to position [215, 0]
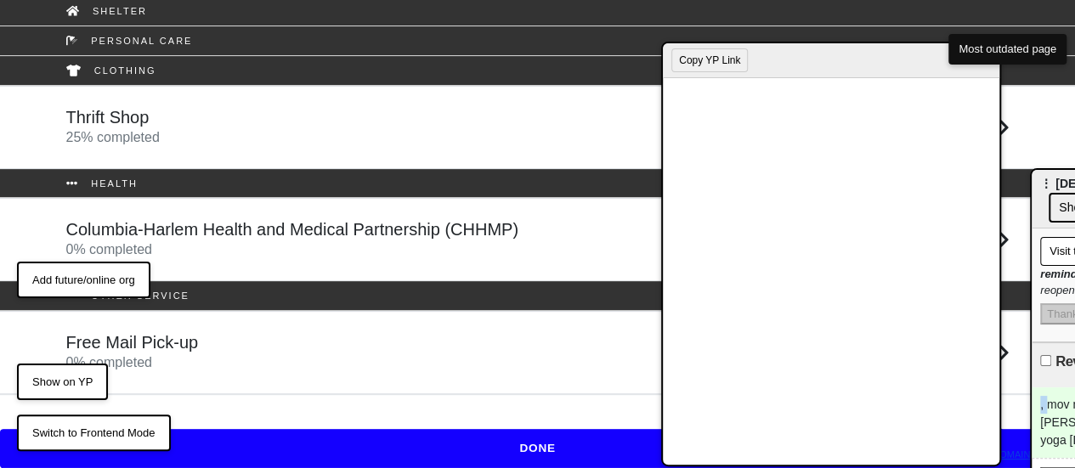
click at [245, 222] on h5 "Columbia-Harlem Health and Medical Partnership (CHHMP)" at bounding box center [292, 229] width 452 height 20
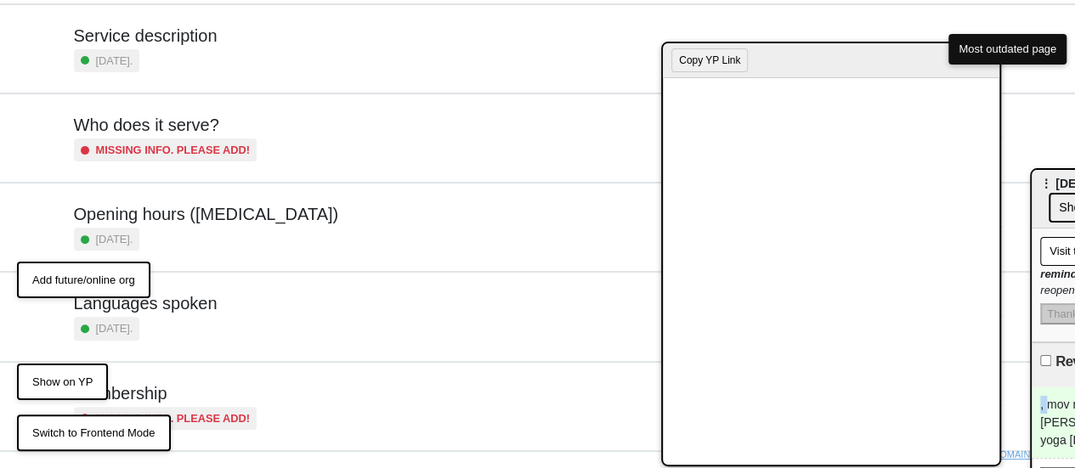
scroll to position [255, 0]
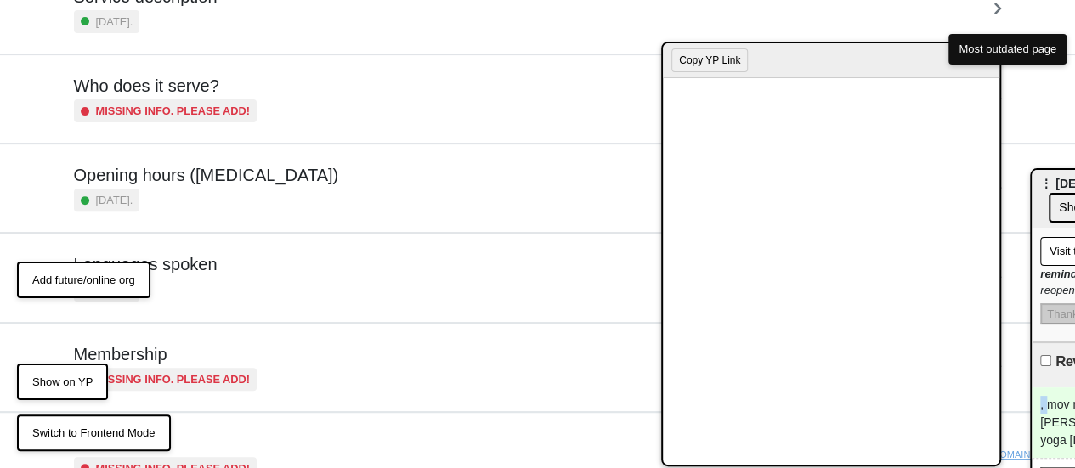
click at [245, 189] on div "3 months ago." at bounding box center [206, 200] width 265 height 23
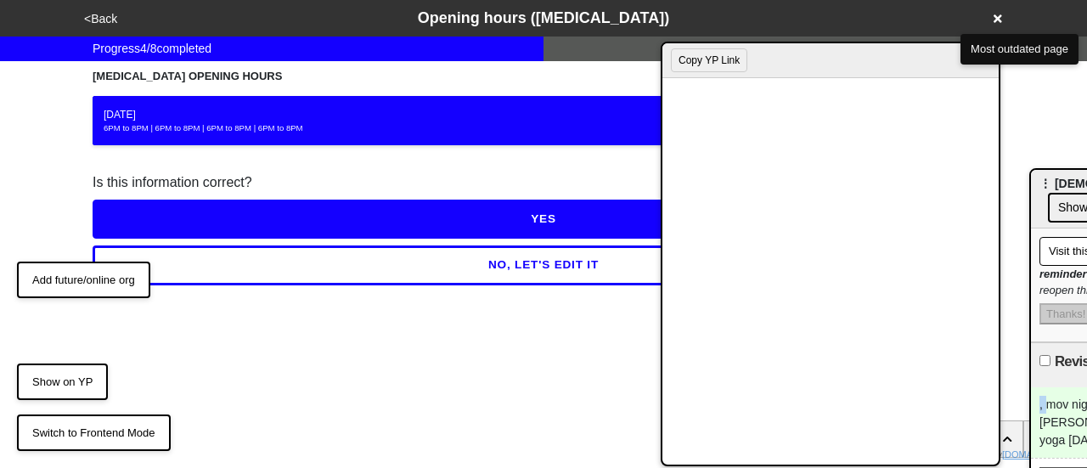
click at [342, 256] on button "NO, LET'S EDIT IT" at bounding box center [544, 265] width 902 height 39
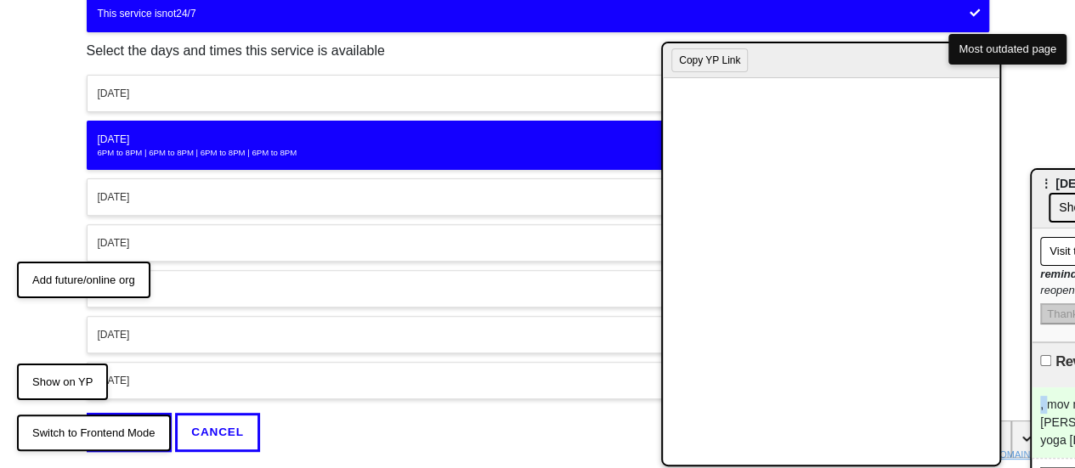
scroll to position [182, 0]
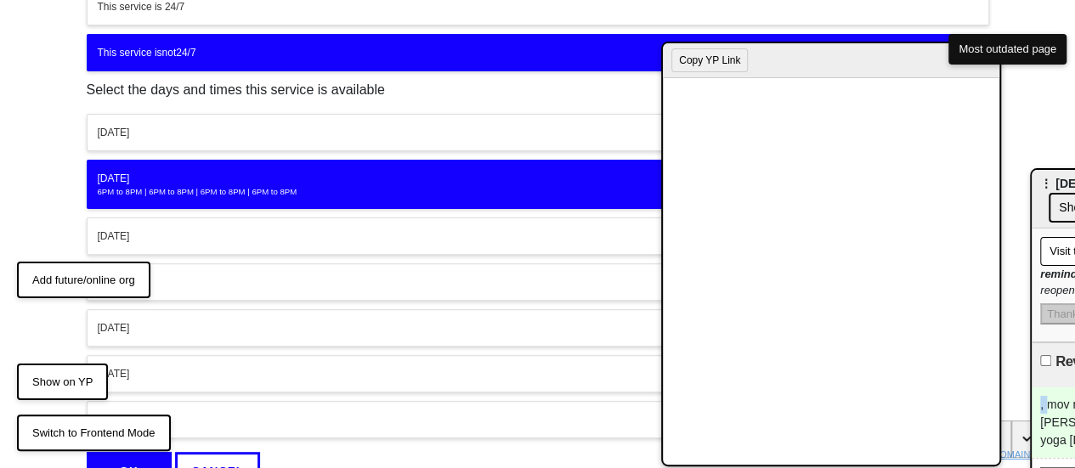
click at [254, 186] on div "6PM to 8PM | 6PM to 8PM | 6PM to 8PM | 6PM to 8PM" at bounding box center [538, 192] width 880 height 12
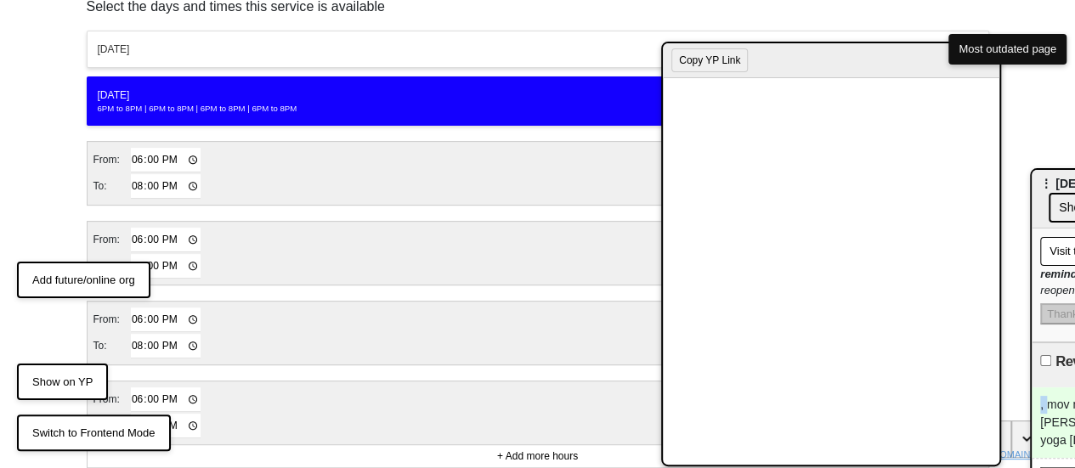
scroll to position [352, 0]
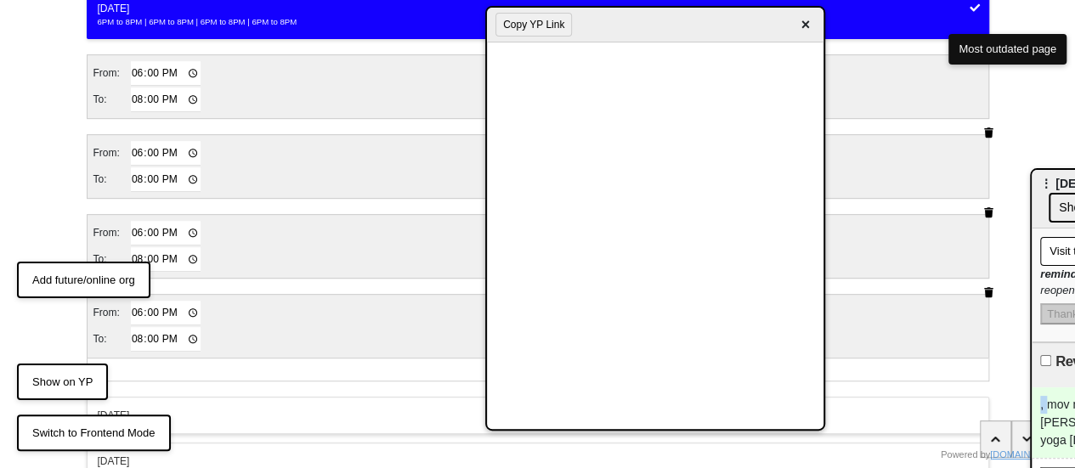
drag, startPoint x: 794, startPoint y: 75, endPoint x: 598, endPoint y: 30, distance: 201.3
click at [598, 31] on div "Copy YP Link ×" at bounding box center [655, 25] width 336 height 35
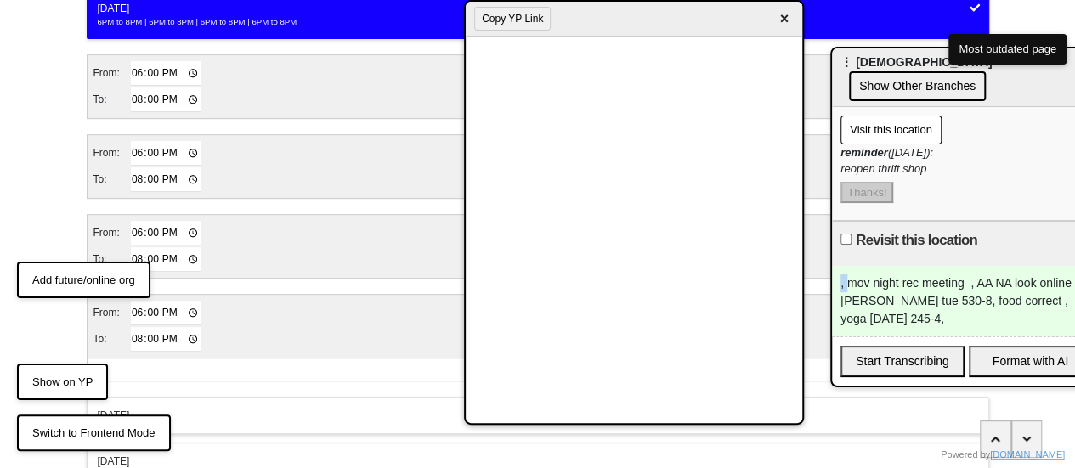
drag, startPoint x: 1047, startPoint y: 184, endPoint x: 780, endPoint y: 62, distance: 293.9
click at [840, 62] on span "⋮ St. Mary's Episcopal Church" at bounding box center [915, 62] width 151 height 14
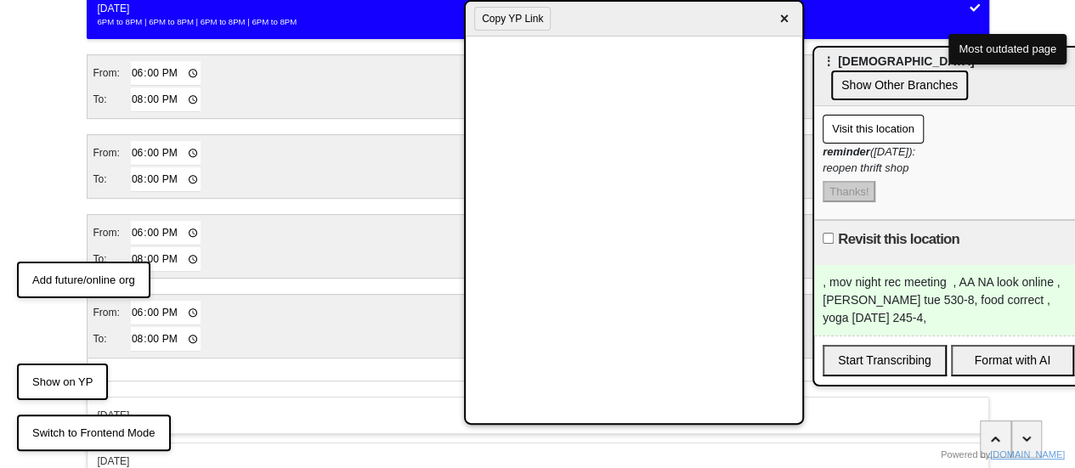
click at [130, 147] on td "18:00" at bounding box center [166, 153] width 72 height 26
click at [131, 149] on input "18:00" at bounding box center [166, 153] width 71 height 25
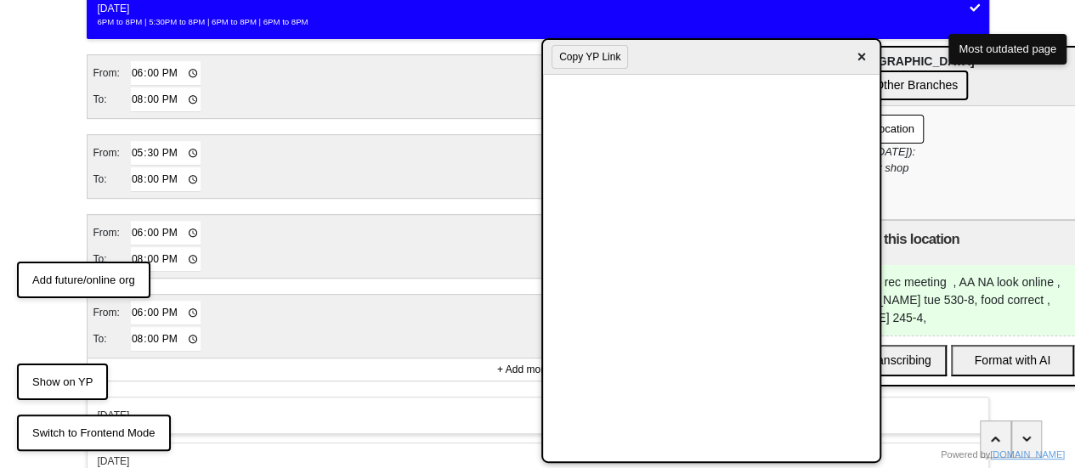
drag, startPoint x: 750, startPoint y: 71, endPoint x: 702, endPoint y: 62, distance: 49.2
click at [702, 62] on div "Copy YP Link ×" at bounding box center [711, 57] width 336 height 35
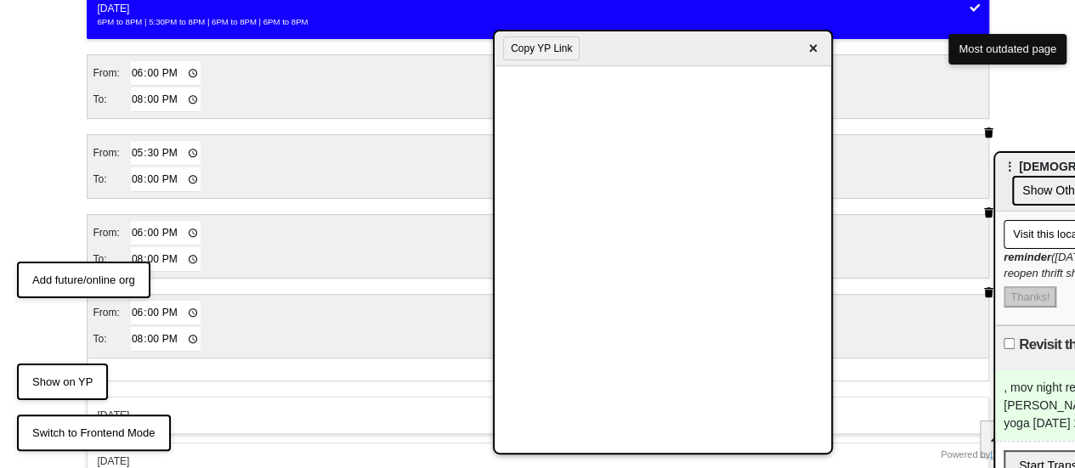
drag, startPoint x: 870, startPoint y: 65, endPoint x: 1059, endPoint y: 177, distance: 219.0
click at [1054, 173] on span "⋮ St. Mary's Episcopal Church" at bounding box center [1078, 167] width 151 height 14
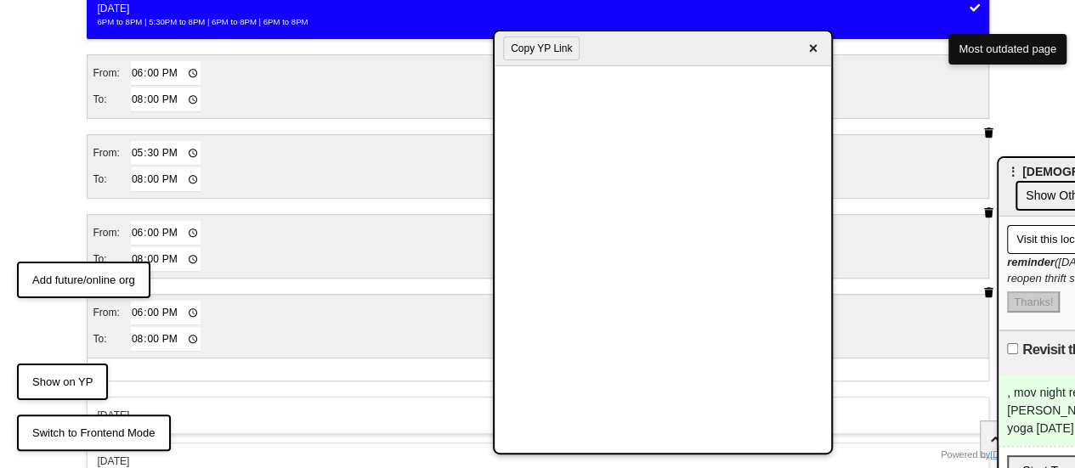
click at [988, 127] on icon "button" at bounding box center [988, 132] width 9 height 10
type input "18:00"
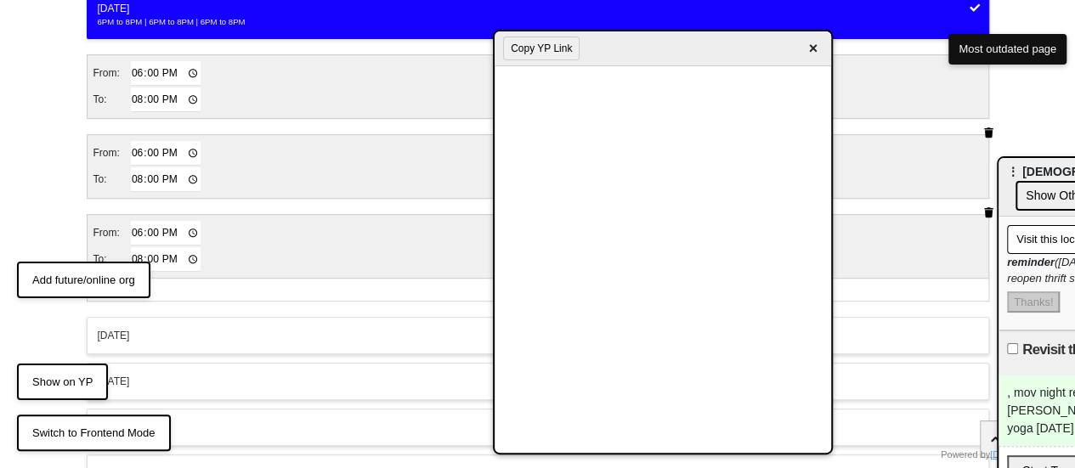
click at [988, 127] on icon "button" at bounding box center [988, 132] width 9 height 10
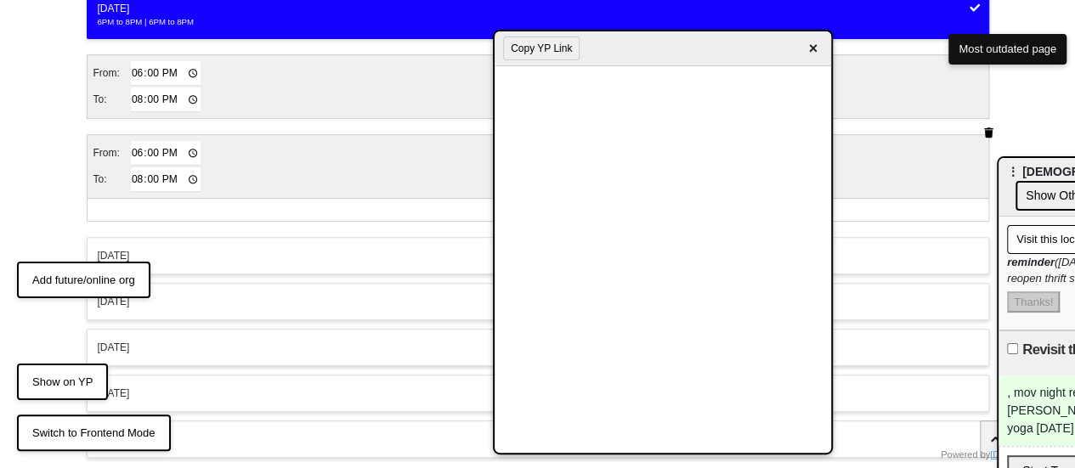
click at [988, 127] on icon "button" at bounding box center [988, 132] width 9 height 10
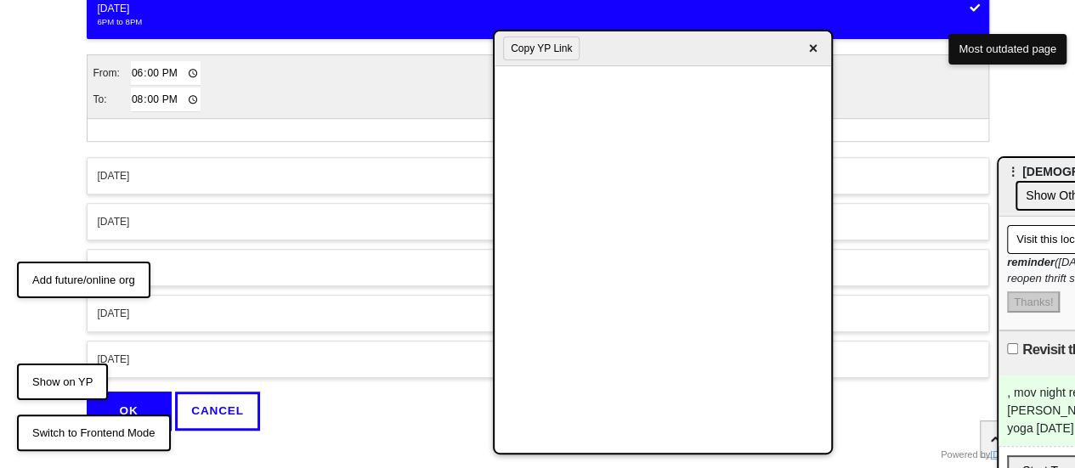
click at [137, 64] on input "18:00" at bounding box center [166, 73] width 71 height 25
type input "17:30"
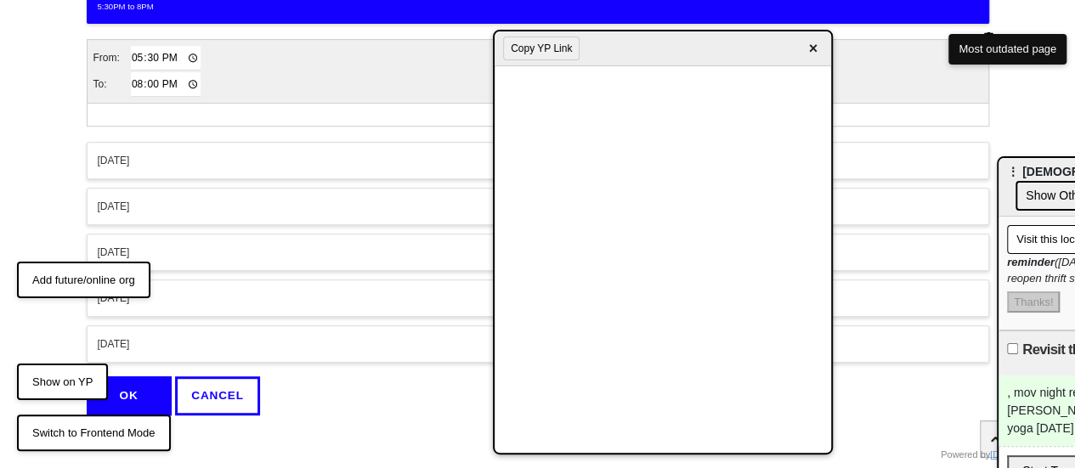
scroll to position [375, 0]
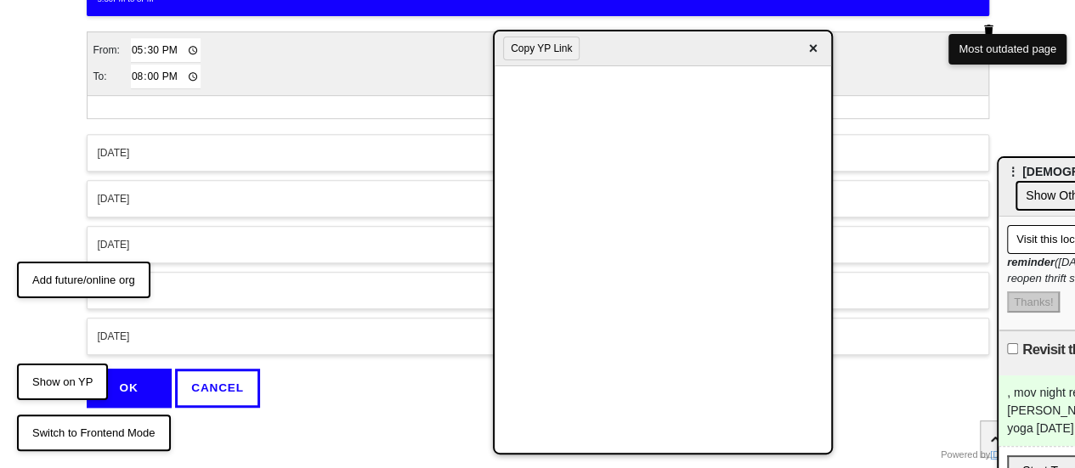
click at [136, 378] on button "OK" at bounding box center [129, 388] width 85 height 39
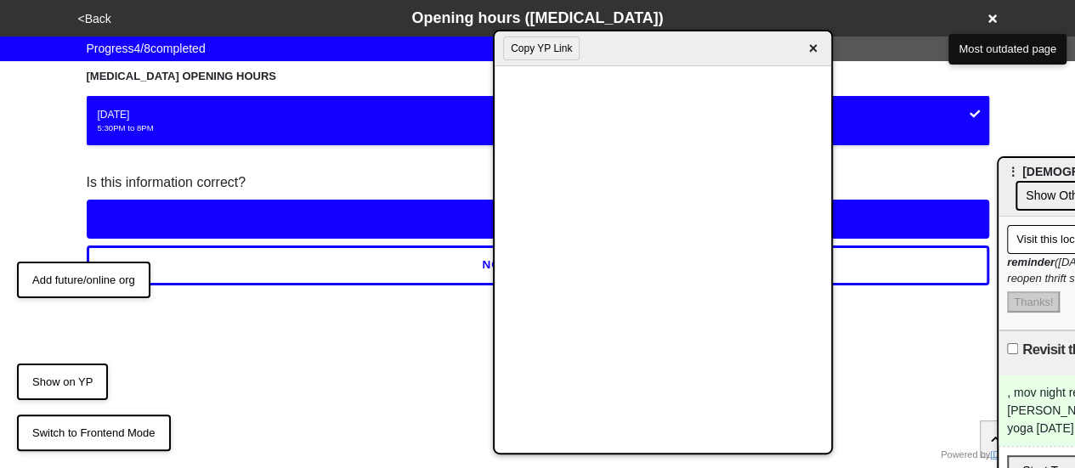
scroll to position [0, 0]
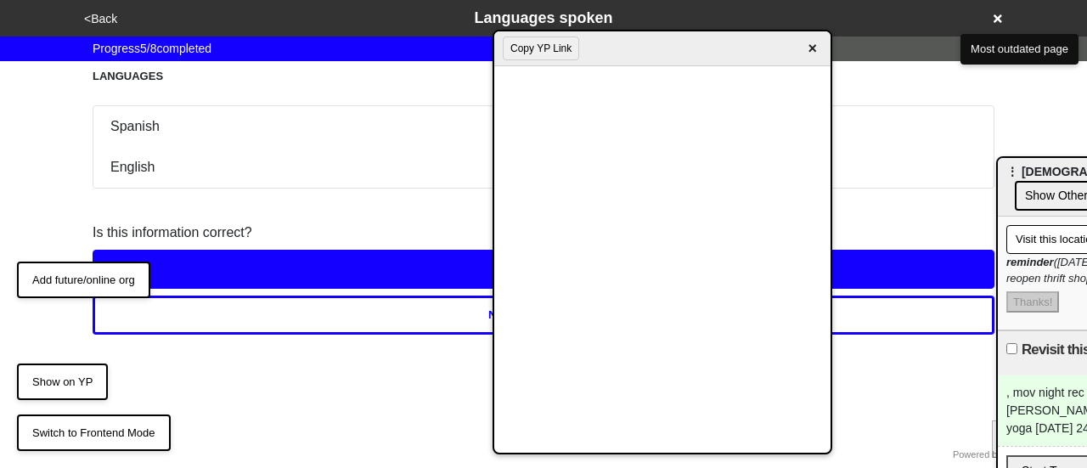
click at [104, 24] on button "<Back" at bounding box center [100, 19] width 43 height 20
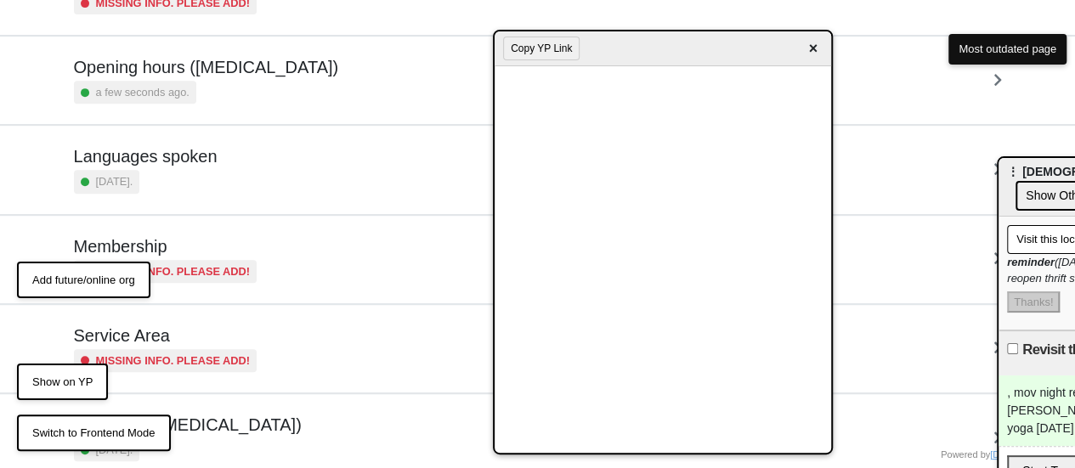
scroll to position [411, 0]
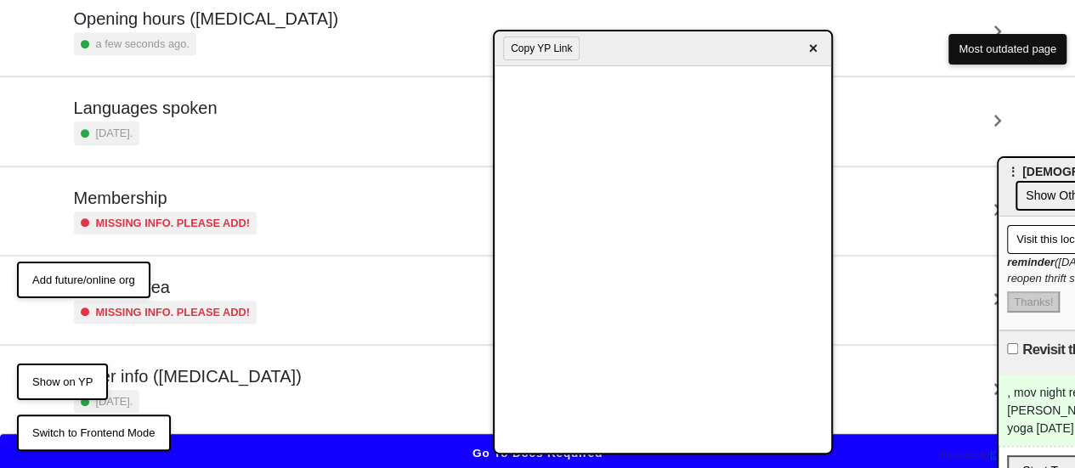
click at [189, 375] on h5 "Other info (coronavirus)" at bounding box center [188, 376] width 228 height 20
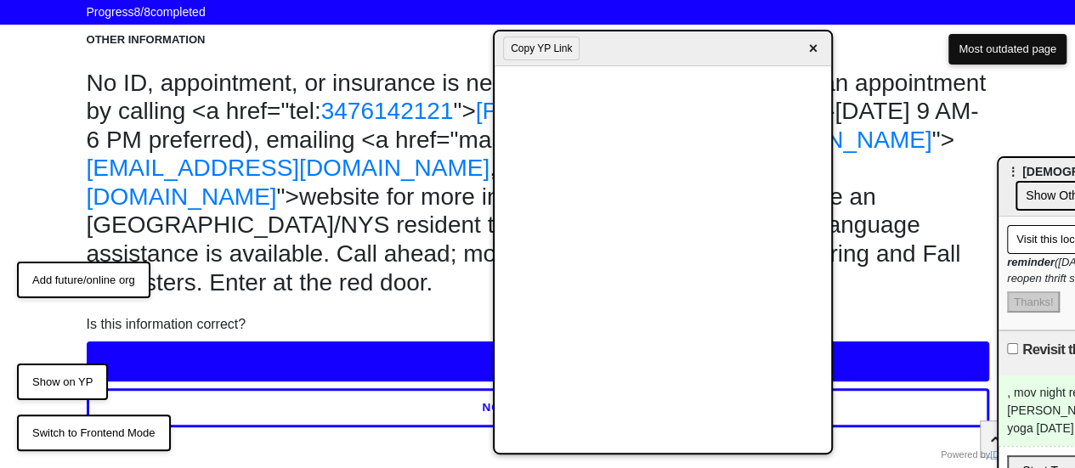
scroll to position [119, 0]
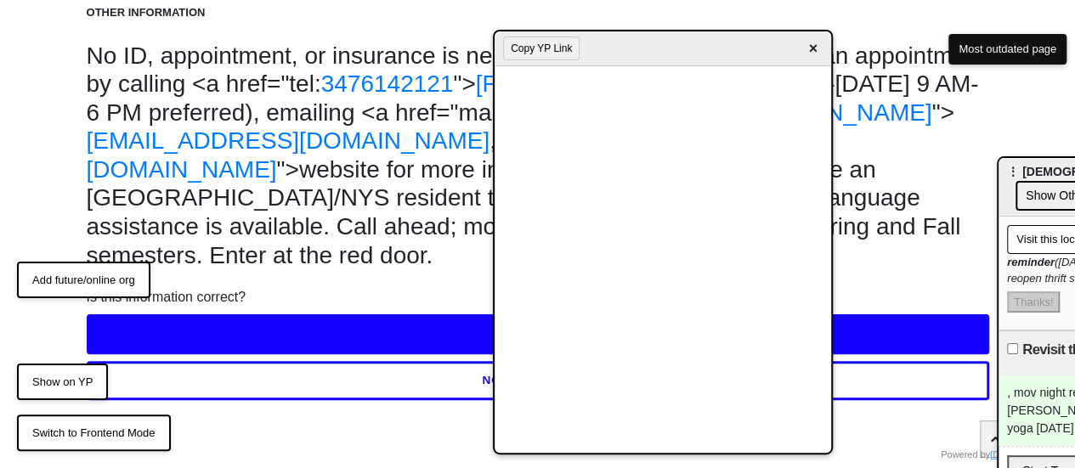
click at [276, 390] on button "NO, LET'S EDIT IT" at bounding box center [538, 380] width 902 height 39
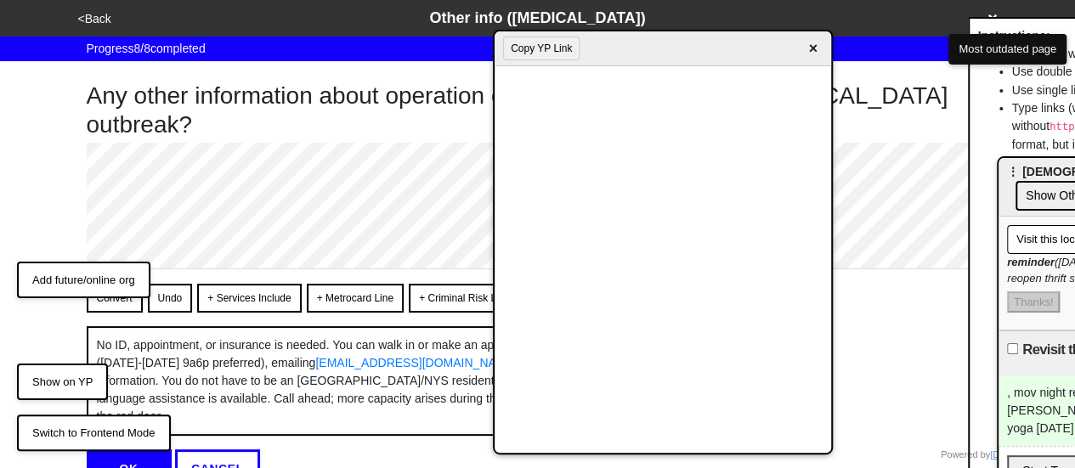
click at [122, 300] on button "Convert" at bounding box center [115, 298] width 56 height 29
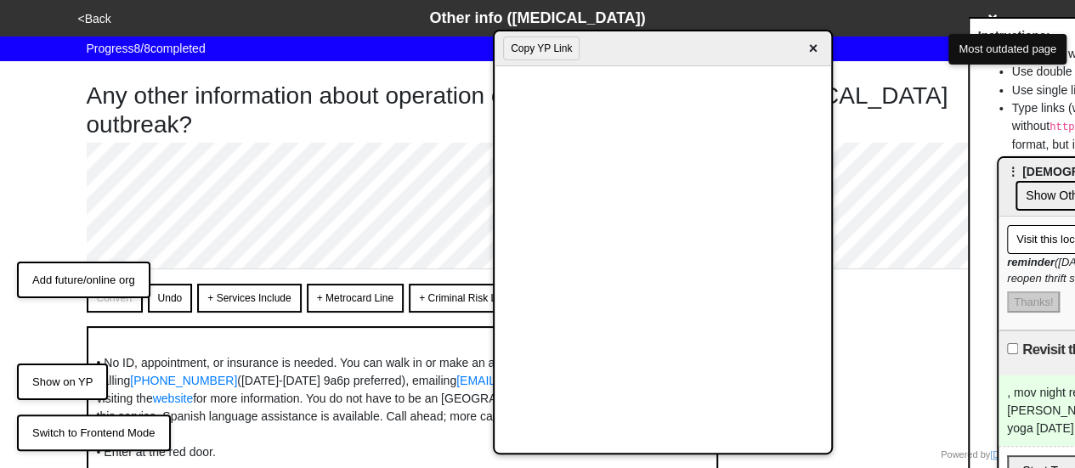
scroll to position [20, 0]
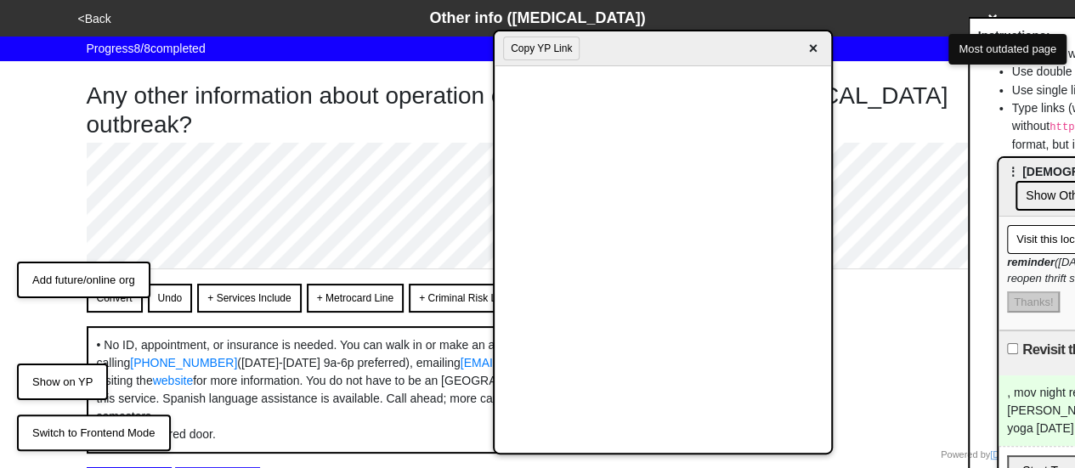
click at [121, 302] on button "Convert" at bounding box center [115, 298] width 56 height 29
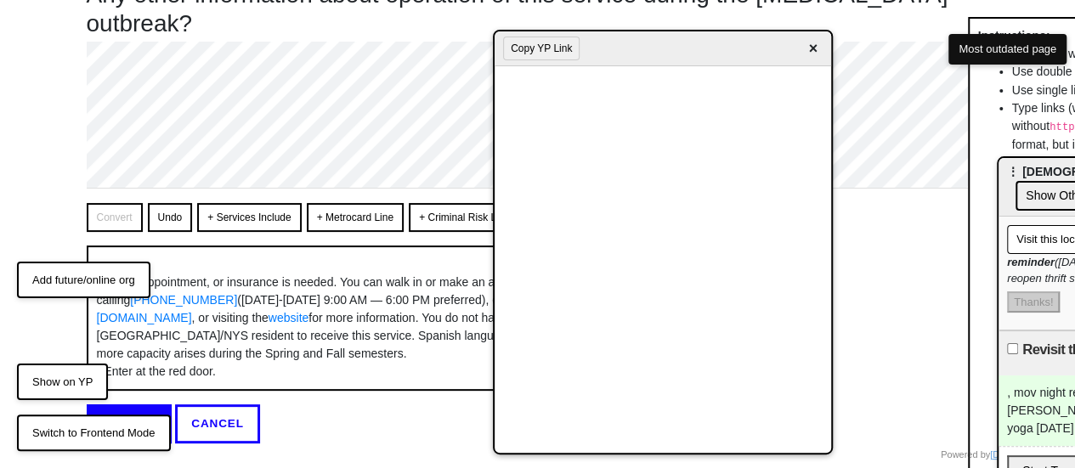
scroll to position [160, 0]
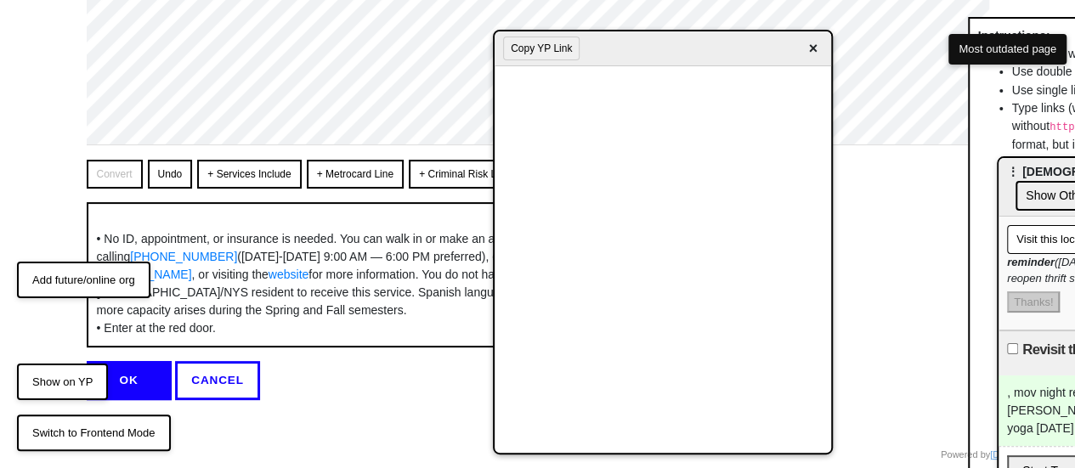
click at [153, 375] on button "OK" at bounding box center [129, 380] width 85 height 39
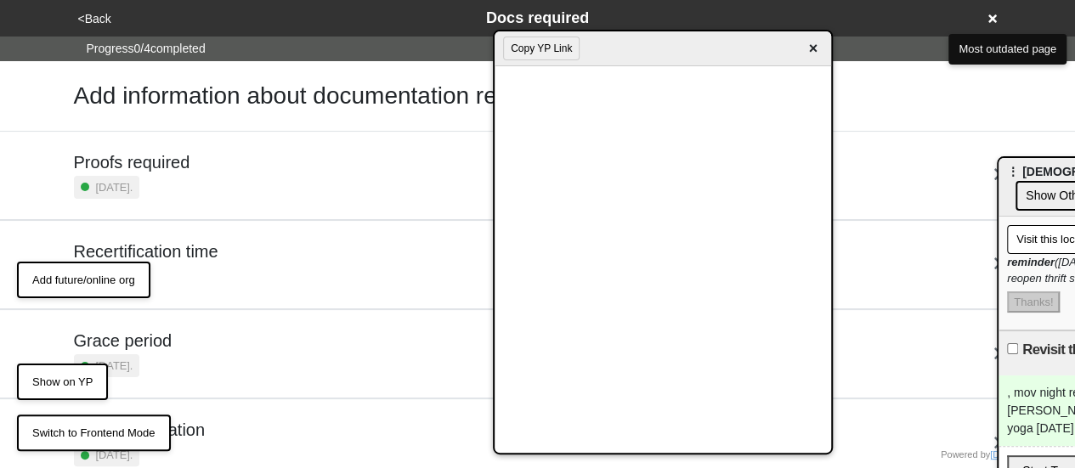
click at [99, 28] on button "<Back" at bounding box center [94, 19] width 43 height 20
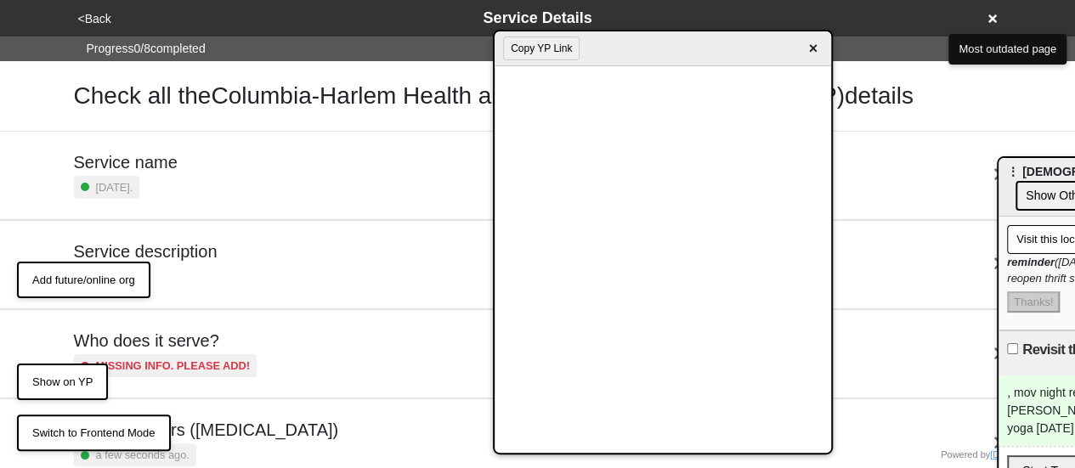
click at [99, 27] on button "<Back" at bounding box center [94, 19] width 43 height 20
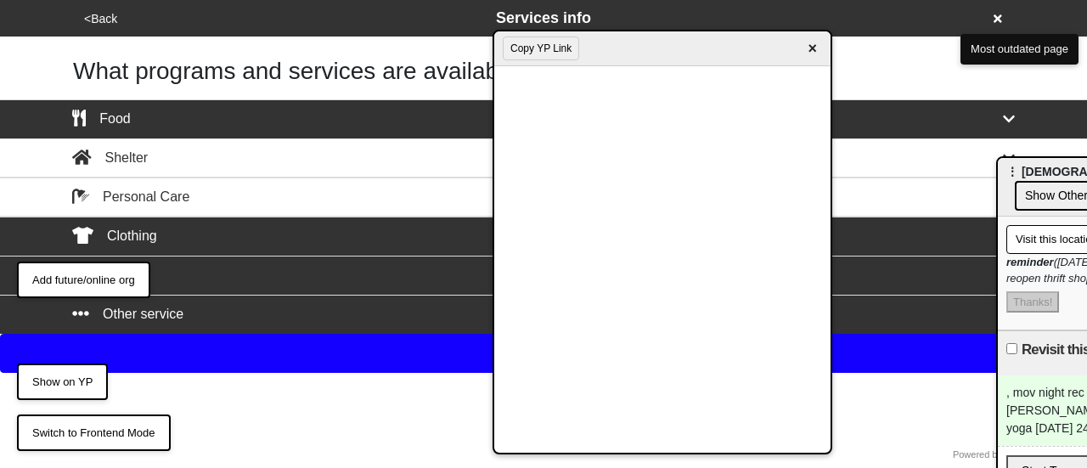
click at [346, 341] on button "Next" at bounding box center [543, 353] width 1087 height 39
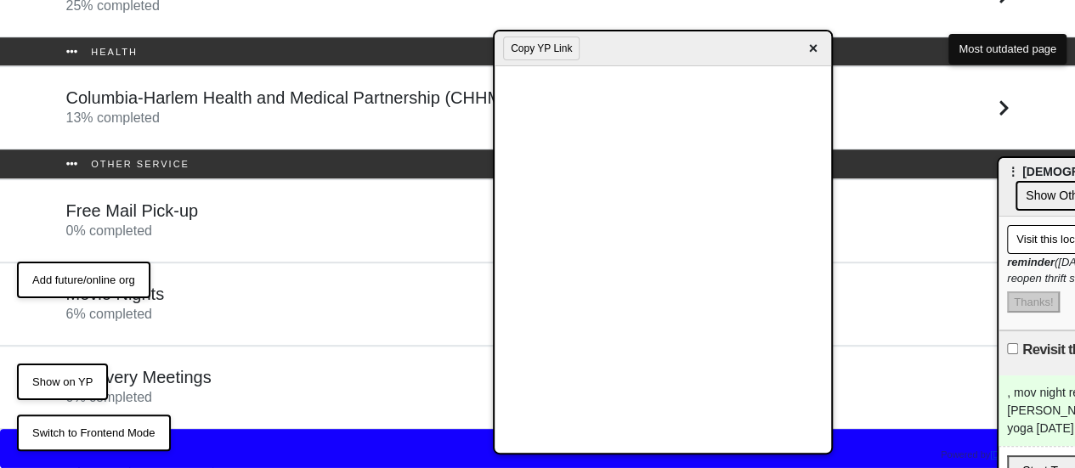
scroll to position [385, 0]
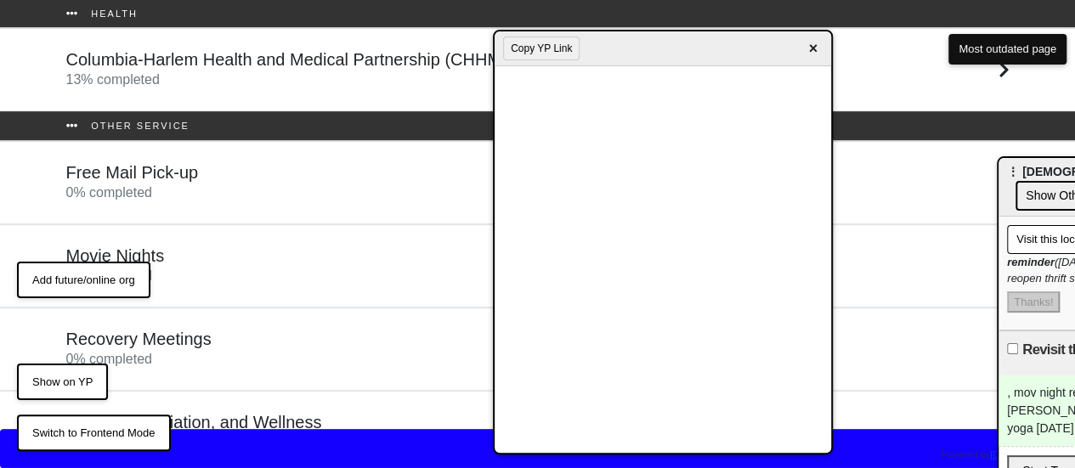
click at [189, 184] on div "Free Mail Pick-up 0 % completed" at bounding box center [132, 182] width 133 height 41
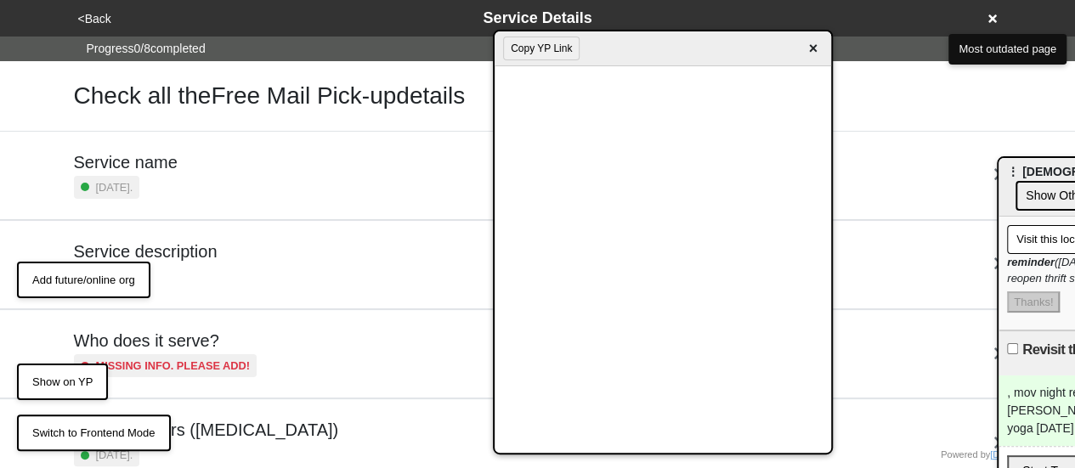
click at [104, 30] on div "<Back Service Details" at bounding box center [537, 18] width 943 height 37
click at [96, 18] on button "<Back" at bounding box center [94, 19] width 43 height 20
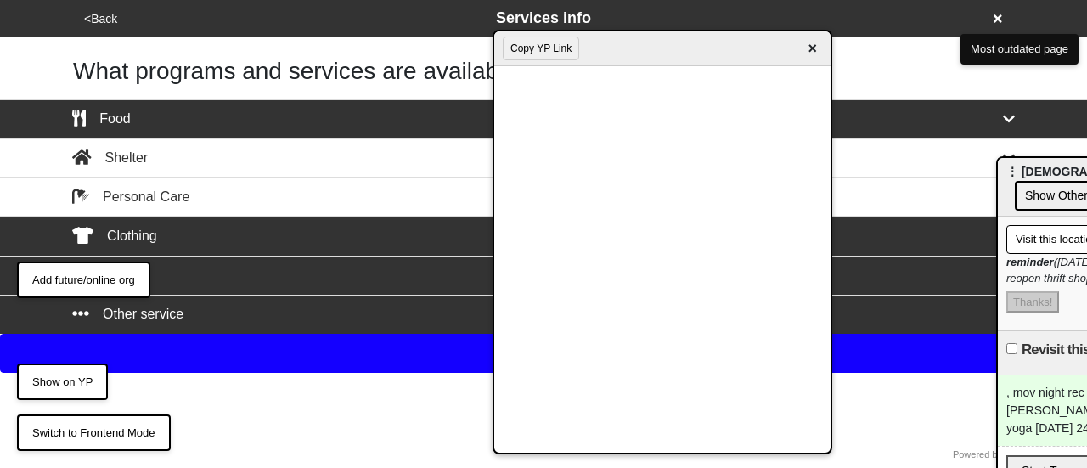
click at [300, 337] on button "Next" at bounding box center [543, 353] width 1087 height 39
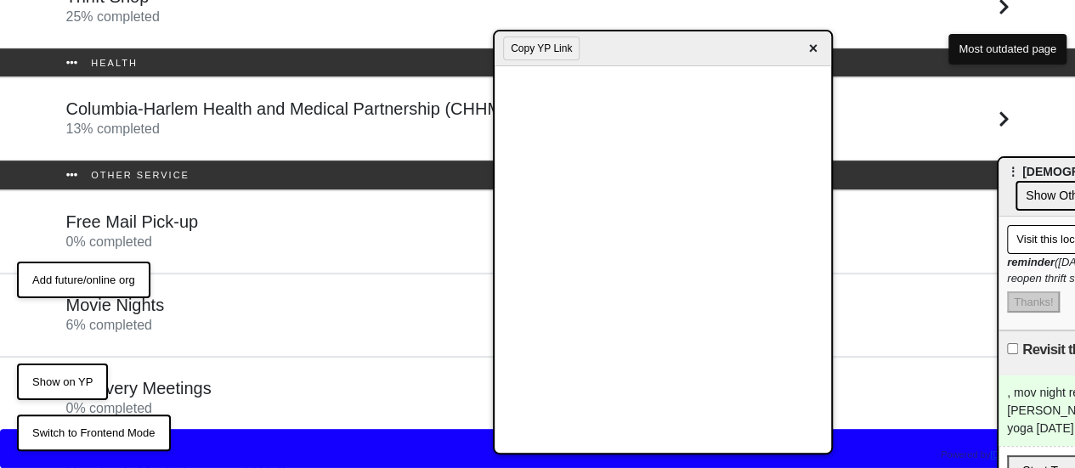
scroll to position [385, 0]
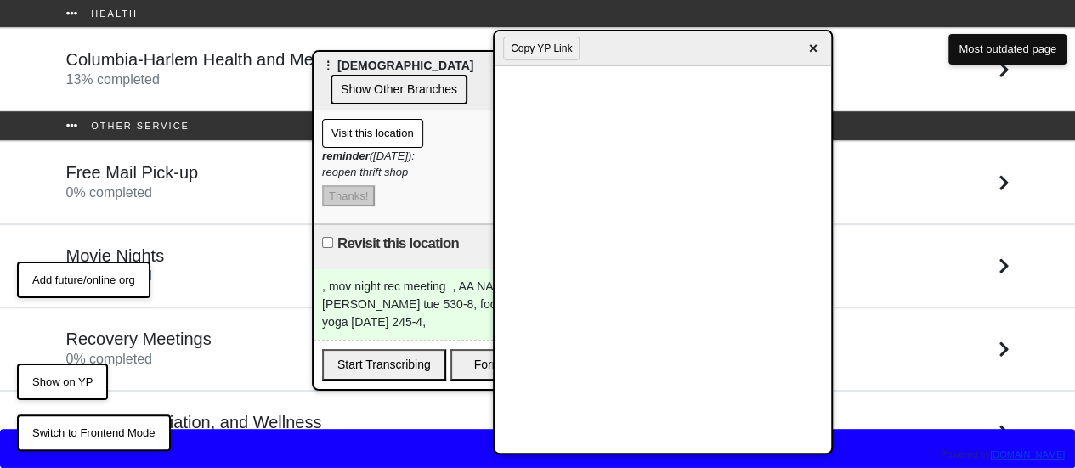
click at [359, 71] on span "⋮ St. Mary's Episcopal Church" at bounding box center [397, 66] width 151 height 14
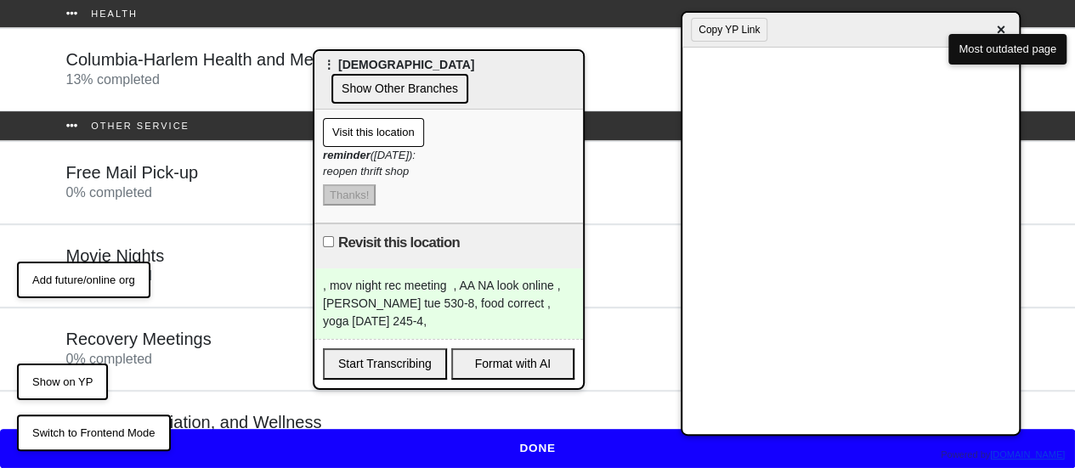
click at [792, 40] on div "Copy YP Link ×" at bounding box center [850, 30] width 336 height 35
click at [216, 412] on h5 "Spiritual, Mediation, and Wellness" at bounding box center [194, 422] width 256 height 20
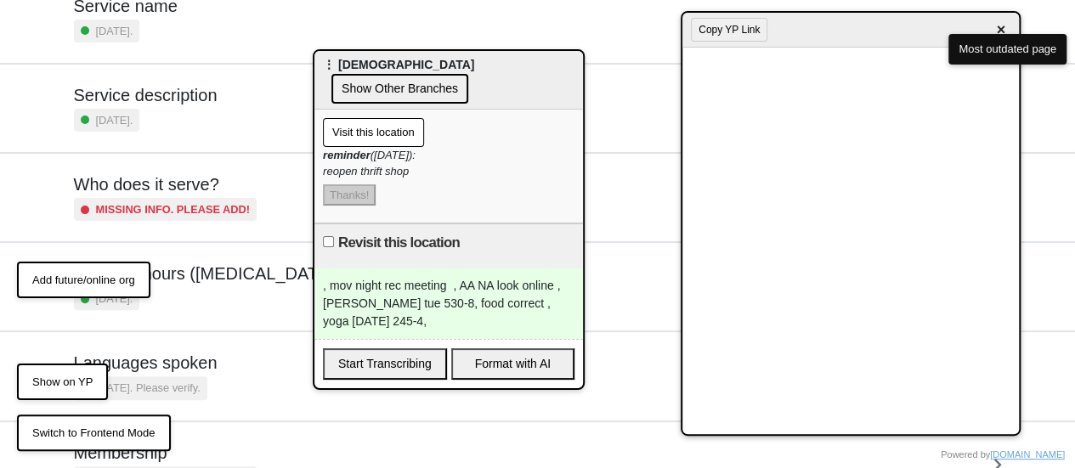
scroll to position [411, 0]
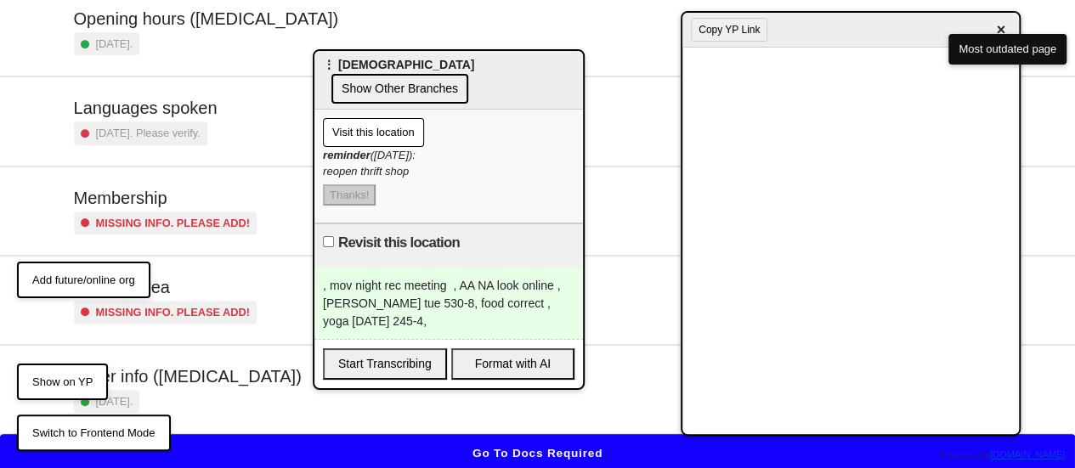
click at [211, 390] on div "3 months ago." at bounding box center [188, 401] width 228 height 23
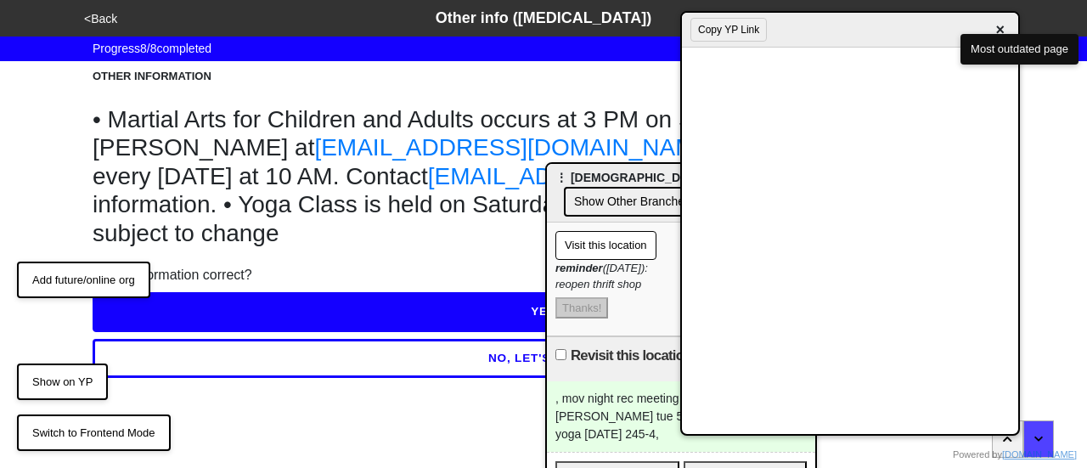
click at [662, 177] on span "⋮ St. Mary's Episcopal Church" at bounding box center [631, 178] width 151 height 14
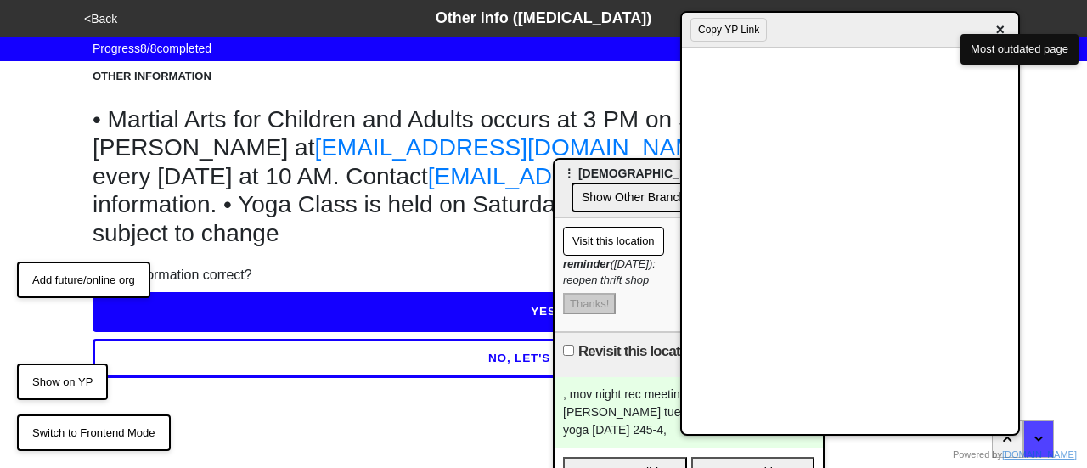
click at [343, 356] on button "NO, LET'S EDIT IT" at bounding box center [544, 358] width 902 height 39
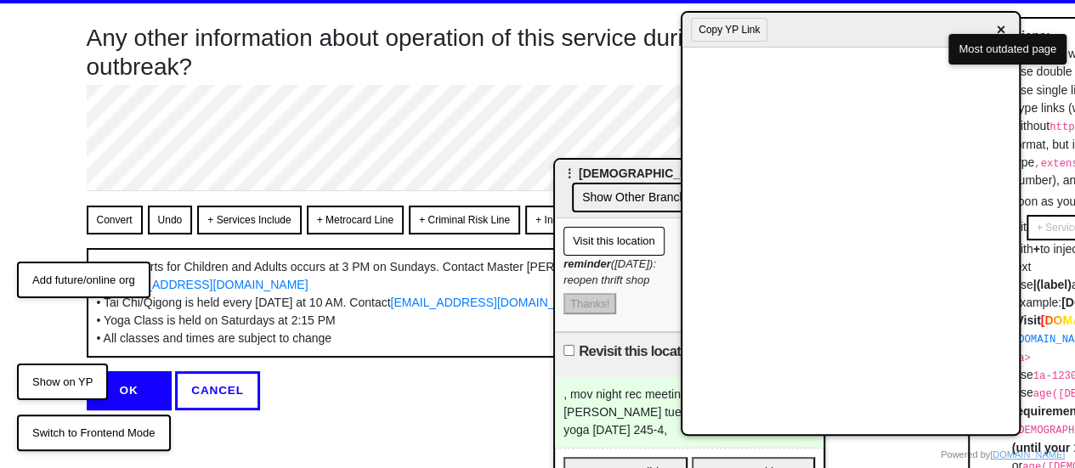
scroll to position [83, 0]
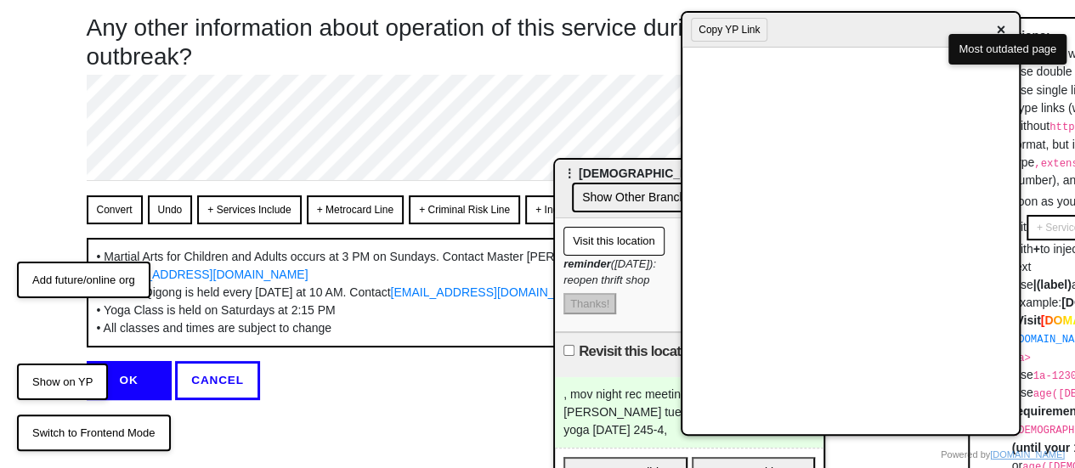
drag, startPoint x: 104, startPoint y: 191, endPoint x: 136, endPoint y: 200, distance: 32.6
click at [105, 195] on button "Convert" at bounding box center [115, 209] width 56 height 29
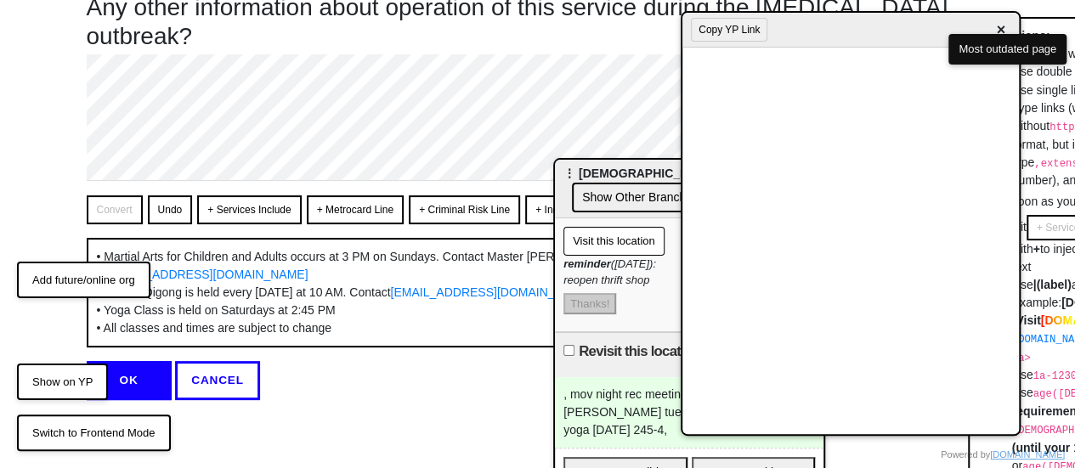
scroll to position [104, 0]
click at [132, 379] on button "OK" at bounding box center [129, 380] width 85 height 39
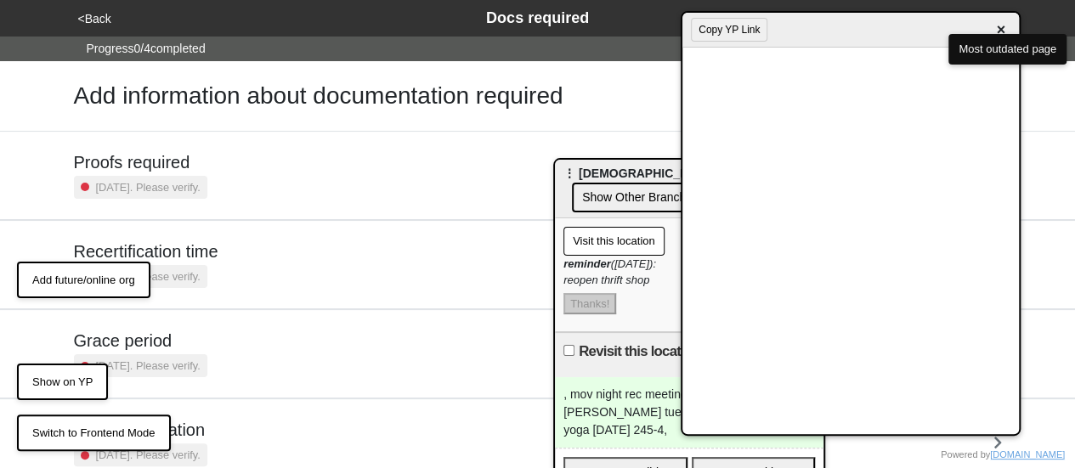
click at [107, 13] on button "<Back" at bounding box center [94, 19] width 43 height 20
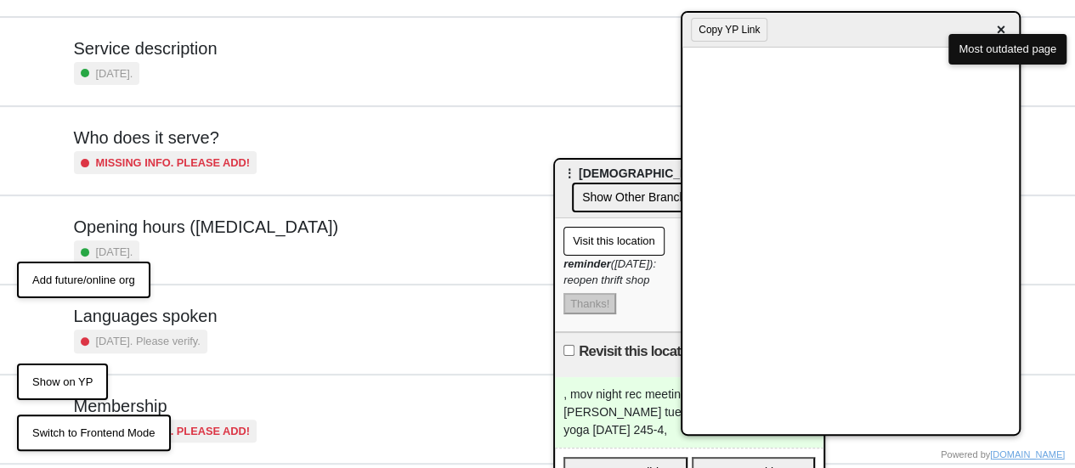
scroll to position [411, 0]
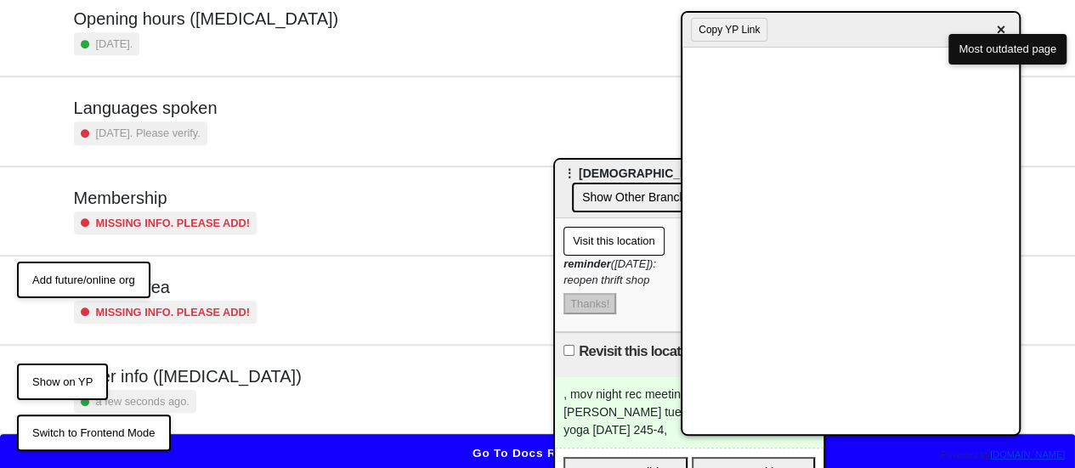
click at [265, 388] on div "Other info (coronavirus) a few seconds ago." at bounding box center [538, 389] width 928 height 47
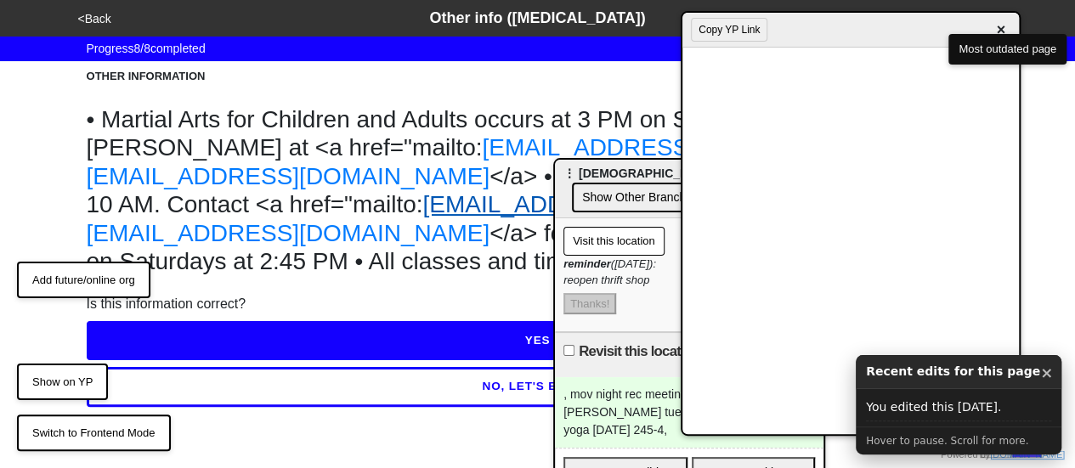
click at [422, 217] on link "UrbanQiFit@gmail.com" at bounding box center [624, 204] width 404 height 26
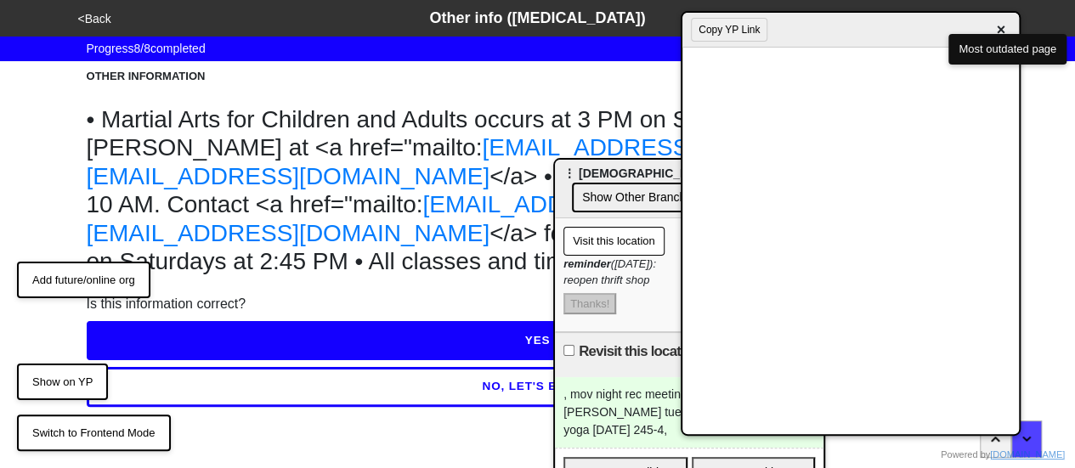
click at [997, 25] on span "×" at bounding box center [1001, 30] width 20 height 23
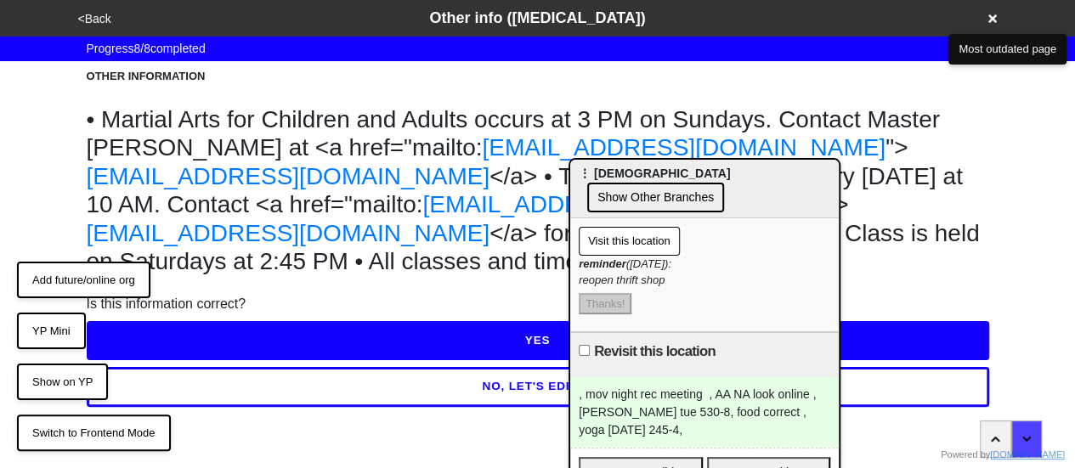
drag, startPoint x: 639, startPoint y: 170, endPoint x: 751, endPoint y: 183, distance: 112.9
click at [730, 180] on span "⋮ St. Mary's Episcopal Church" at bounding box center [654, 174] width 151 height 14
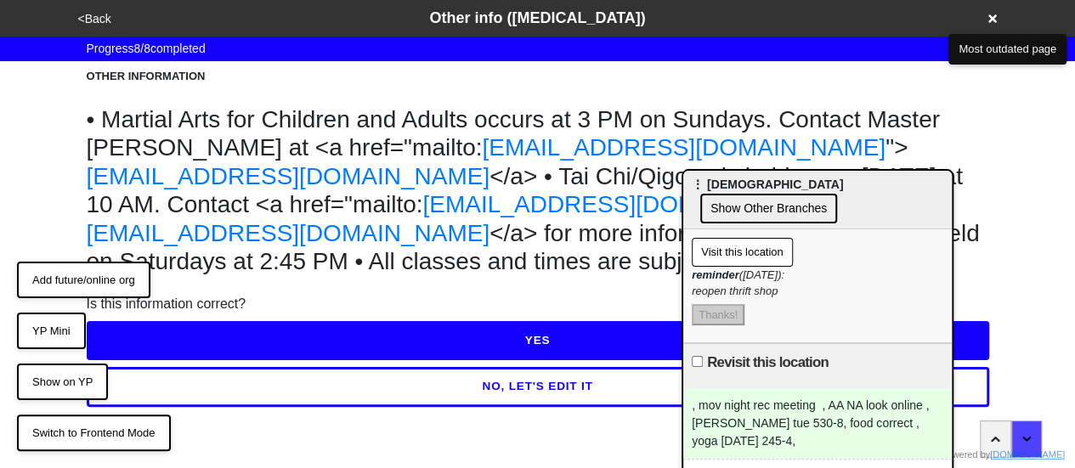
click at [455, 406] on button "NO, LET'S EDIT IT" at bounding box center [538, 386] width 902 height 39
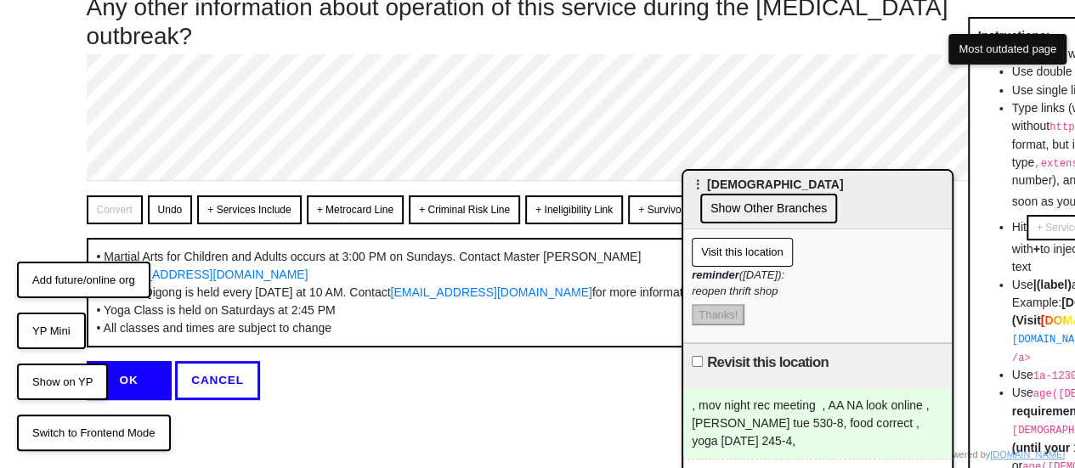
click at [153, 379] on button "OK" at bounding box center [129, 380] width 85 height 39
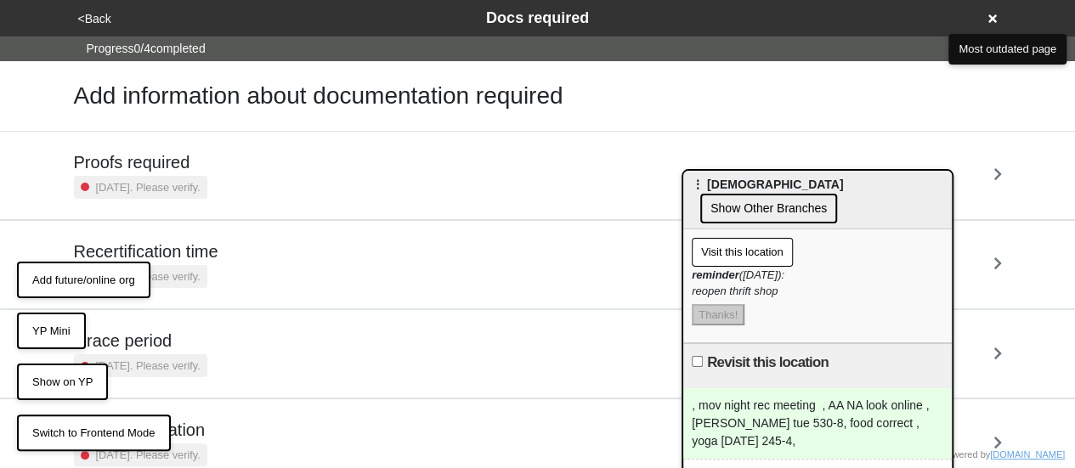
click at [67, 326] on button "YP Mini" at bounding box center [51, 331] width 69 height 37
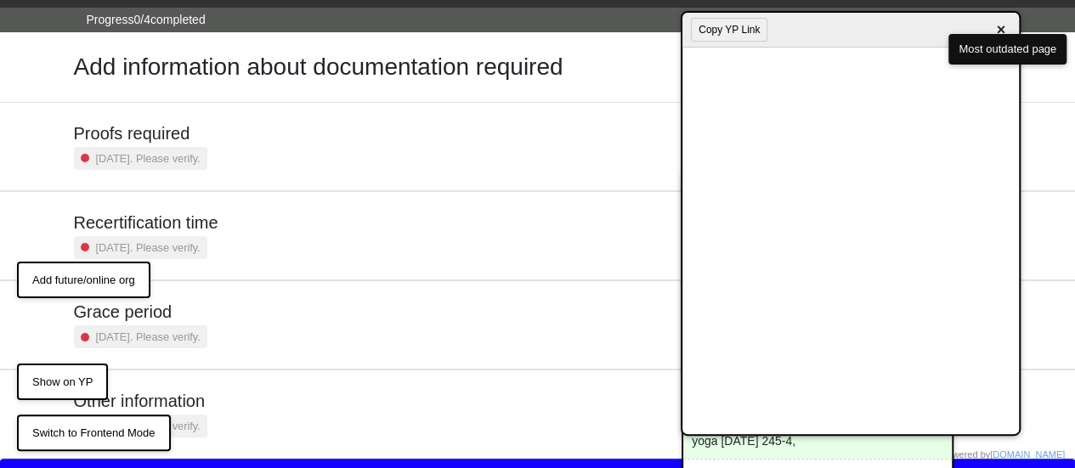
scroll to position [56, 0]
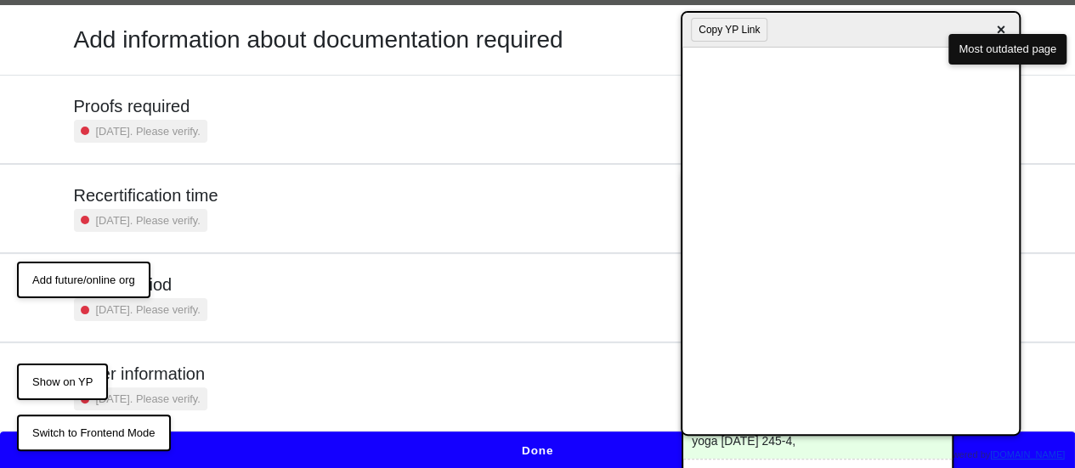
click at [236, 121] on div "Proofs required 2 years ago. Please verify." at bounding box center [538, 119] width 928 height 47
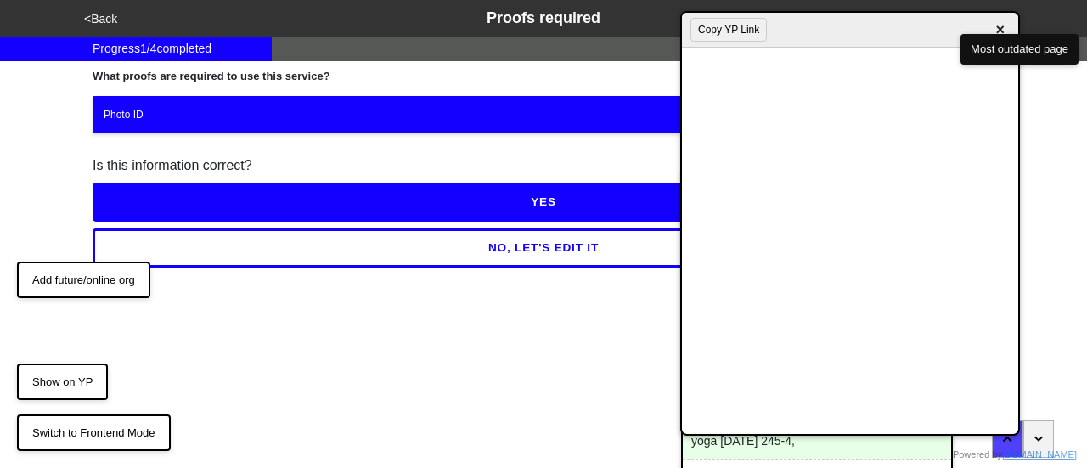
click at [97, 20] on button "<Back" at bounding box center [100, 19] width 43 height 20
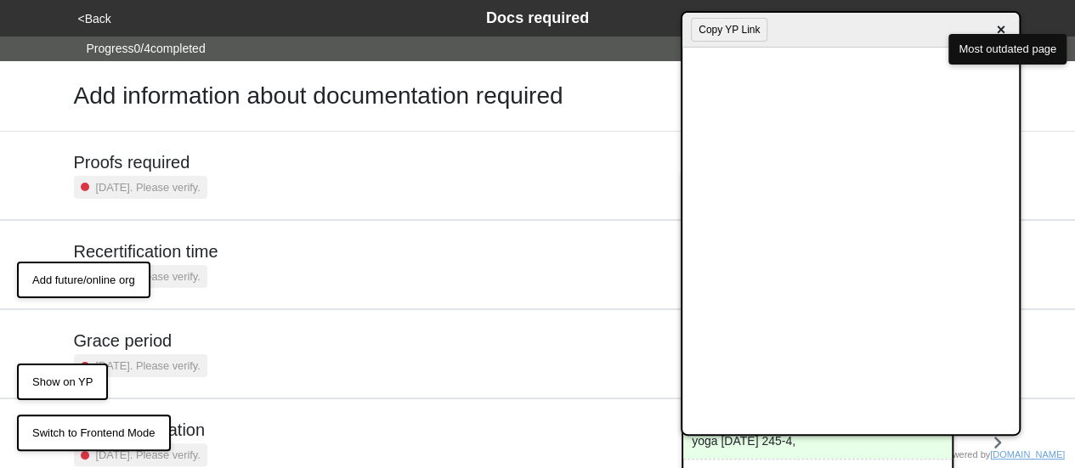
click at [97, 20] on button "<Back" at bounding box center [94, 19] width 43 height 20
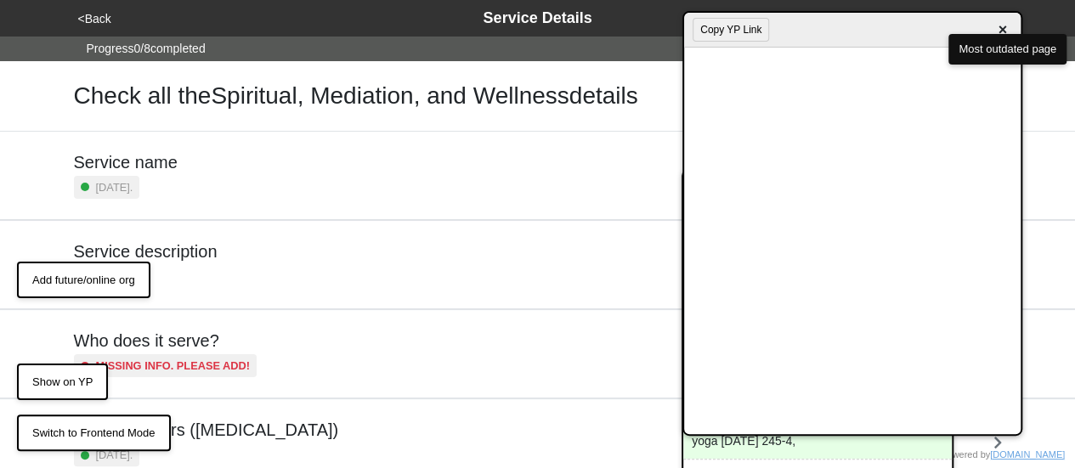
drag, startPoint x: 713, startPoint y: 31, endPoint x: 718, endPoint y: 7, distance: 25.2
click at [714, 28] on button "Copy YP Link" at bounding box center [730, 30] width 76 height 24
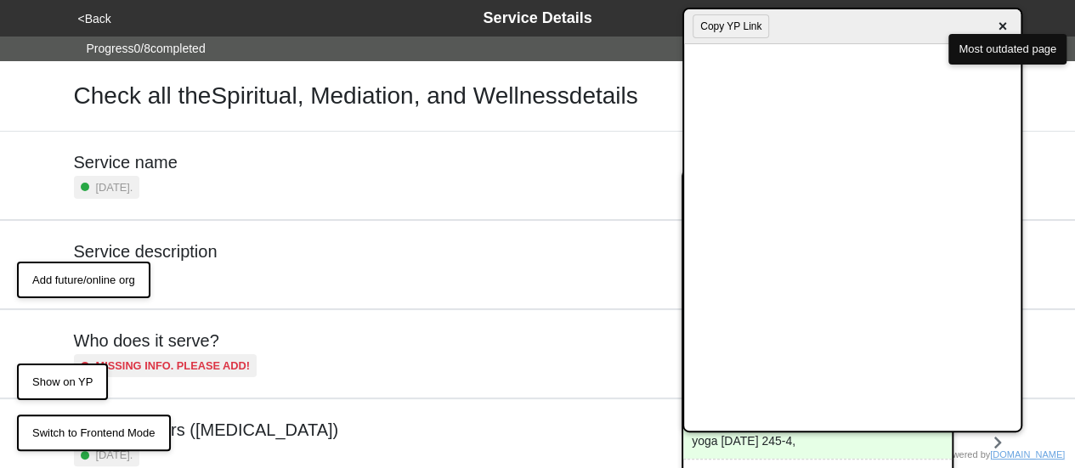
click at [995, 30] on span "×" at bounding box center [1002, 26] width 20 height 23
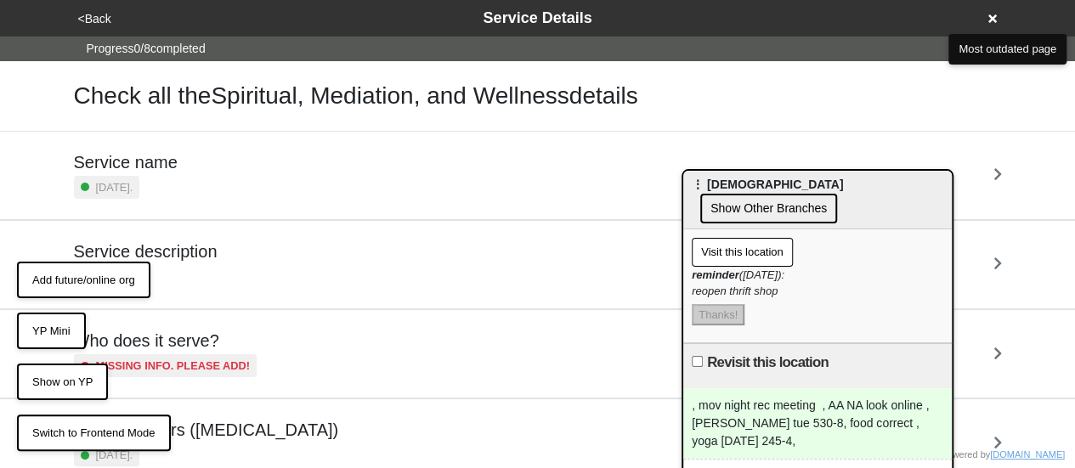
click at [59, 322] on button "YP Mini" at bounding box center [51, 331] width 69 height 37
click at [40, 336] on button "YP Mini" at bounding box center [51, 331] width 69 height 37
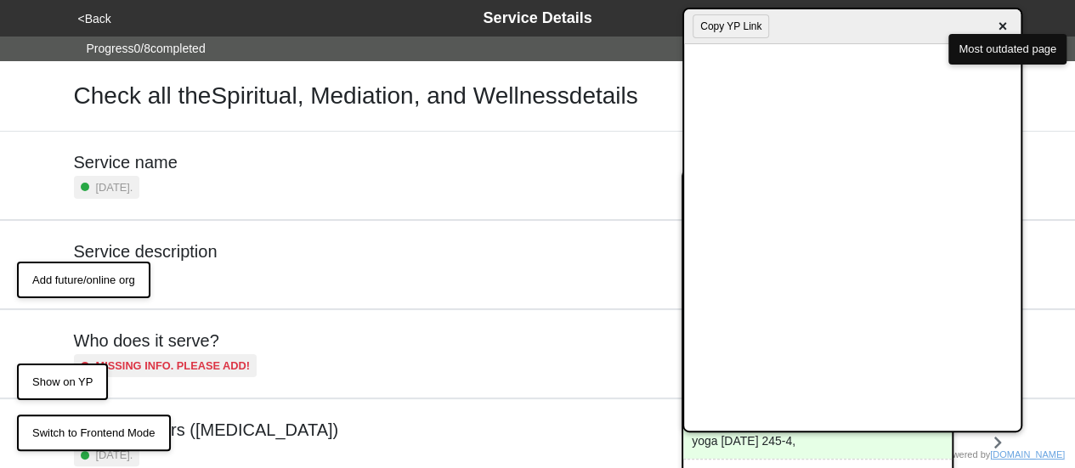
click at [104, 17] on button "<Back" at bounding box center [94, 19] width 43 height 20
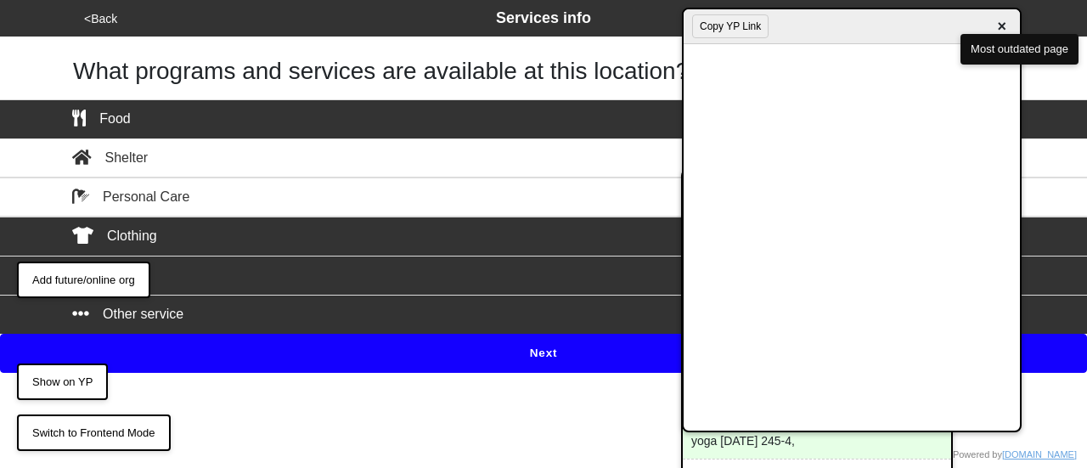
click at [366, 342] on button "Next" at bounding box center [543, 353] width 1087 height 39
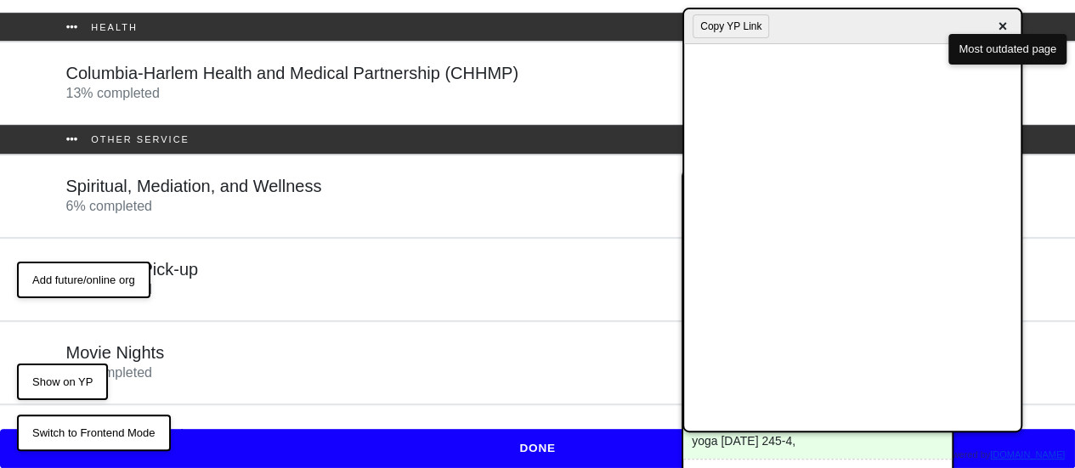
scroll to position [385, 0]
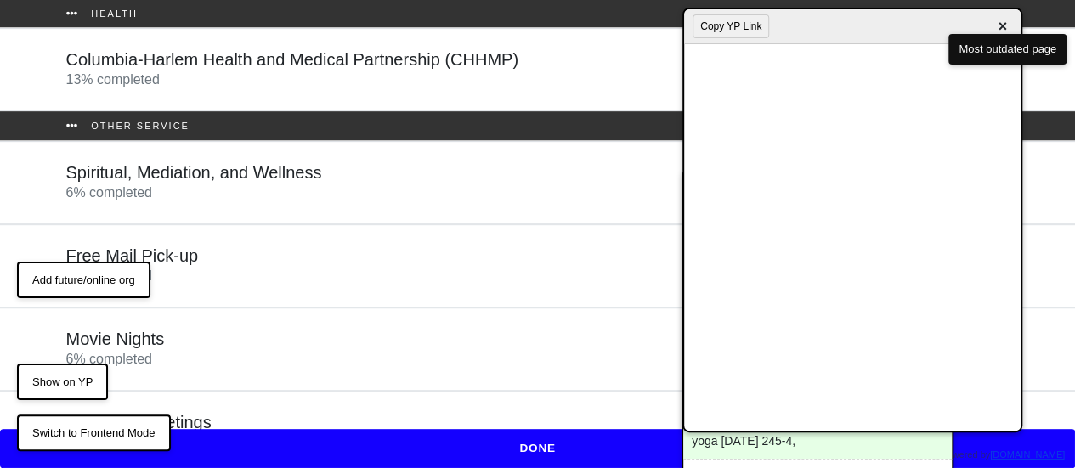
click at [245, 412] on div "Recovery Meetings 0 % completed" at bounding box center [538, 432] width 968 height 41
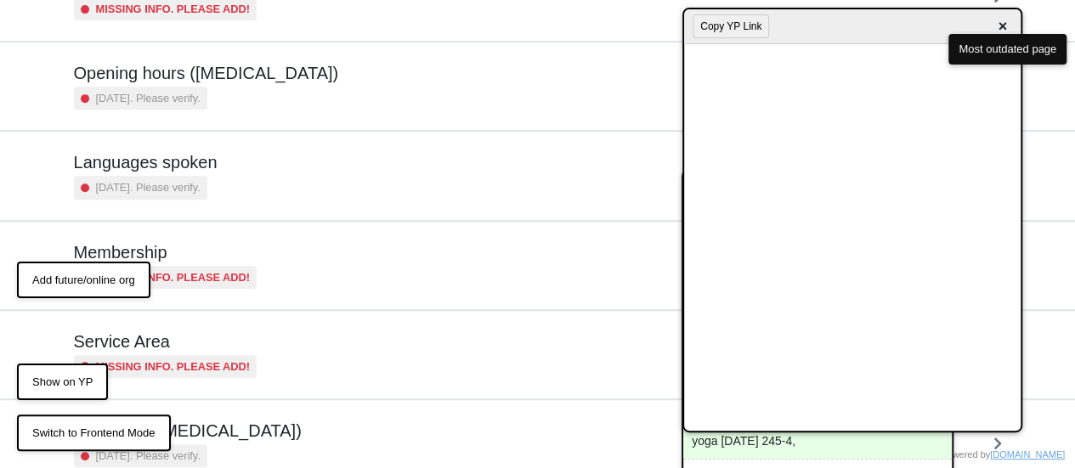
scroll to position [411, 0]
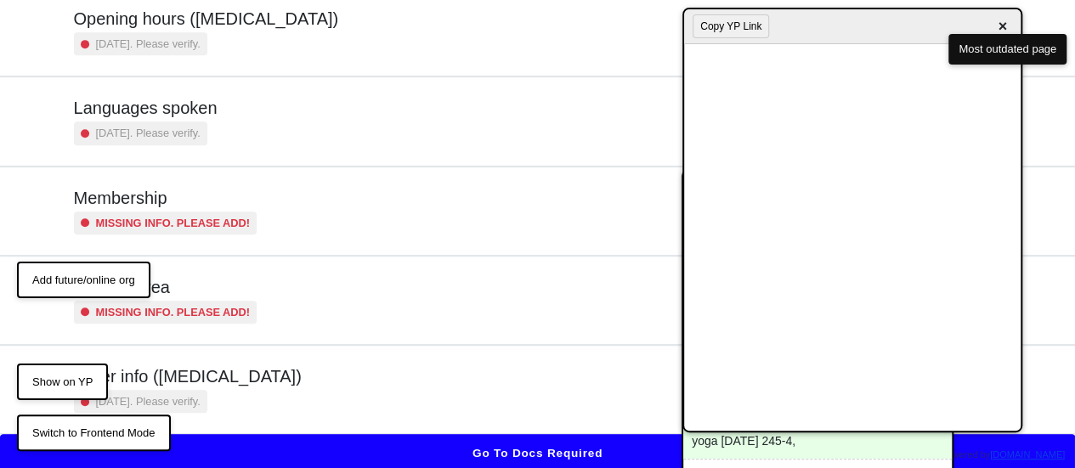
click at [302, 383] on div "Other info (coronavirus) 2 years ago. Please verify." at bounding box center [538, 389] width 928 height 47
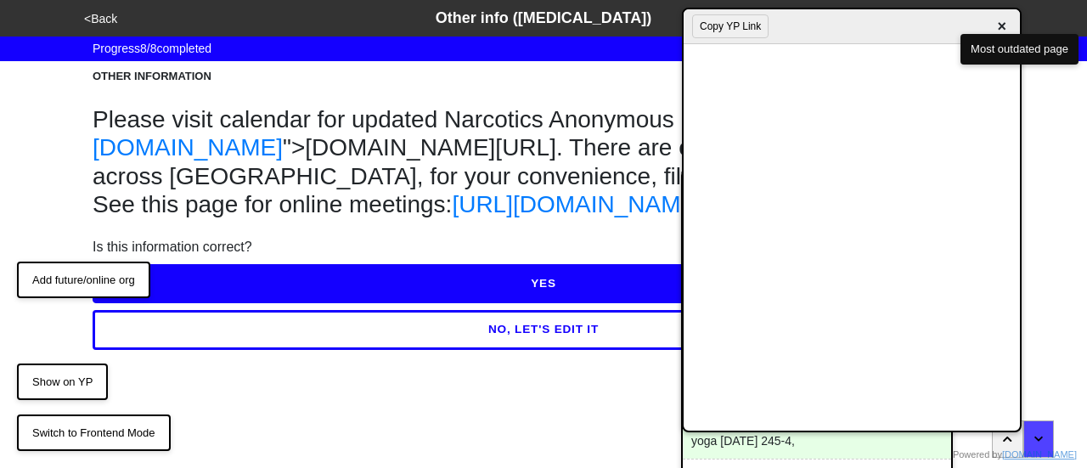
click at [332, 349] on button "NO, LET'S EDIT IT" at bounding box center [544, 329] width 902 height 39
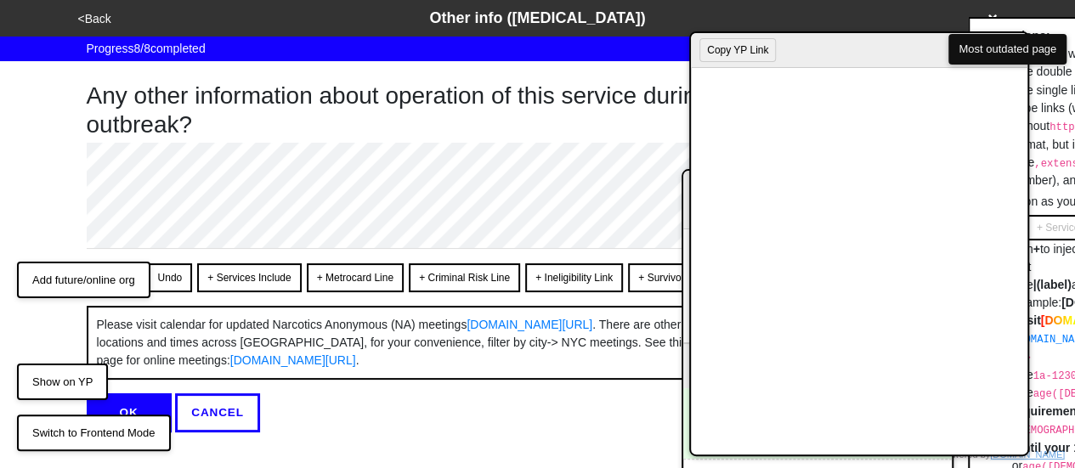
drag, startPoint x: 862, startPoint y: 59, endPoint x: 483, endPoint y: 26, distance: 380.3
click at [691, 33] on div "Copy YP Link ×" at bounding box center [859, 50] width 336 height 35
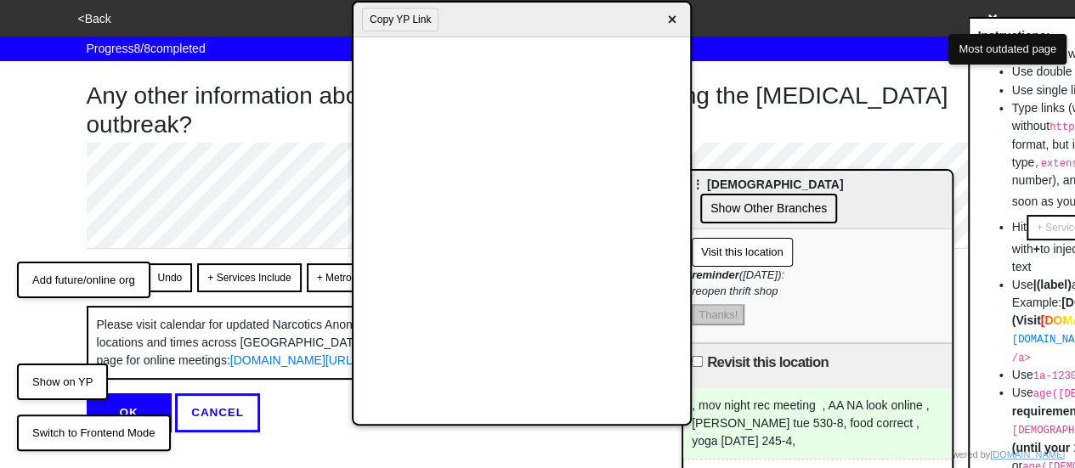
click at [492, 33] on div "Copy YP Link ×" at bounding box center [521, 20] width 336 height 35
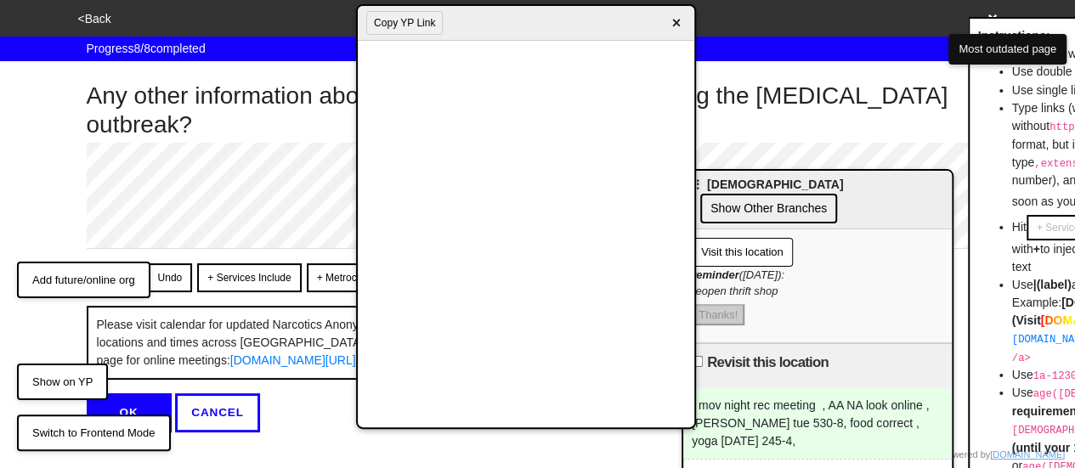
click at [673, 25] on span "×" at bounding box center [676, 23] width 20 height 23
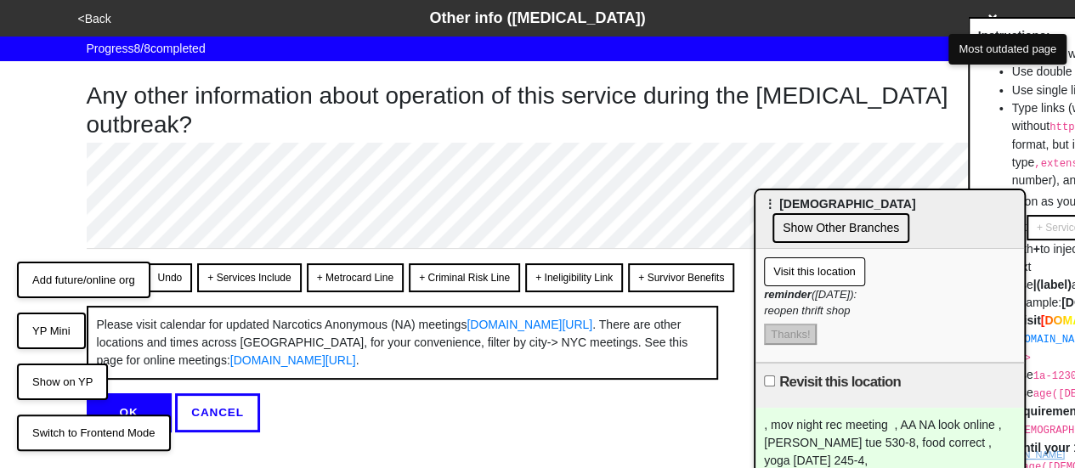
drag, startPoint x: 734, startPoint y: 177, endPoint x: 984, endPoint y: 225, distance: 254.4
click at [984, 225] on div "⋮ St. Mary's Episcopal Church Show Other Branches" at bounding box center [889, 219] width 268 height 59
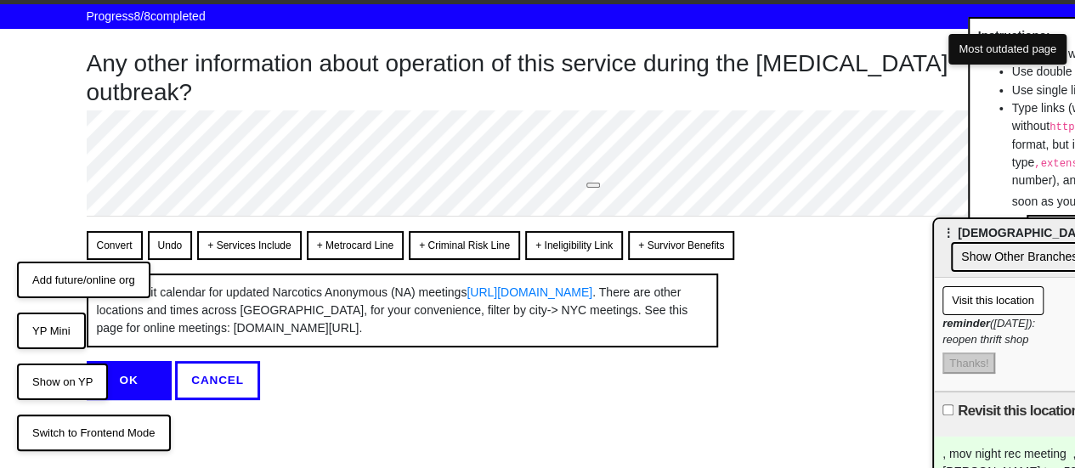
scroll to position [48, 0]
click at [106, 231] on button "Convert" at bounding box center [115, 245] width 56 height 29
type textarea "x"
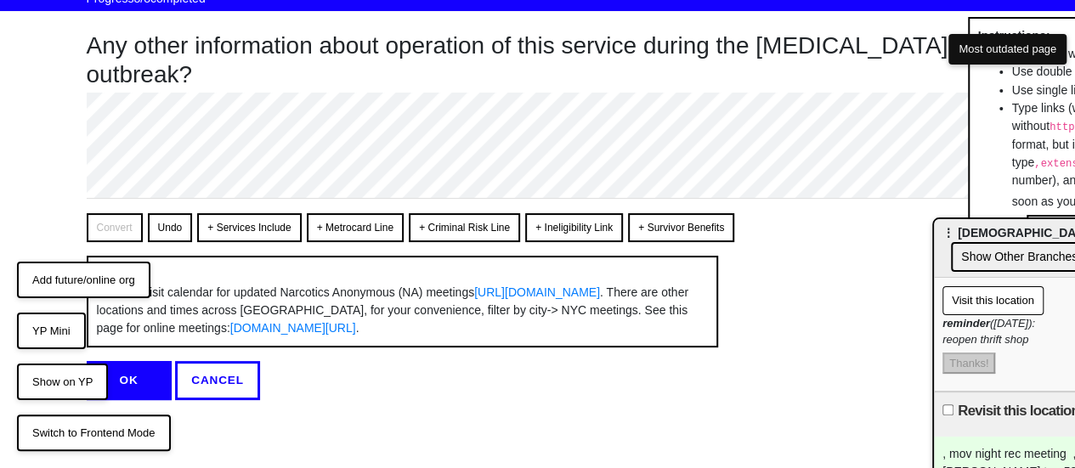
scroll to position [65, 0]
click at [121, 380] on button "OK" at bounding box center [129, 380] width 85 height 39
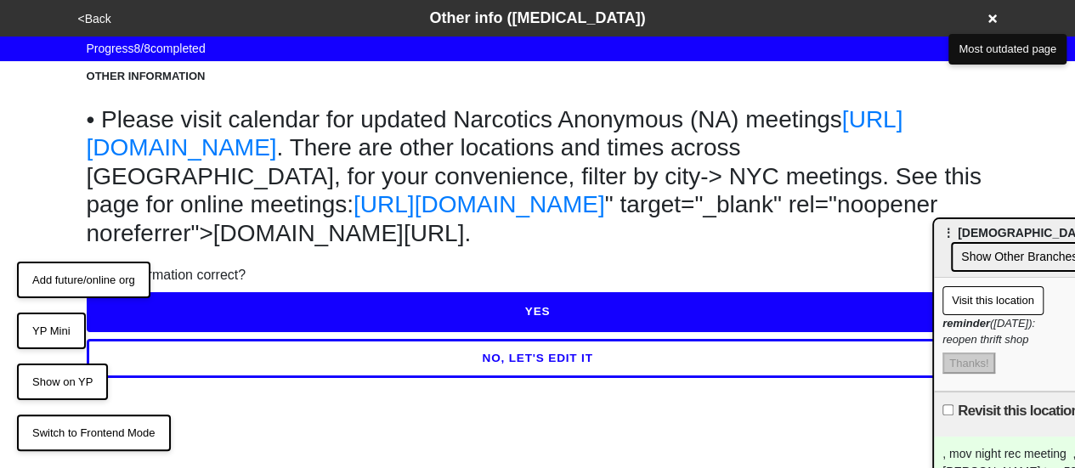
scroll to position [0, 0]
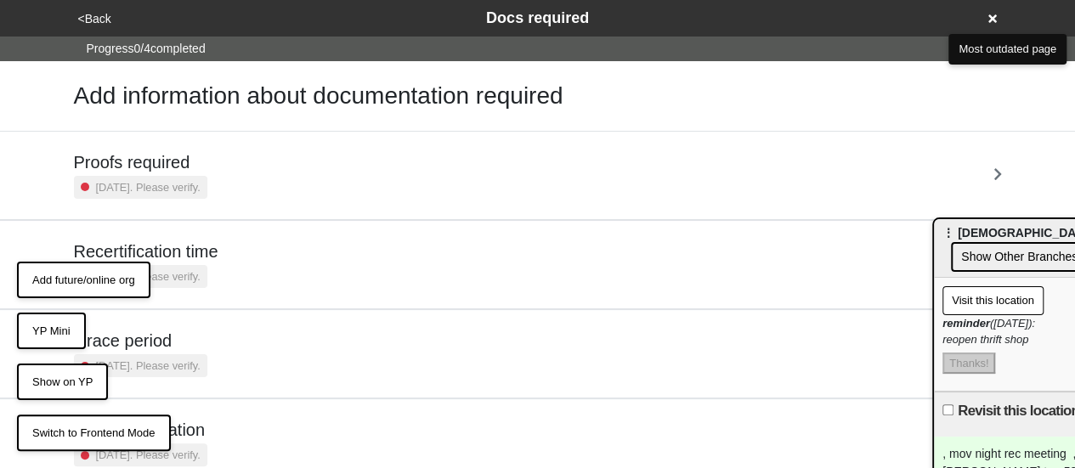
click at [99, 11] on button "<Back" at bounding box center [94, 19] width 43 height 20
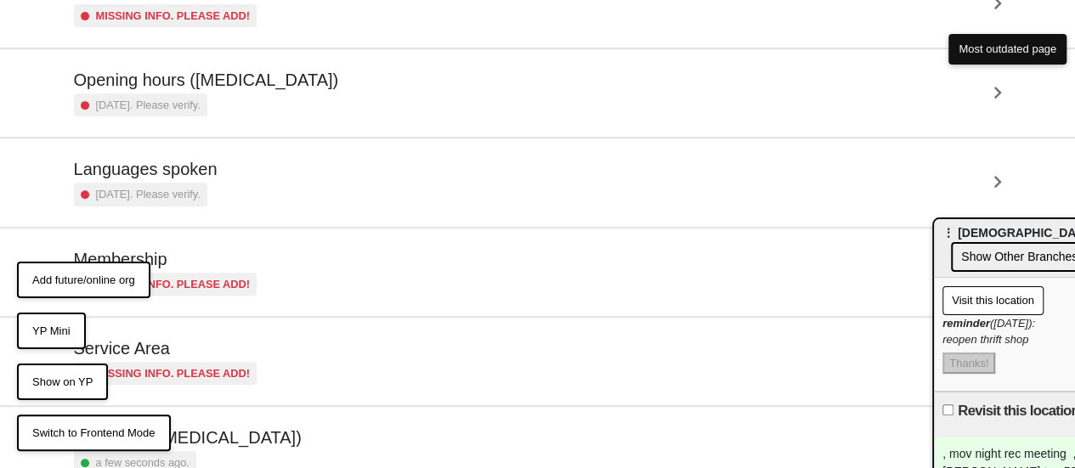
scroll to position [411, 0]
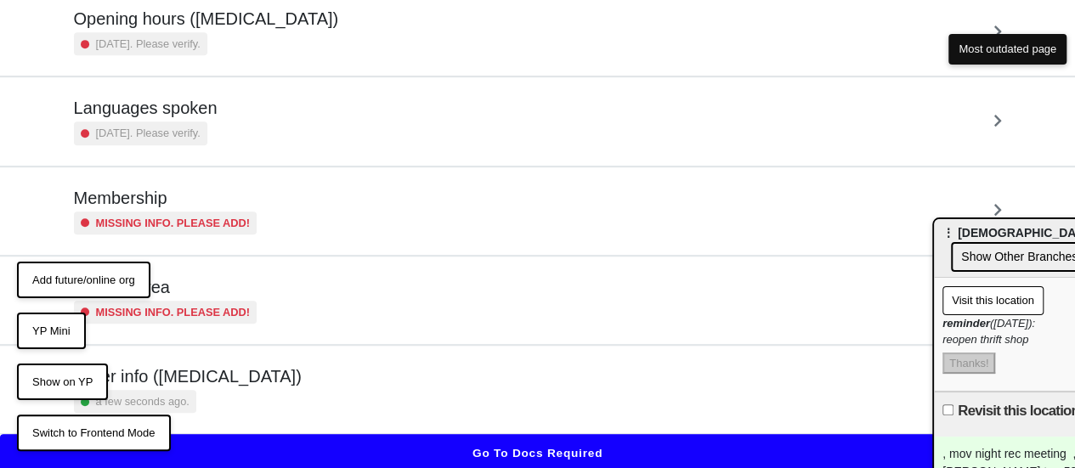
click at [229, 385] on div "Other info (coronavirus) a few seconds ago." at bounding box center [188, 389] width 228 height 47
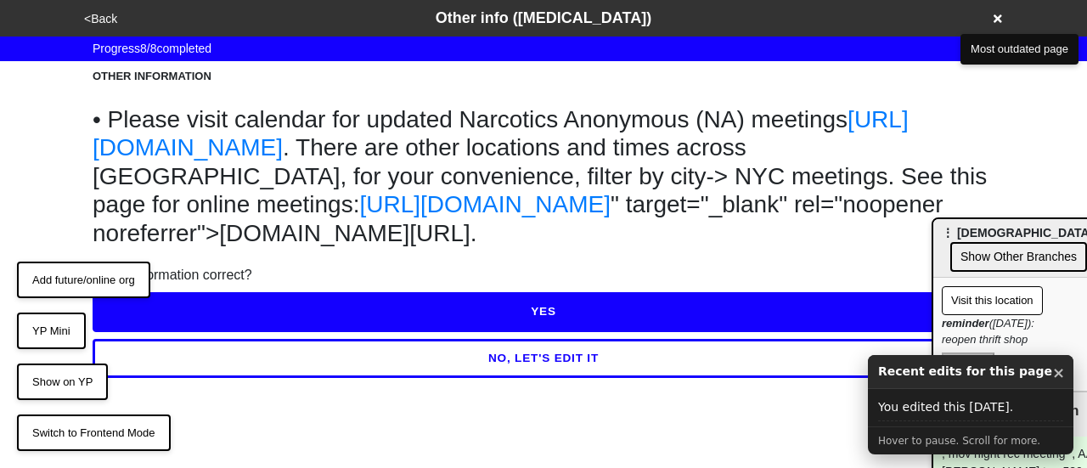
click at [100, 28] on button "<Back" at bounding box center [100, 19] width 43 height 20
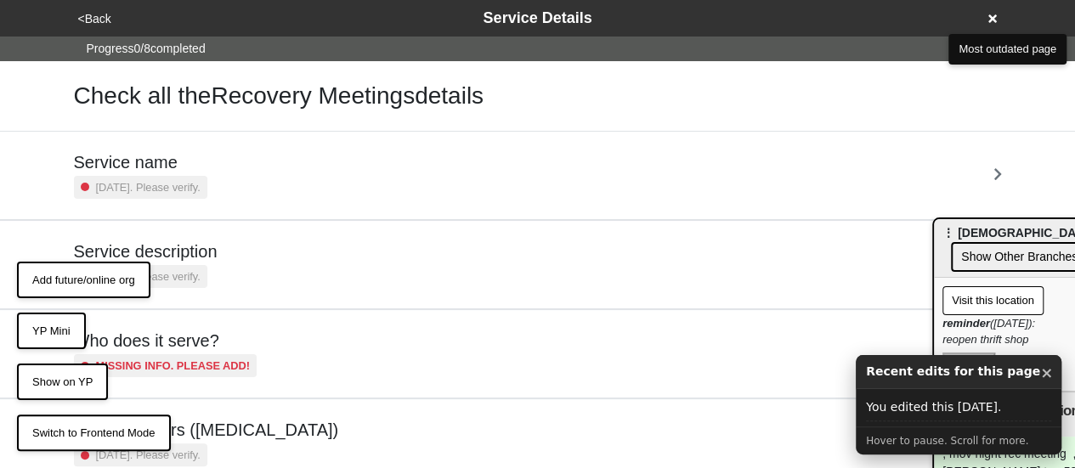
click at [100, 28] on button "<Back" at bounding box center [94, 19] width 43 height 20
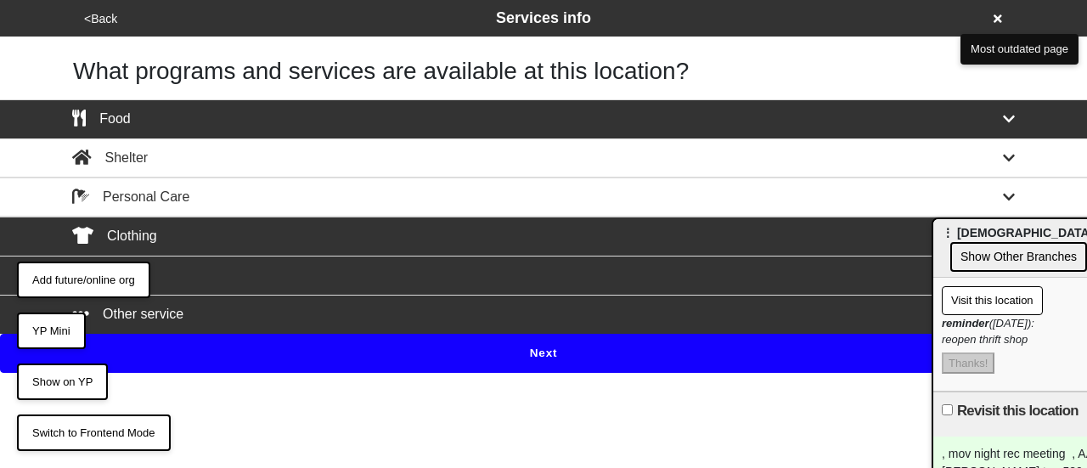
click at [511, 341] on button "Next" at bounding box center [543, 353] width 1087 height 39
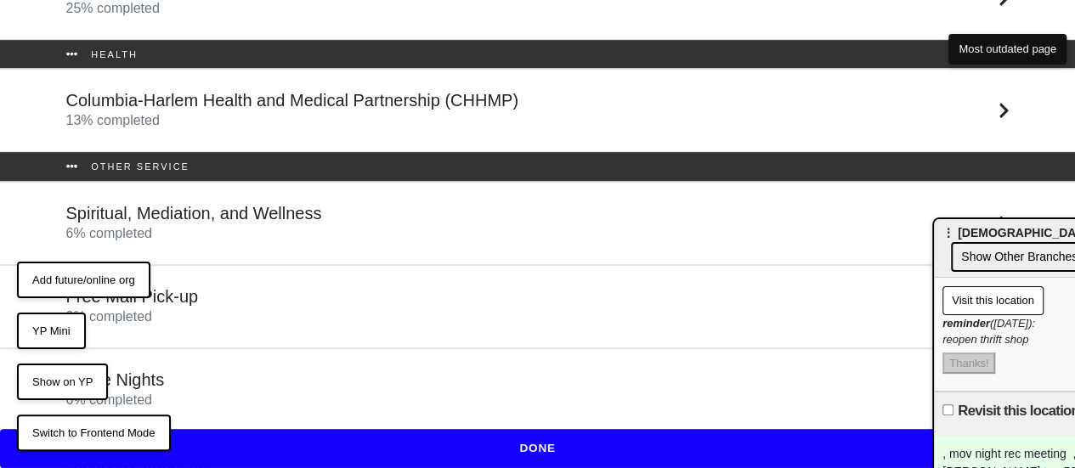
scroll to position [385, 0]
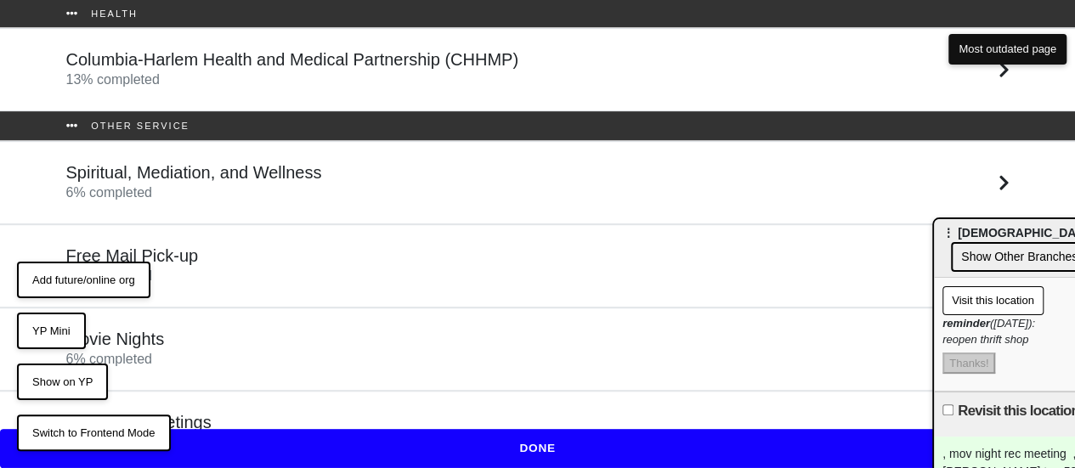
click at [263, 256] on div "Free Mail Pick-up 0 % completed" at bounding box center [538, 266] width 968 height 41
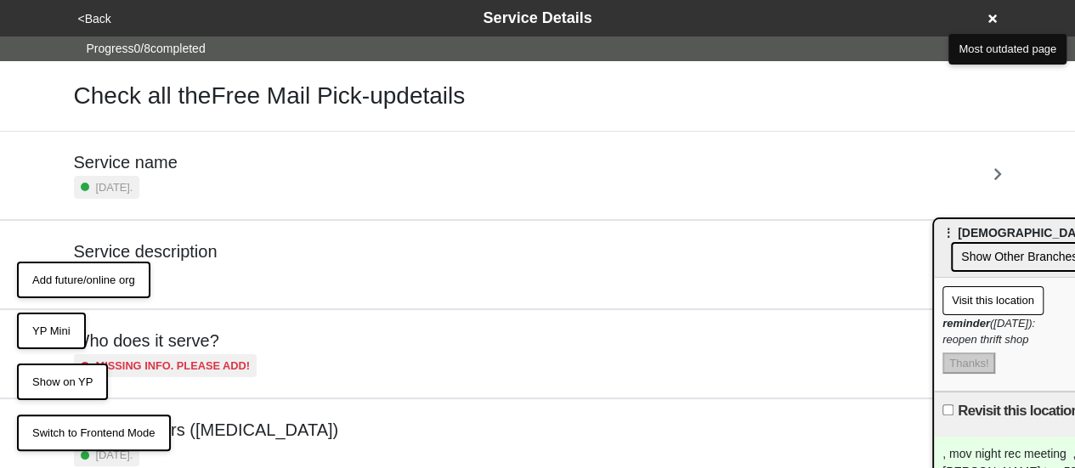
scroll to position [170, 0]
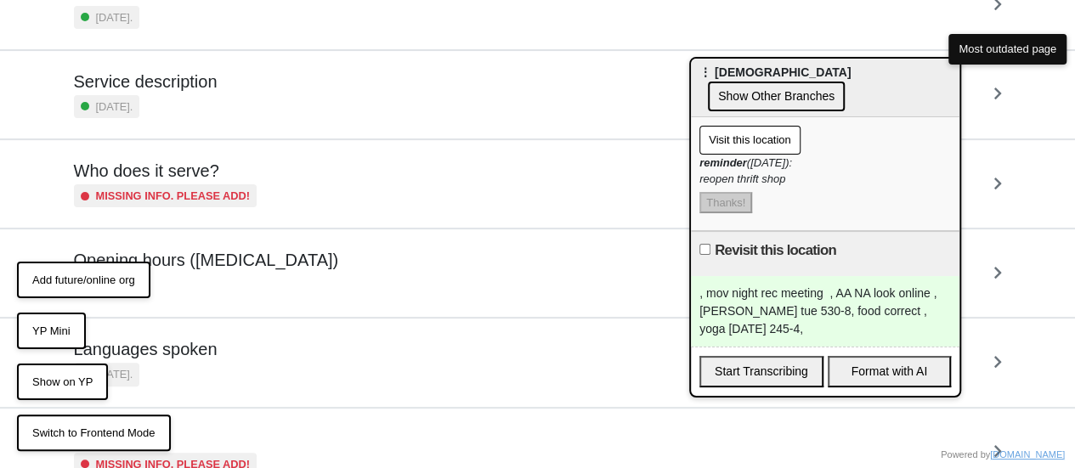
drag, startPoint x: 980, startPoint y: 232, endPoint x: 683, endPoint y: 40, distance: 353.9
click at [699, 65] on span "⋮ St. Mary's Episcopal Church" at bounding box center [774, 72] width 151 height 14
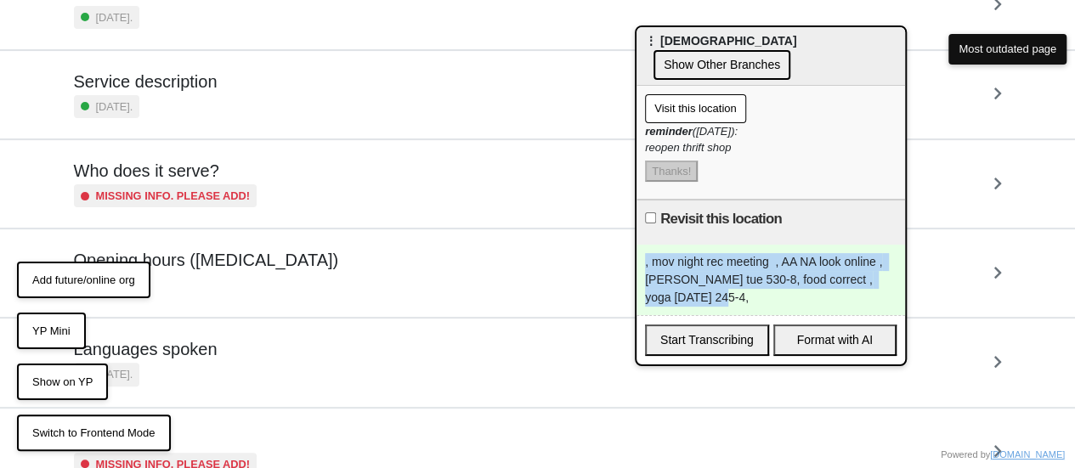
drag, startPoint x: 720, startPoint y: 305, endPoint x: 598, endPoint y: 244, distance: 136.8
click at [599, 244] on body "<Back Service Details Progress 0 / 8 completed Check all the Free Mail Pick-up …" at bounding box center [537, 272] width 1075 height 884
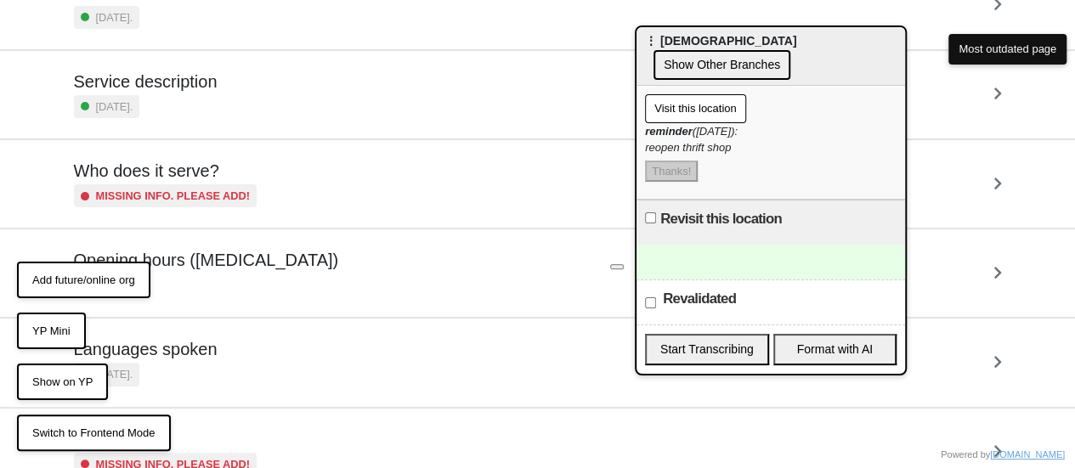
click at [672, 298] on label "Revalidated" at bounding box center [699, 299] width 73 height 20
click at [656, 298] on input "Revalidated" at bounding box center [650, 302] width 11 height 11
checkbox input "true"
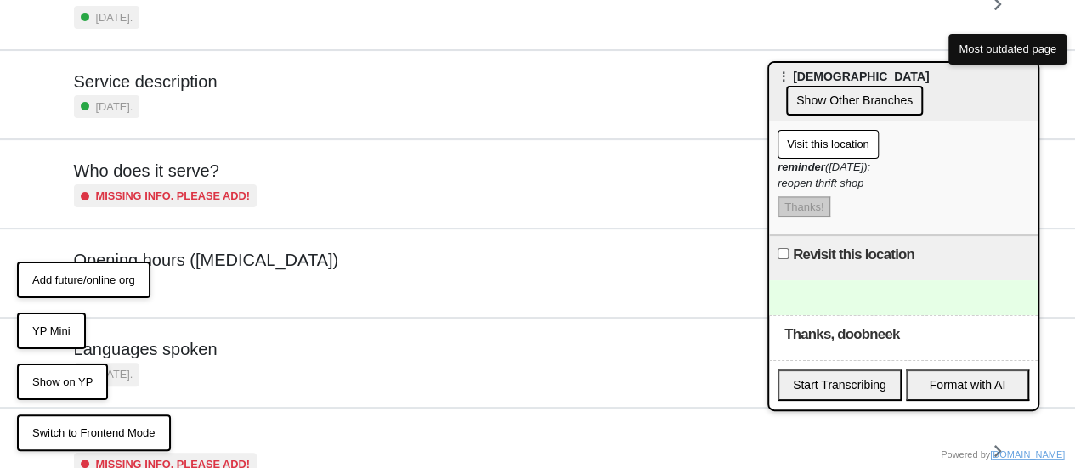
drag, startPoint x: 821, startPoint y: 50, endPoint x: 943, endPoint y: 9, distance: 129.0
click at [914, 70] on span "⋮ St. Mary's Episcopal Church" at bounding box center [852, 77] width 151 height 14
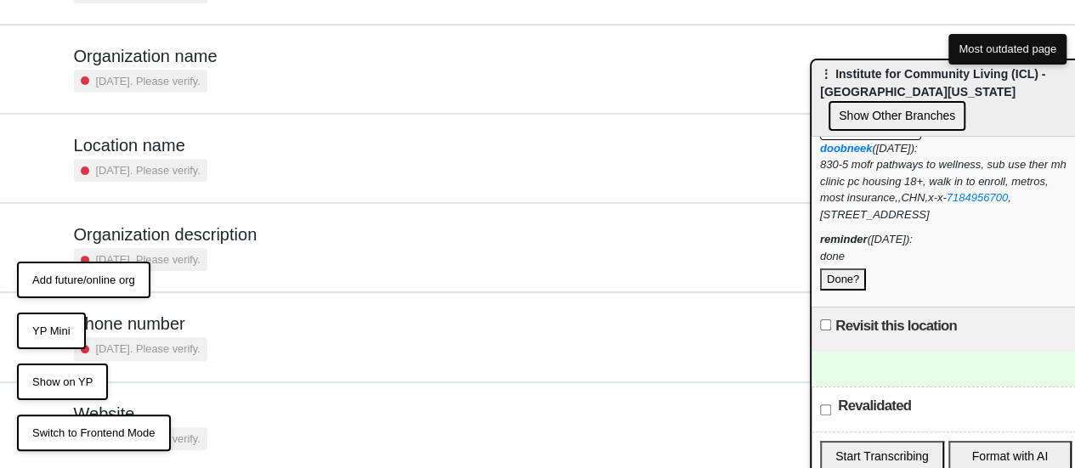
scroll to position [234, 0]
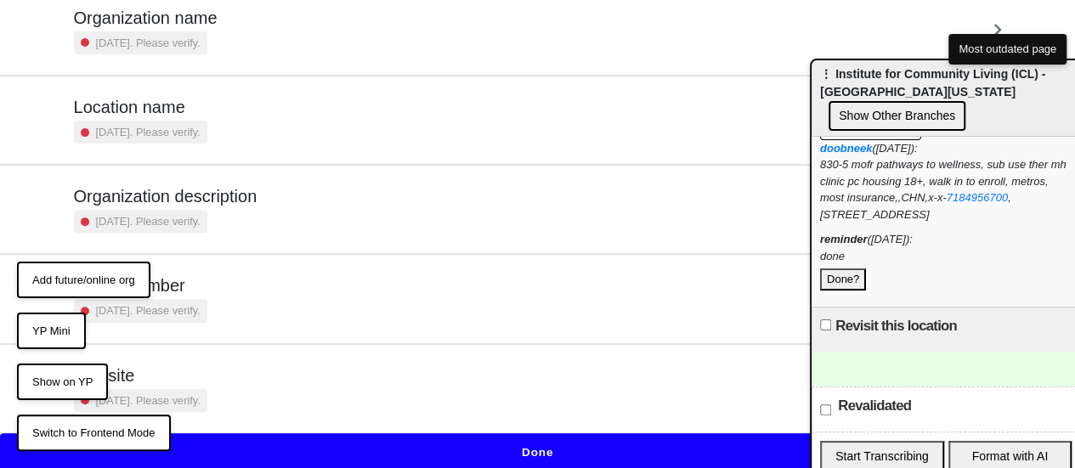
click at [579, 438] on button "Done" at bounding box center [537, 452] width 1075 height 39
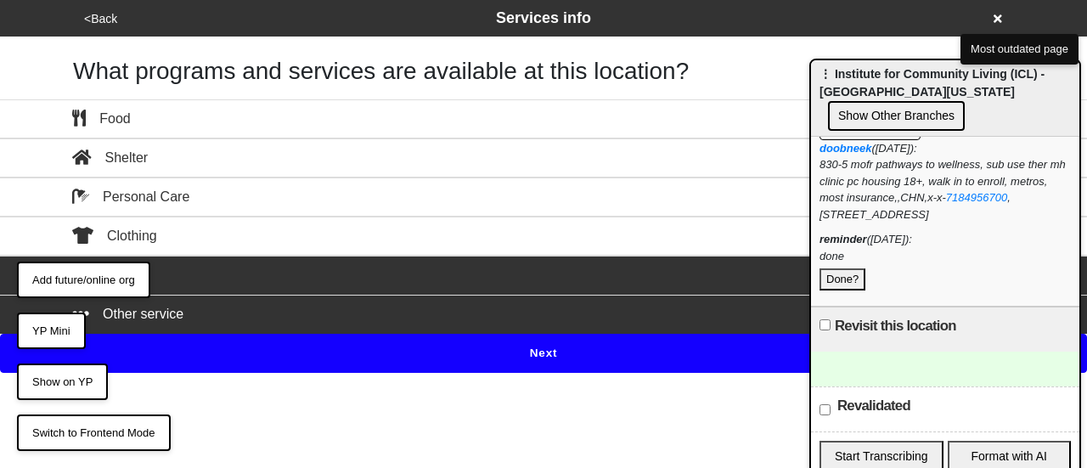
click at [583, 346] on button "Next" at bounding box center [543, 353] width 1087 height 39
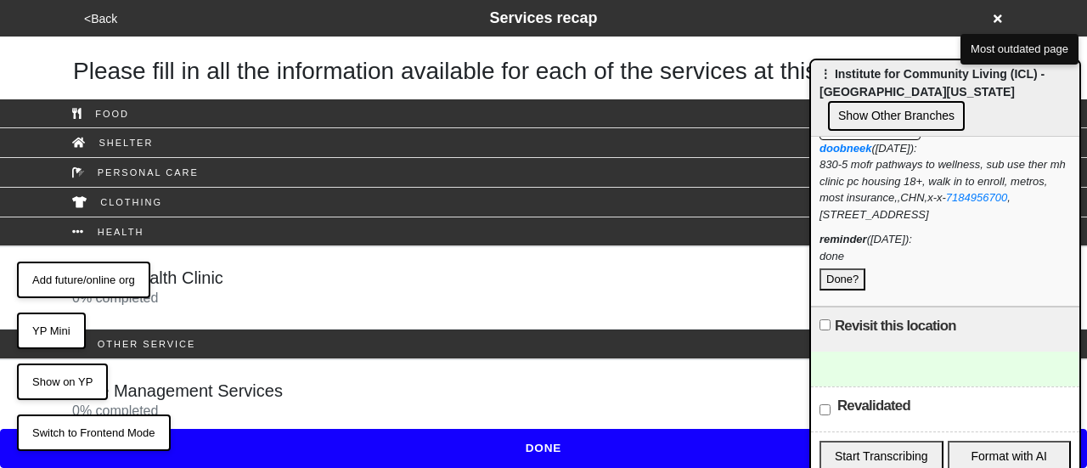
click at [299, 381] on div "Care Management Services 0 % completed" at bounding box center [543, 401] width 968 height 41
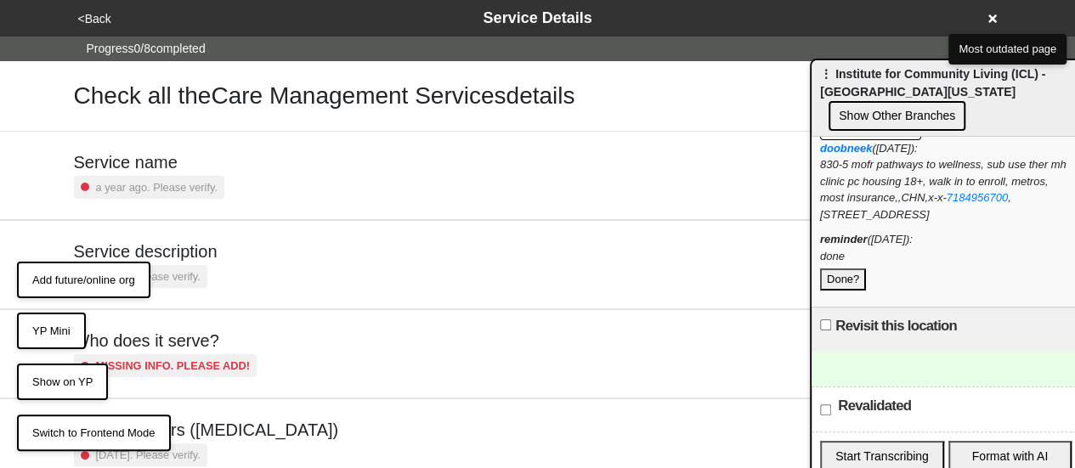
click at [94, 12] on button "<Back" at bounding box center [94, 19] width 43 height 20
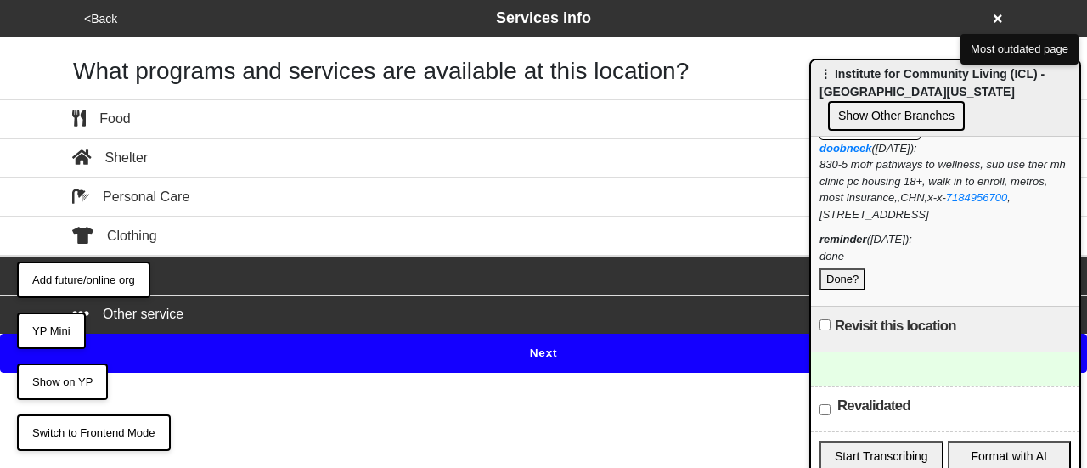
click at [438, 354] on button "Next" at bounding box center [543, 353] width 1087 height 39
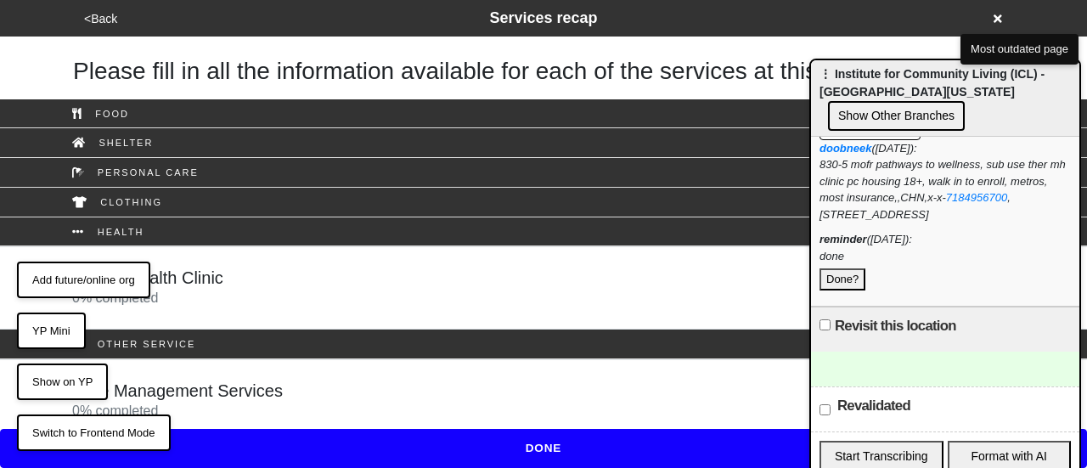
click at [200, 279] on h5 "Mental Health Clinic" at bounding box center [147, 278] width 151 height 20
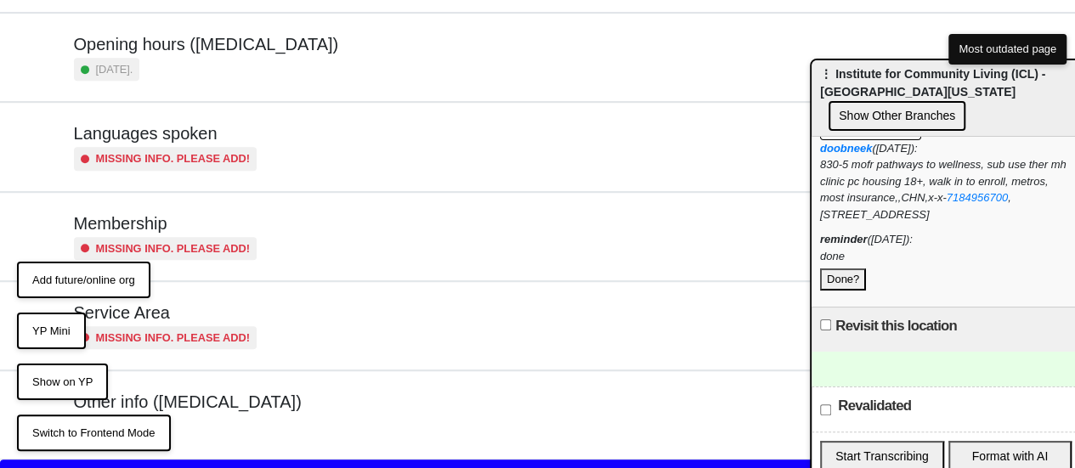
scroll to position [411, 0]
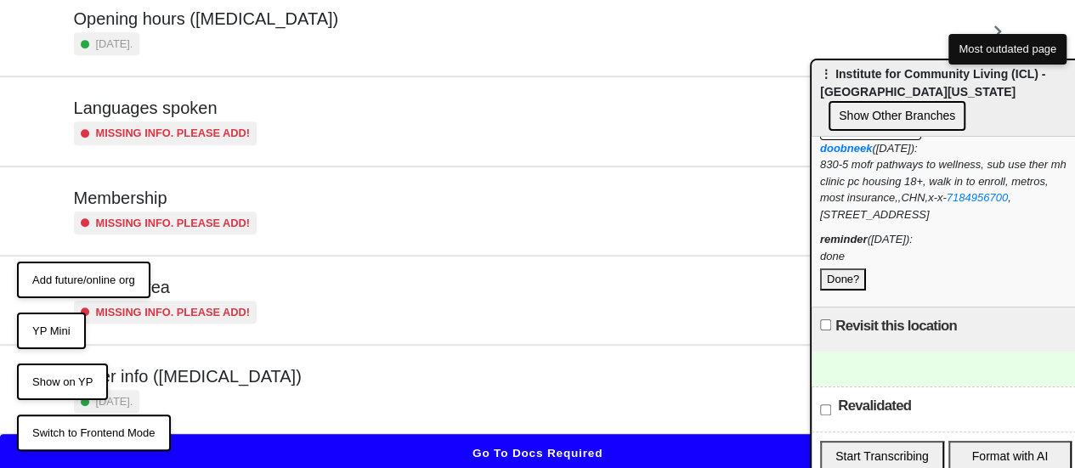
click at [268, 366] on div "Other info (coronavirus) 9 days ago." at bounding box center [538, 389] width 928 height 47
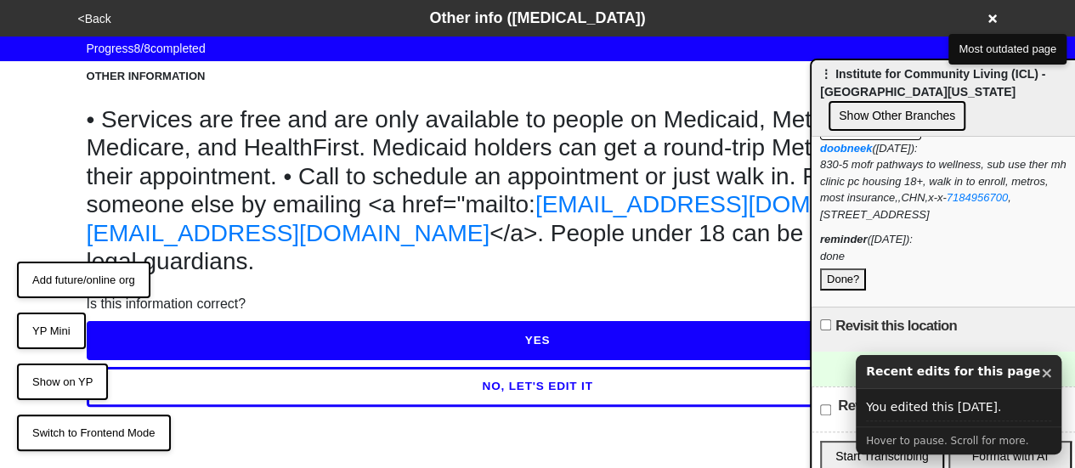
click at [94, 4] on div "<Back Other info (coronavirus)" at bounding box center [537, 18] width 943 height 37
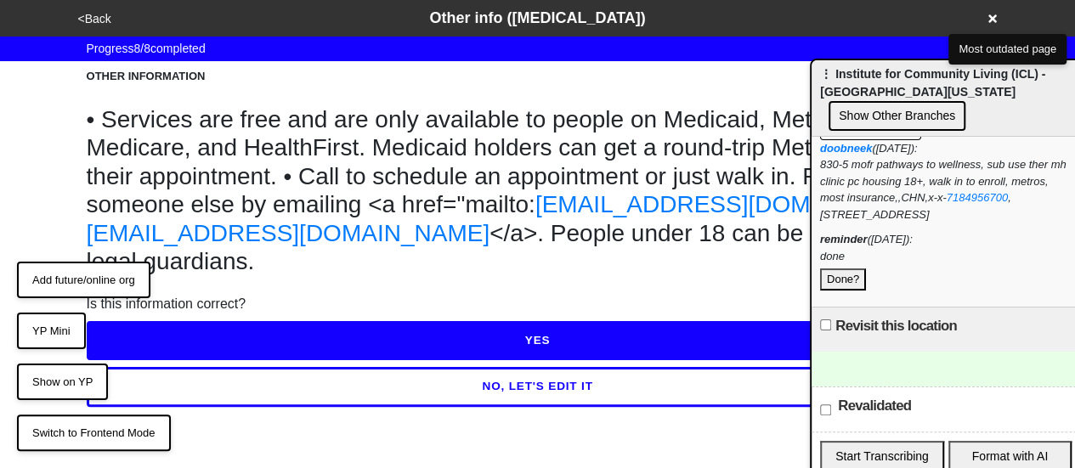
click at [93, 21] on button "<Back" at bounding box center [94, 19] width 43 height 20
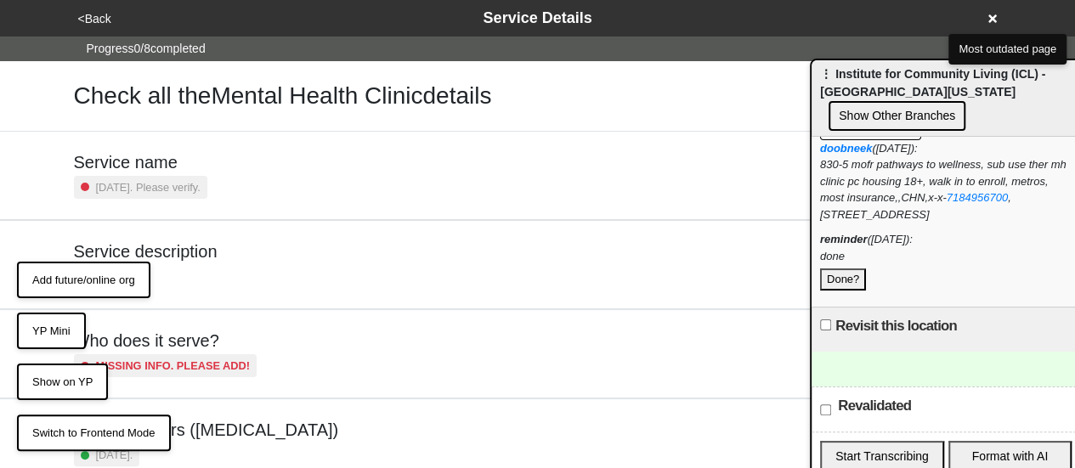
click at [146, 241] on h5 "Service description" at bounding box center [146, 251] width 144 height 20
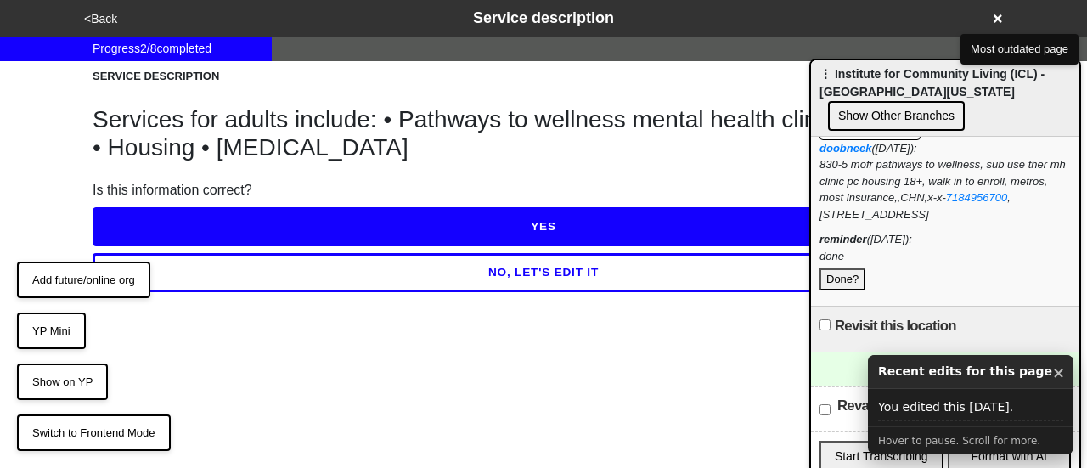
click at [163, 251] on div "NO, LET'S EDIT IT" at bounding box center [544, 269] width 902 height 46
click at [171, 260] on button "NO, LET'S EDIT IT" at bounding box center [544, 272] width 902 height 39
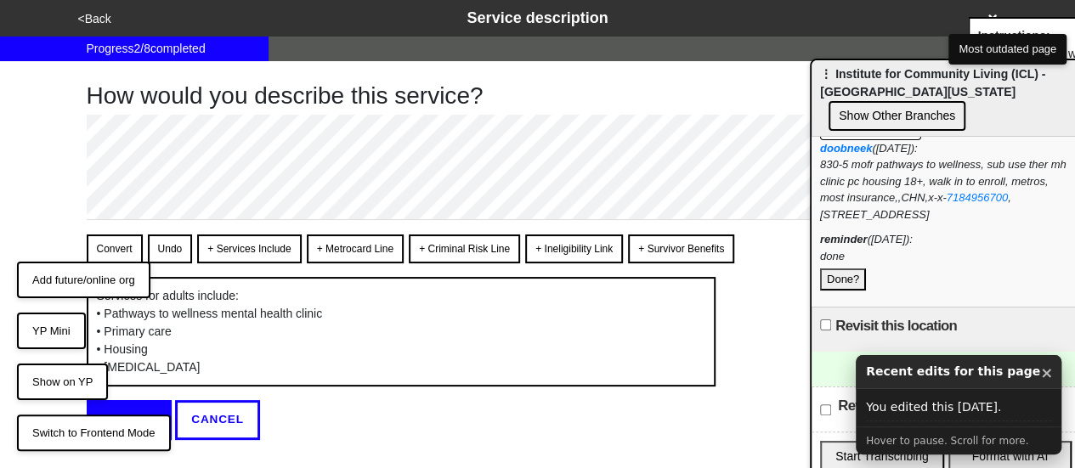
click at [843, 276] on button "Done?" at bounding box center [843, 279] width 46 height 22
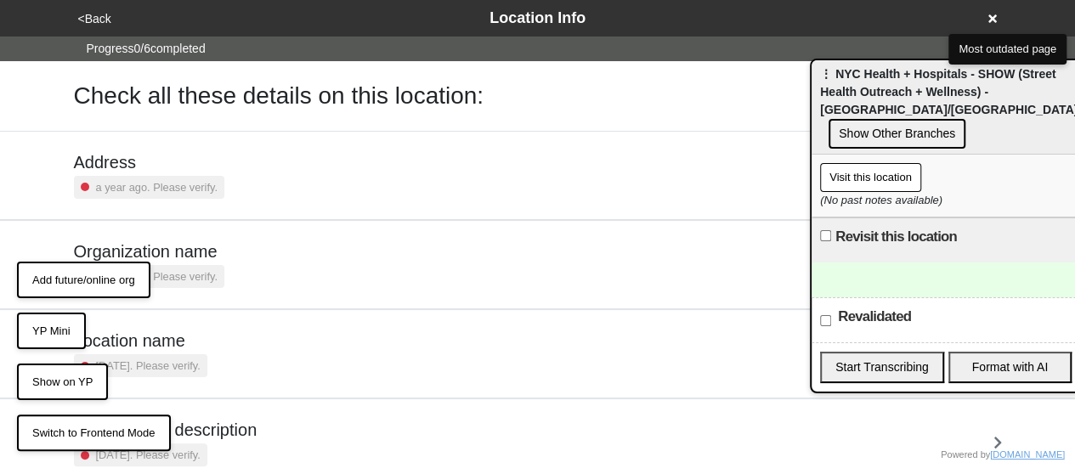
click at [228, 359] on div "Location name [DATE]. Please verify." at bounding box center [538, 353] width 928 height 47
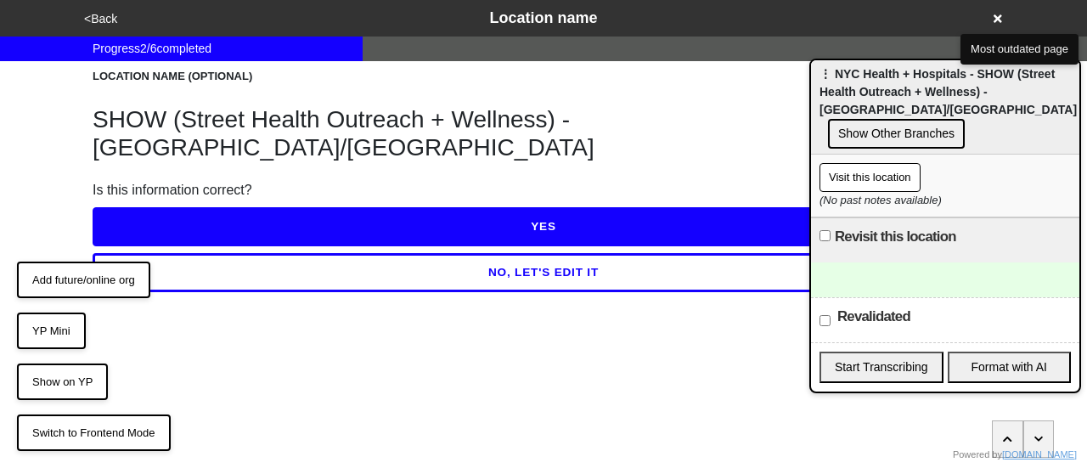
click at [377, 207] on button "YES" at bounding box center [544, 226] width 902 height 39
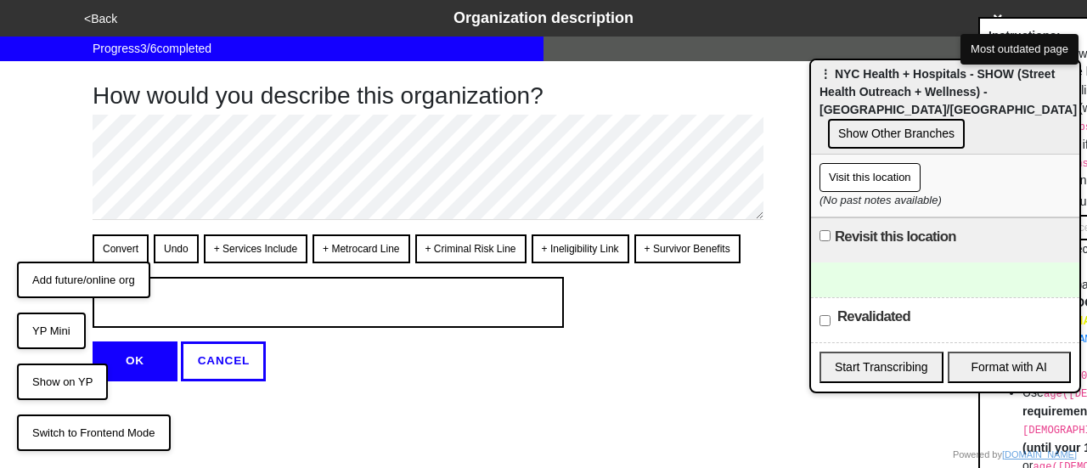
click at [130, 369] on button "OK" at bounding box center [135, 361] width 85 height 39
type textarea "x"
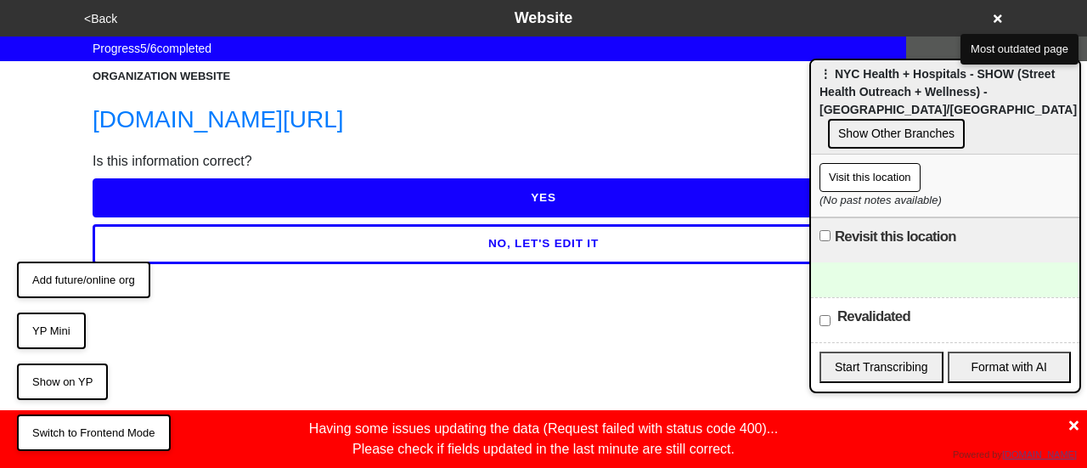
click at [377, 192] on button "YES" at bounding box center [544, 197] width 902 height 39
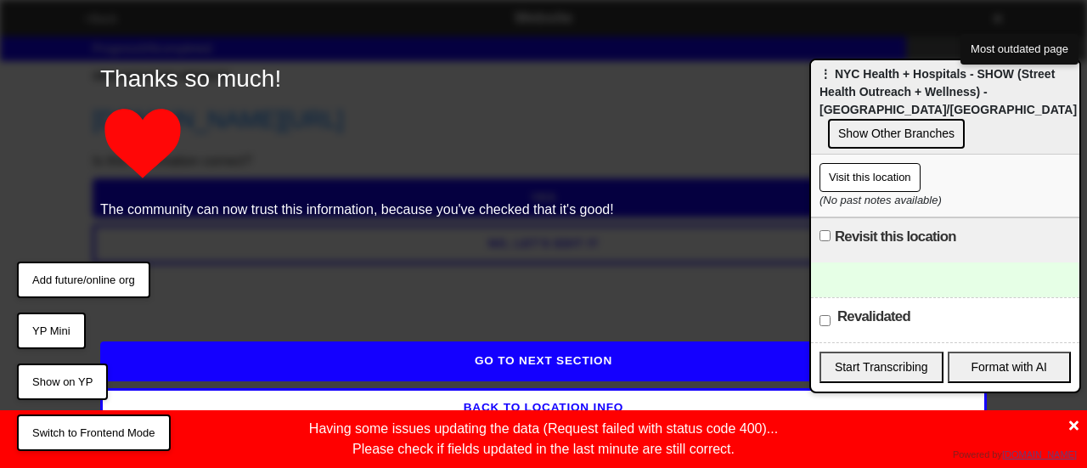
click at [516, 354] on button "GO TO NEXT SECTION" at bounding box center [543, 361] width 887 height 39
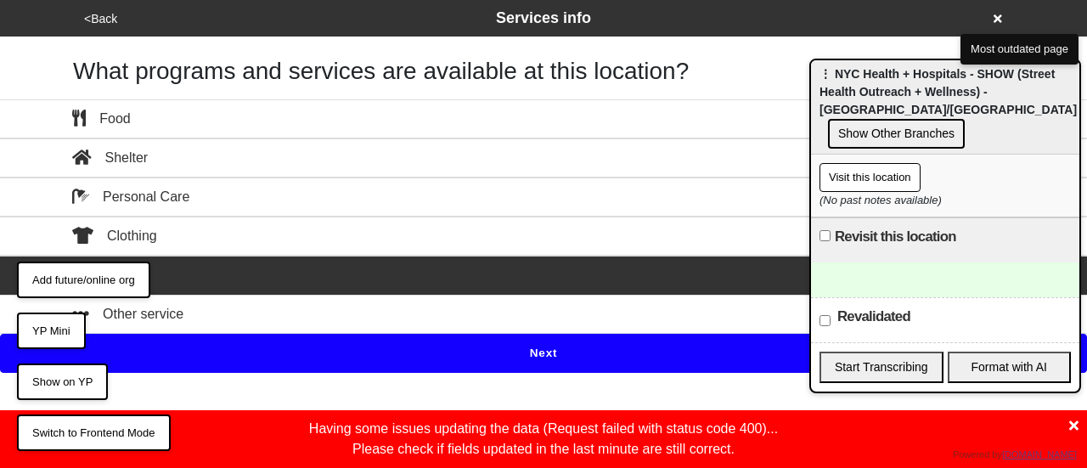
drag, startPoint x: 506, startPoint y: 350, endPoint x: 990, endPoint y: 143, distance: 526.0
click at [517, 345] on button "Next" at bounding box center [543, 353] width 1087 height 39
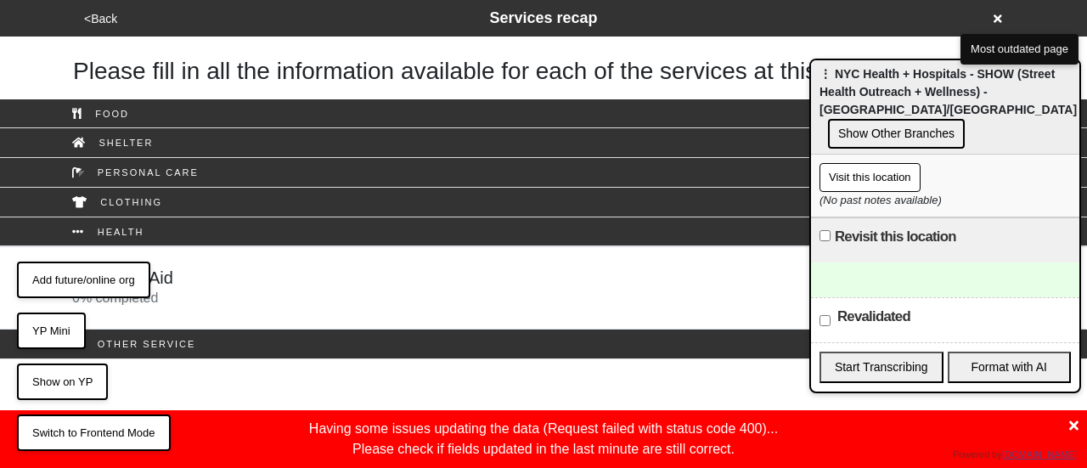
click at [965, 119] on button "Show Other Branches" at bounding box center [896, 134] width 137 height 30
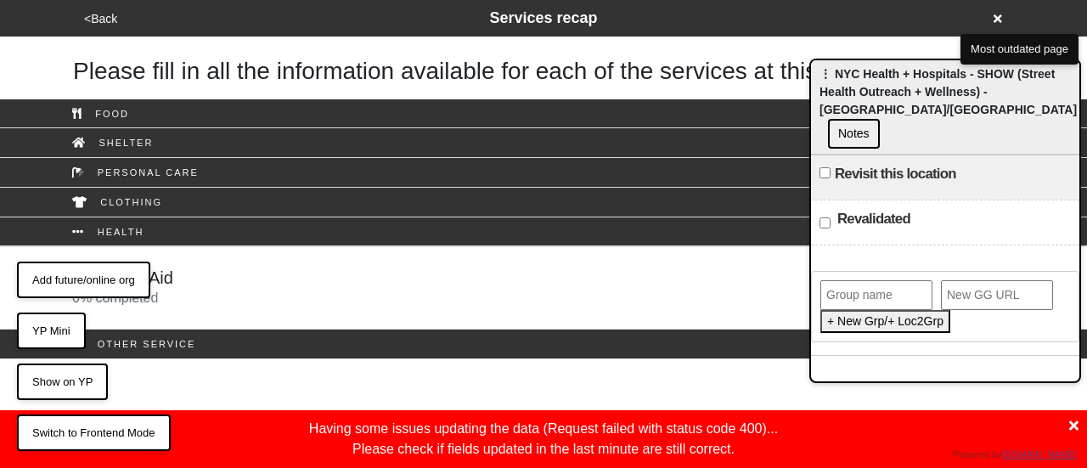
click at [880, 119] on button "Notes" at bounding box center [854, 134] width 52 height 30
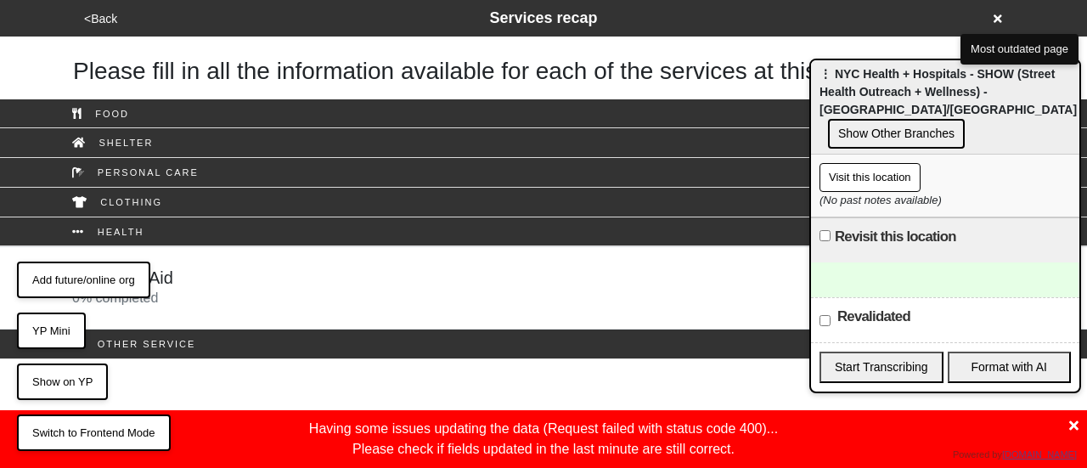
drag, startPoint x: 912, startPoint y: 74, endPoint x: 810, endPoint y: 72, distance: 102.8
click at [821, 69] on span "⋮ NYC Health + Hospitals - SHOW (Street Health Outreach + Wellness) - [GEOGRAPH…" at bounding box center [948, 91] width 257 height 49
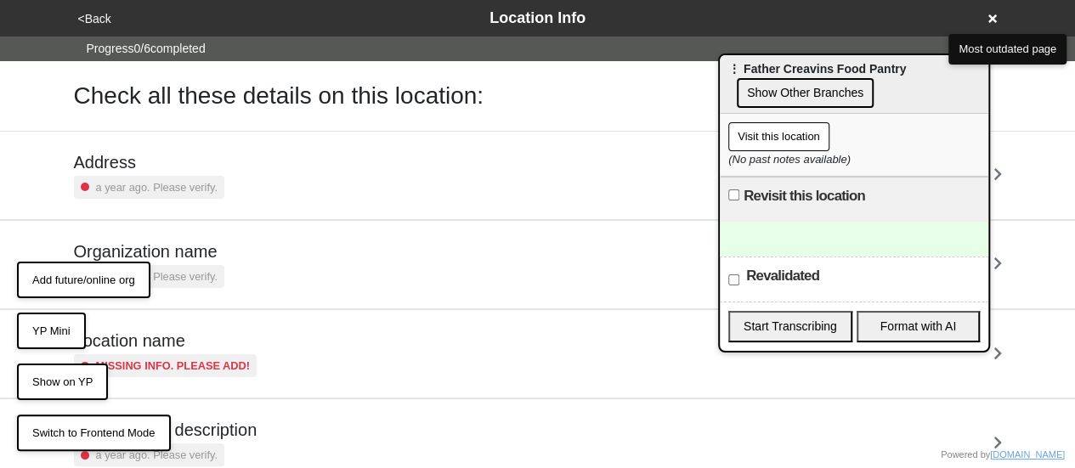
scroll to position [234, 0]
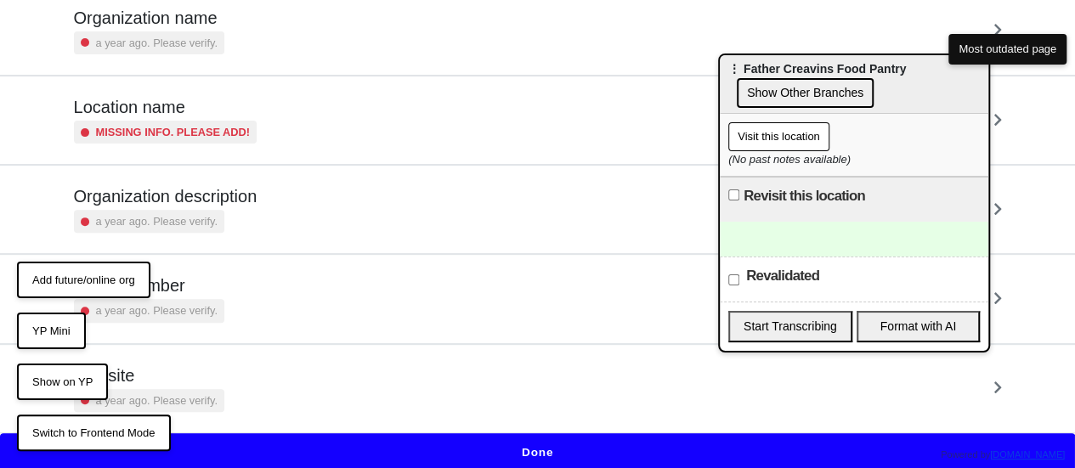
click at [226, 303] on div "Phone number a year ago. Please verify." at bounding box center [538, 298] width 928 height 47
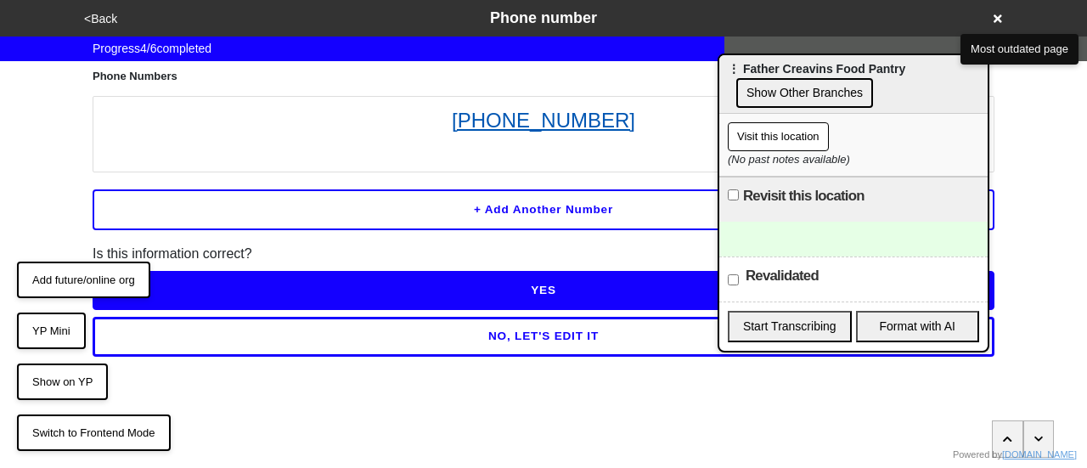
click at [562, 124] on link "[PHONE_NUMBER]" at bounding box center [544, 120] width 884 height 31
drag, startPoint x: 782, startPoint y: 240, endPoint x: 665, endPoint y: 148, distance: 149.4
click at [782, 240] on div at bounding box center [854, 239] width 268 height 35
click at [37, 336] on button "YP Mini" at bounding box center [51, 331] width 69 height 37
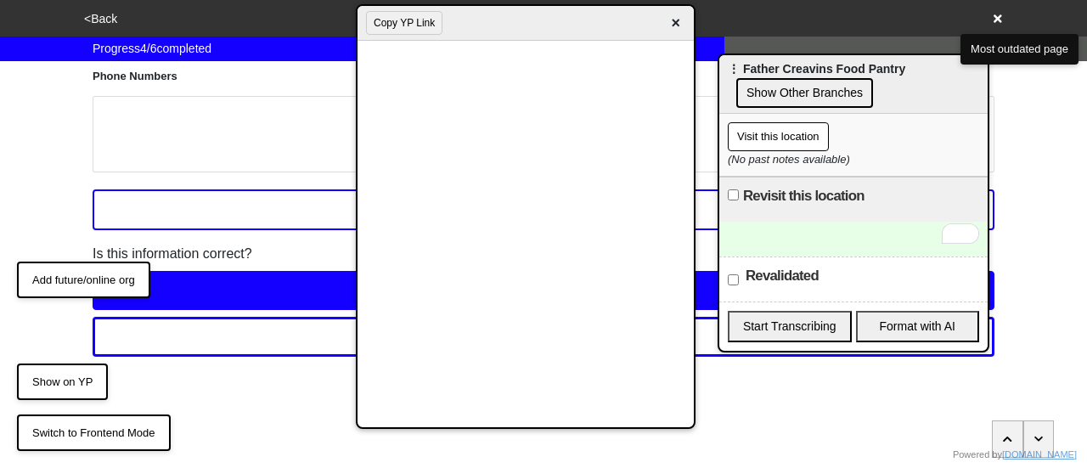
click at [783, 233] on div "To enrich screen reader interactions, please activate Accessibility in Grammarl…" at bounding box center [854, 239] width 268 height 35
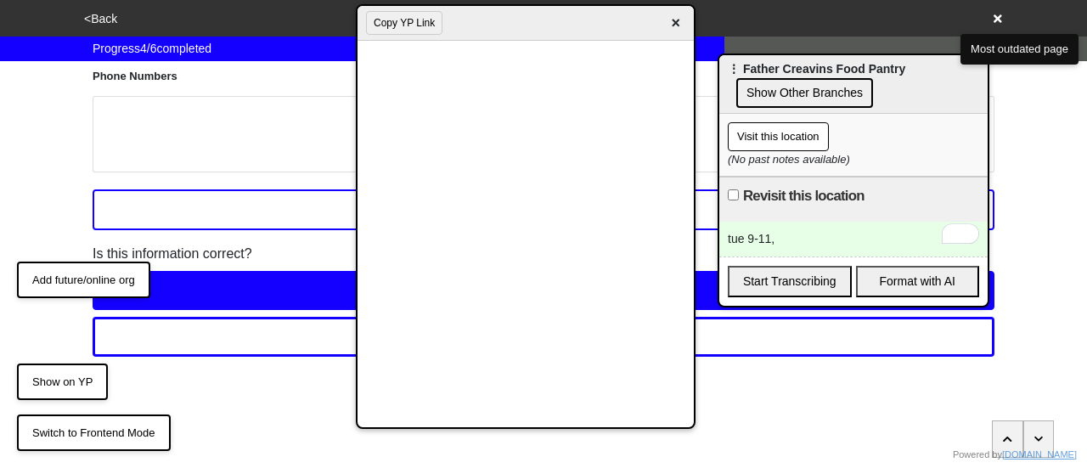
click at [770, 230] on div "tue 9-11," at bounding box center [854, 239] width 268 height 35
click at [867, 239] on div "tue 9-11 id and porrof ID," at bounding box center [854, 239] width 268 height 35
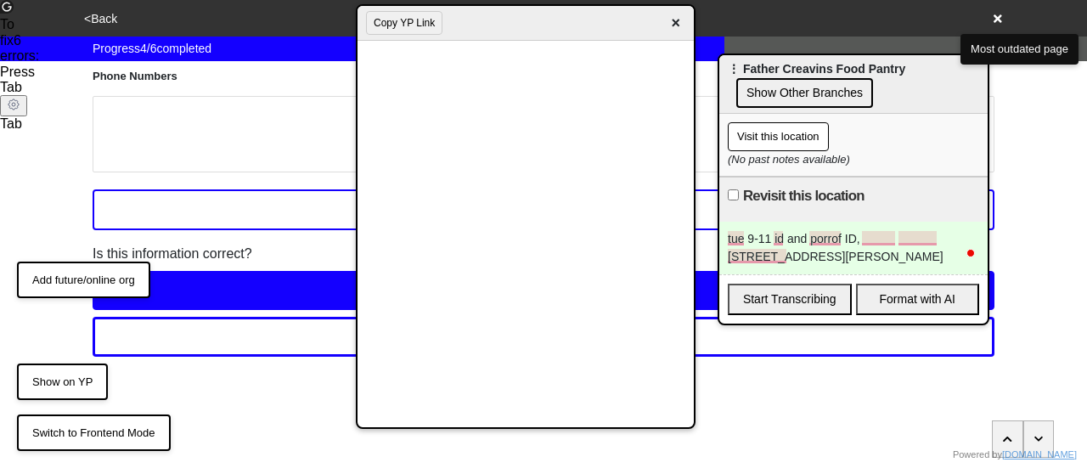
click at [862, 241] on div "tue 9-11 id and porrof ID, [STREET_ADDRESS][PERSON_NAME]" at bounding box center [854, 248] width 268 height 53
click at [935, 237] on div "tue 9-11 id and porrof ID, [STREET_ADDRESS][PERSON_NAME]" at bounding box center [854, 248] width 268 height 53
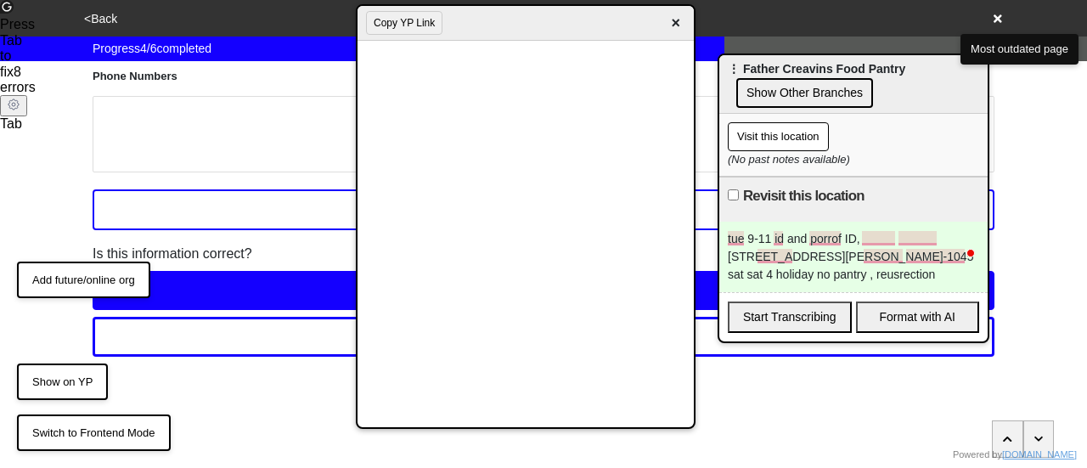
click at [796, 264] on div "tue 9-11 id and porrof ID, [STREET_ADDRESS][PERSON_NAME]-1045 sat sat 4 holiday…" at bounding box center [854, 257] width 268 height 71
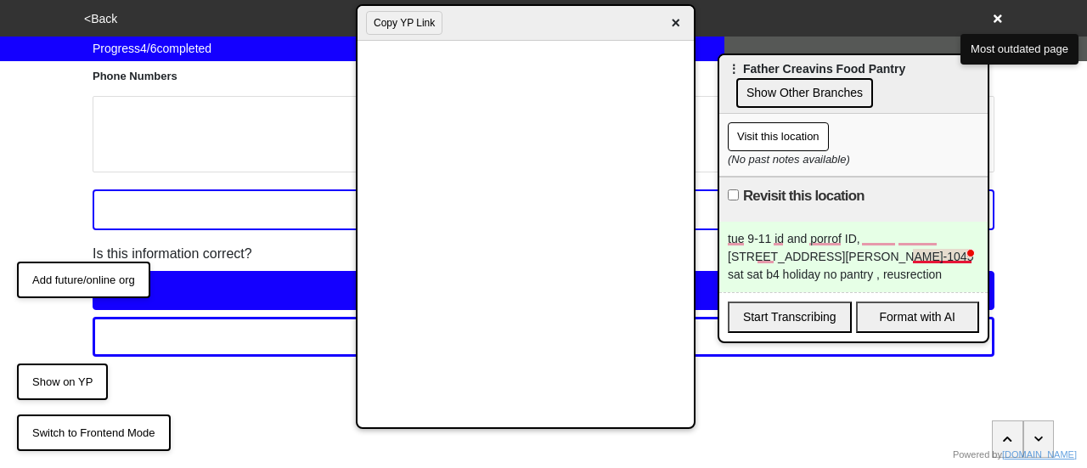
click at [946, 255] on div "tue 9-11 id and porrof ID, [STREET_ADDRESS][PERSON_NAME]-1045 sat sat b4 holida…" at bounding box center [854, 257] width 268 height 71
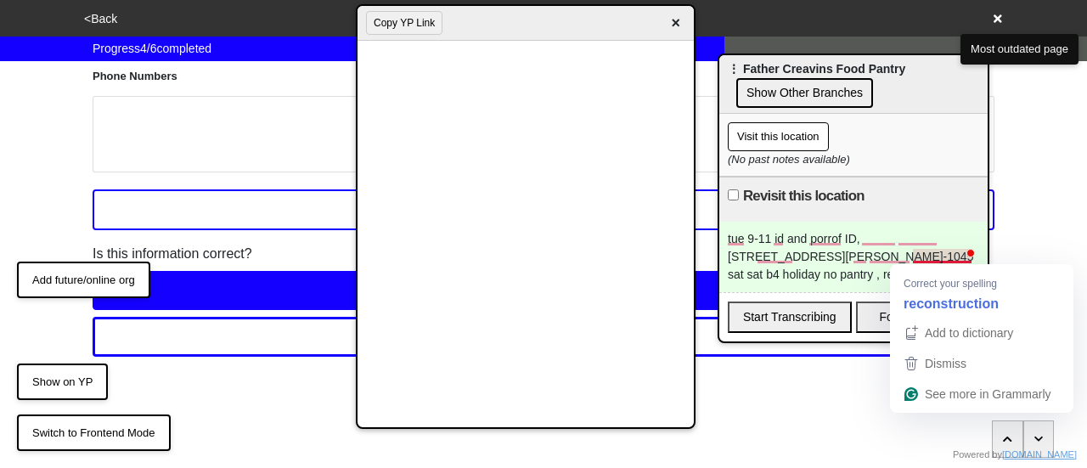
click at [934, 259] on div "tue 9-11 id and porrof ID, [STREET_ADDRESS][PERSON_NAME]-1045 sat sat b4 holida…" at bounding box center [854, 257] width 268 height 71
